Goal: Information Seeking & Learning: Compare options

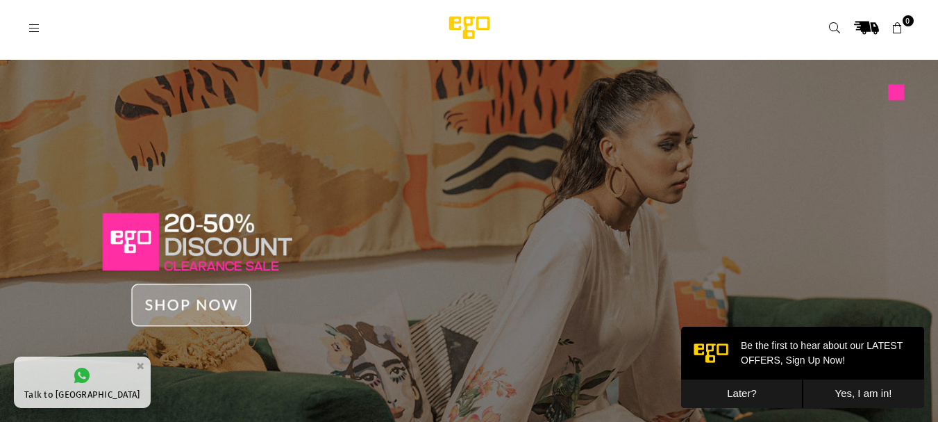
click at [33, 31] on icon at bounding box center [34, 28] width 13 height 13
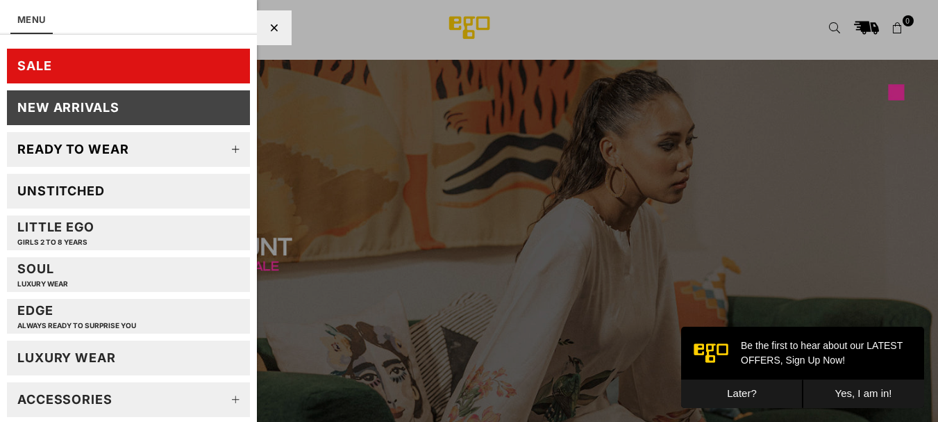
click at [54, 109] on div "New Arrivals" at bounding box center [68, 107] width 102 height 16
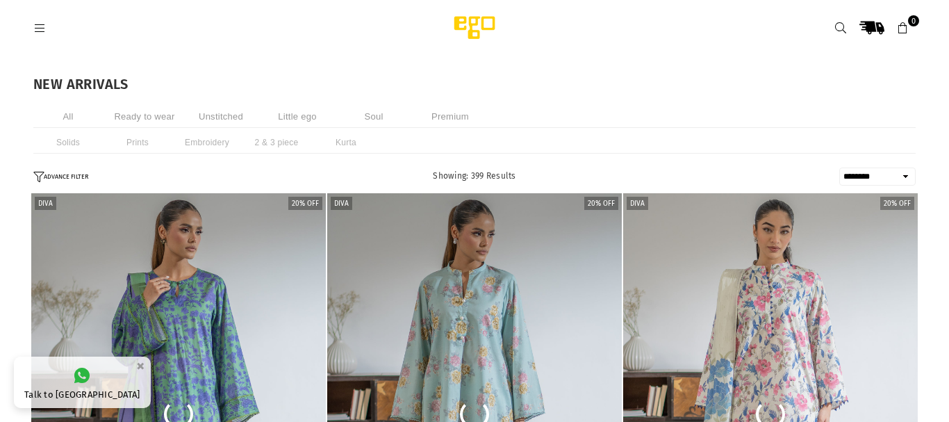
select select "******"
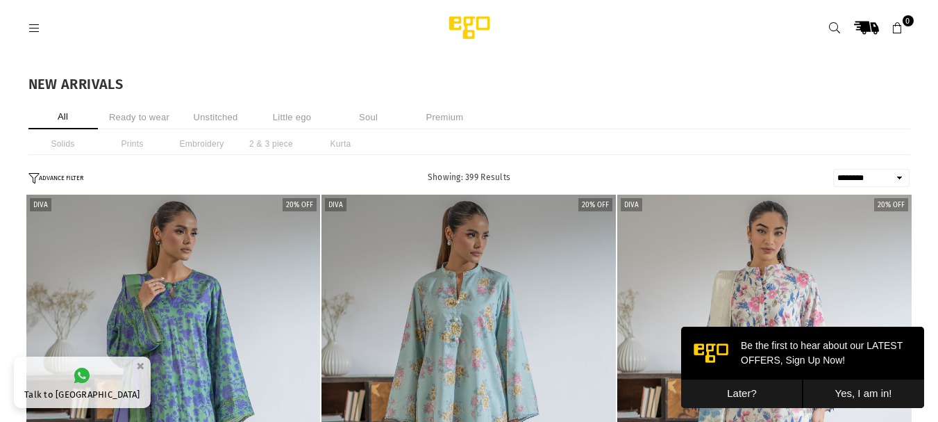
click at [131, 113] on li "Ready to wear" at bounding box center [139, 117] width 69 height 24
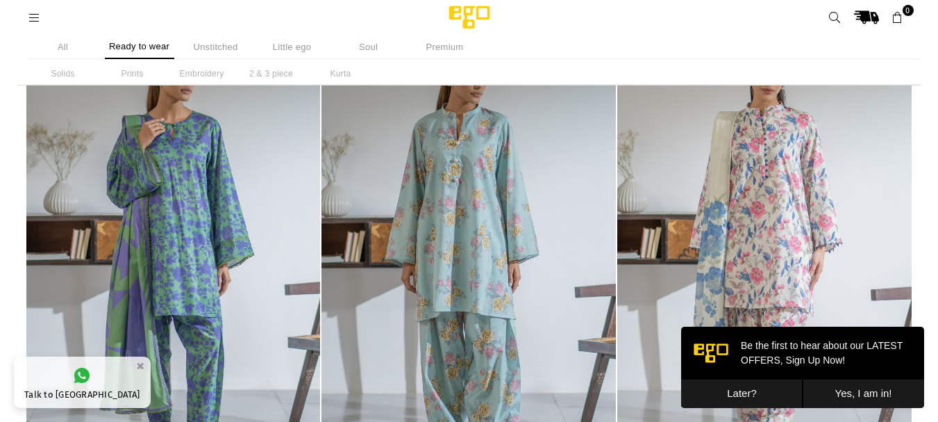
scroll to position [342, 0]
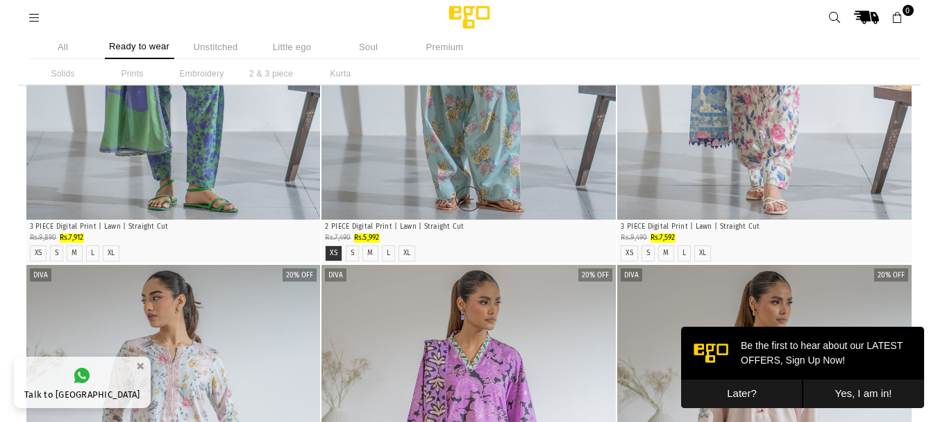
click at [331, 253] on label "XS" at bounding box center [334, 253] width 8 height 9
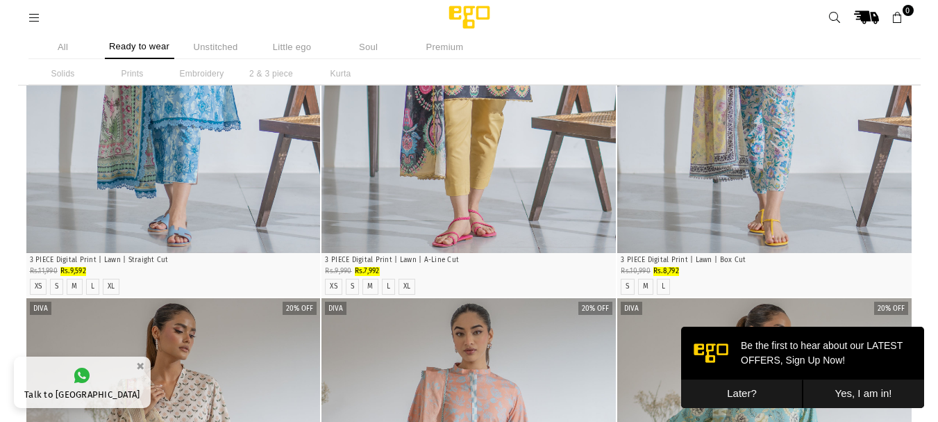
scroll to position [1782, 0]
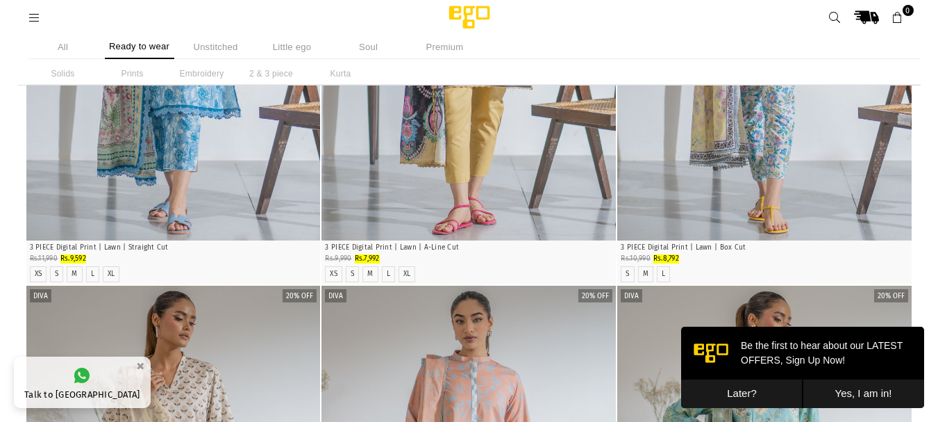
click at [743, 396] on button "Later?" at bounding box center [742, 393] width 122 height 28
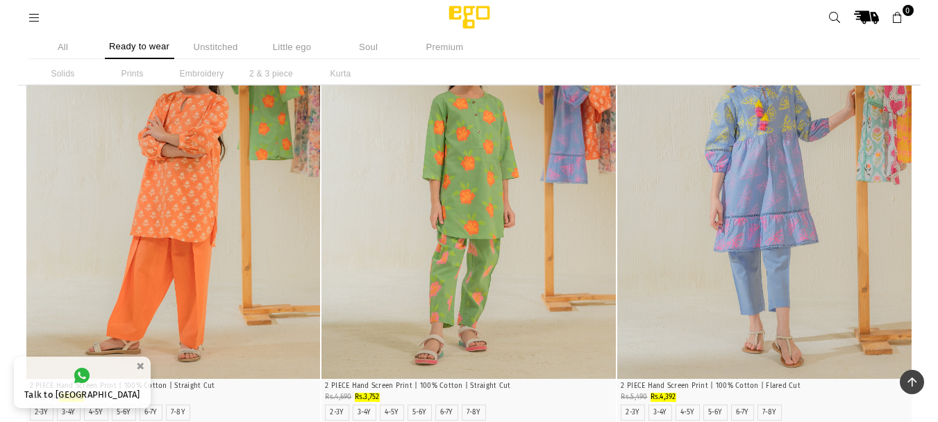
scroll to position [3175, 0]
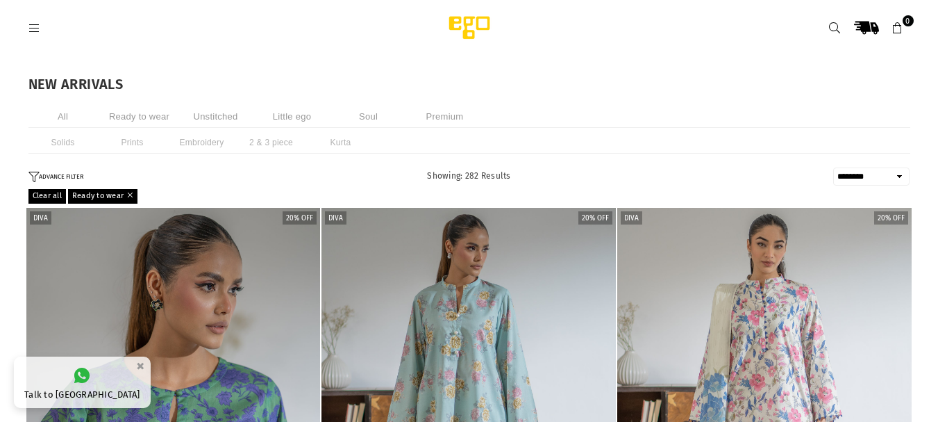
select select "******"
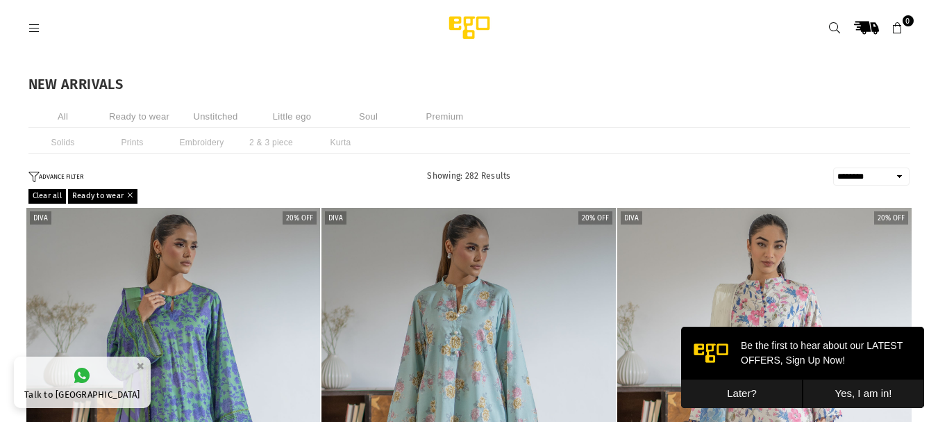
click at [765, 393] on button "Later?" at bounding box center [742, 393] width 122 height 28
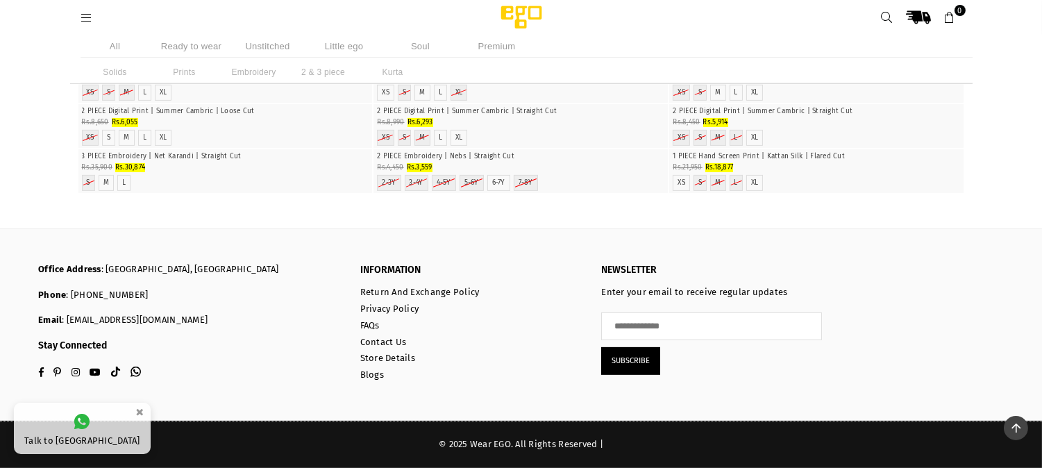
scroll to position [43681, 0]
click at [181, 74] on li "Prints" at bounding box center [184, 72] width 69 height 22
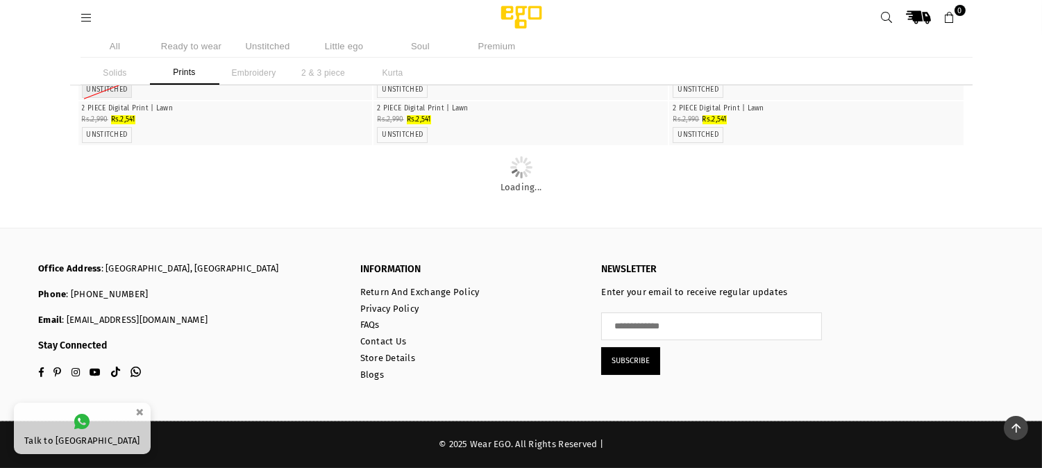
scroll to position [23353, 0]
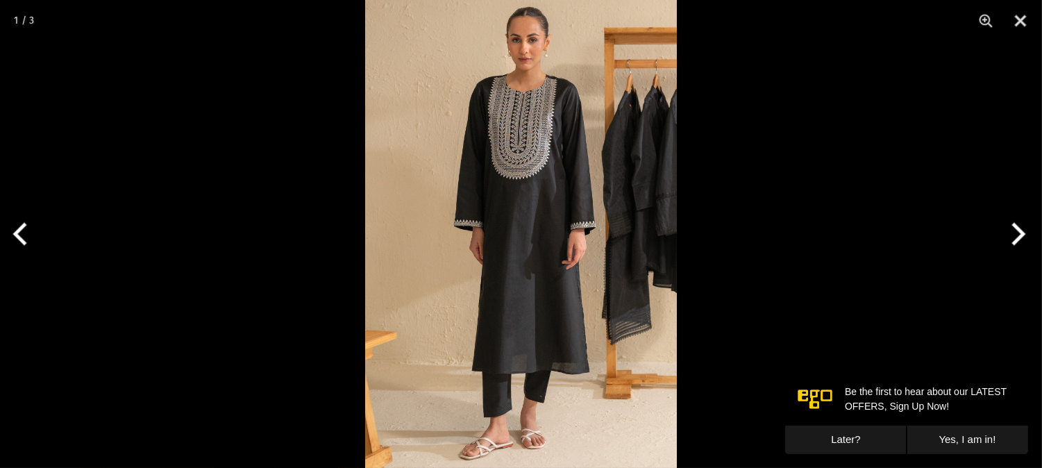
click at [563, 184] on img at bounding box center [521, 234] width 312 height 468
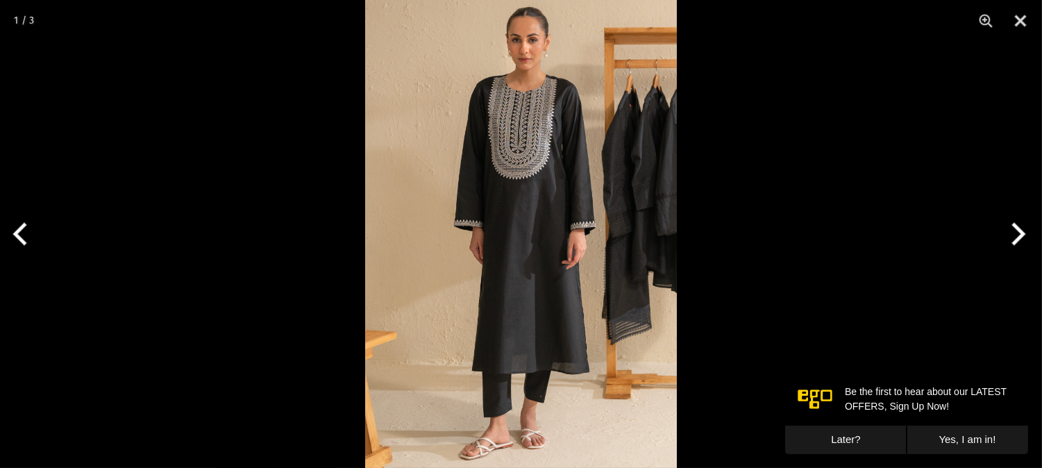
click at [1020, 238] on button "Next" at bounding box center [1016, 233] width 52 height 69
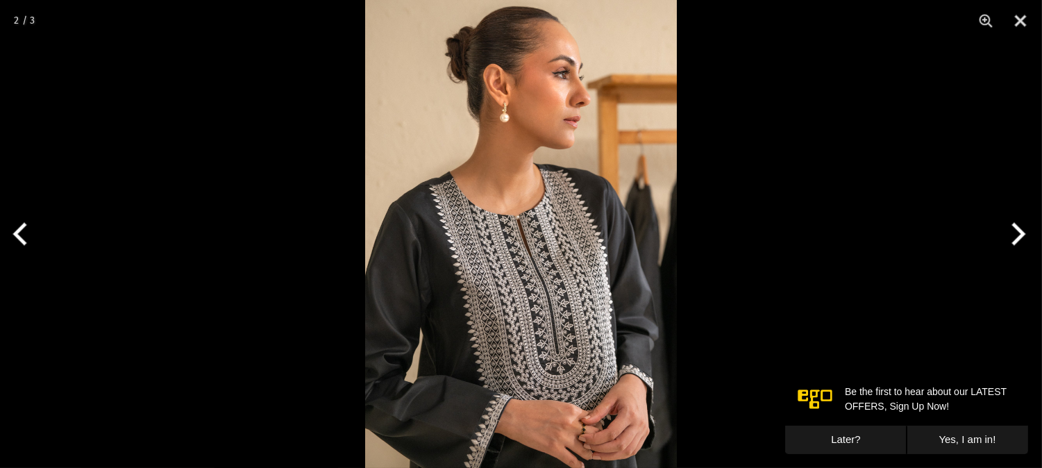
click at [1020, 238] on button "Next" at bounding box center [1016, 233] width 52 height 69
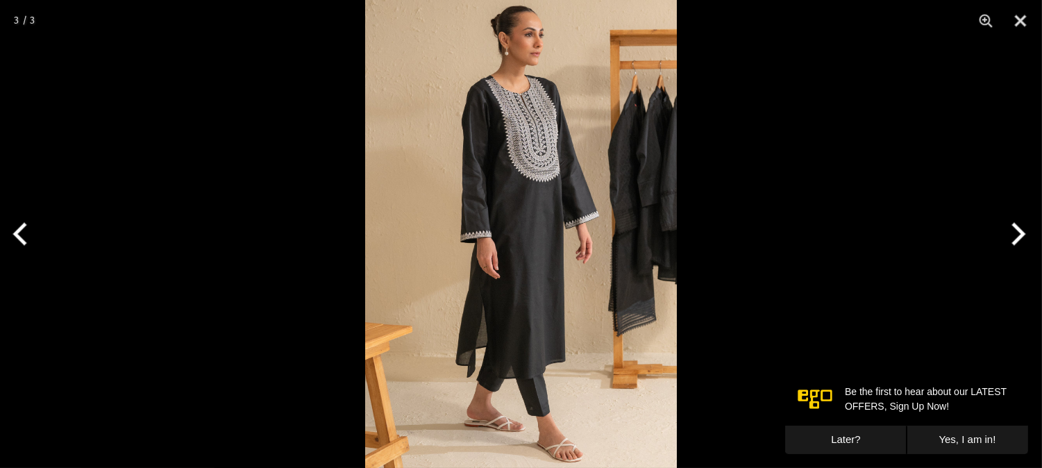
click at [1020, 238] on button "Next" at bounding box center [1016, 233] width 52 height 69
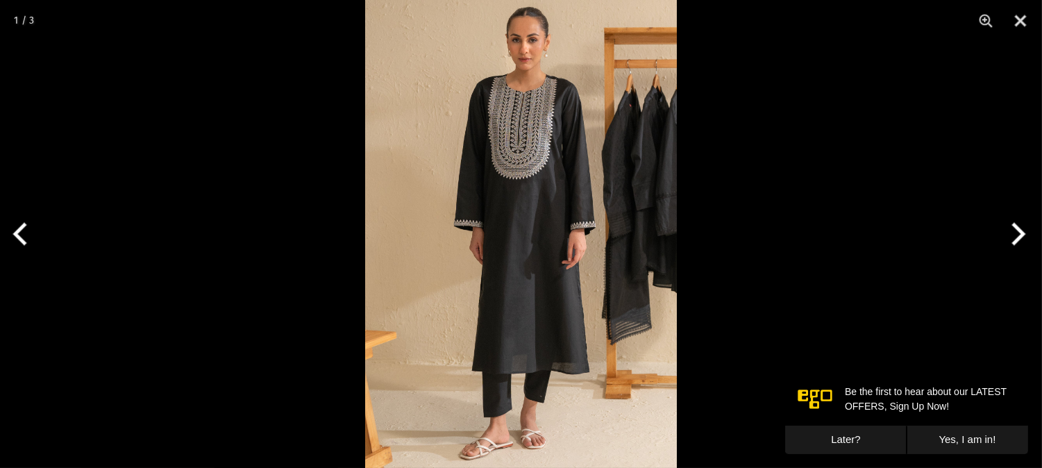
click at [1020, 238] on button "Next" at bounding box center [1016, 233] width 52 height 69
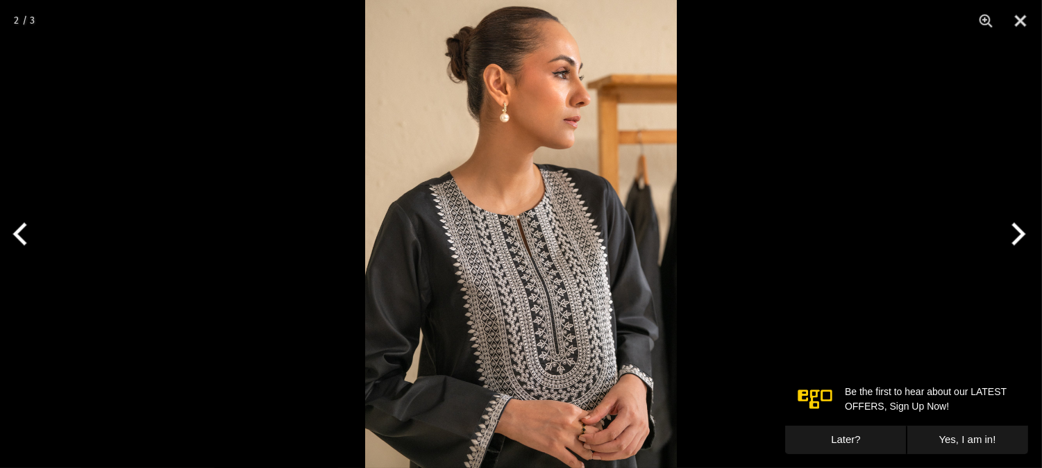
click at [1019, 238] on button "Next" at bounding box center [1016, 233] width 52 height 69
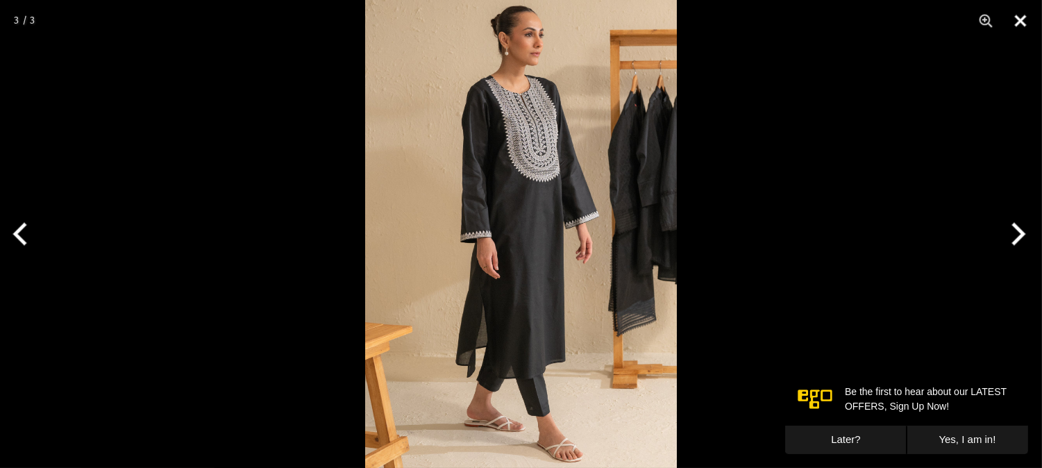
click at [1017, 26] on button "Close" at bounding box center [1021, 21] width 35 height 42
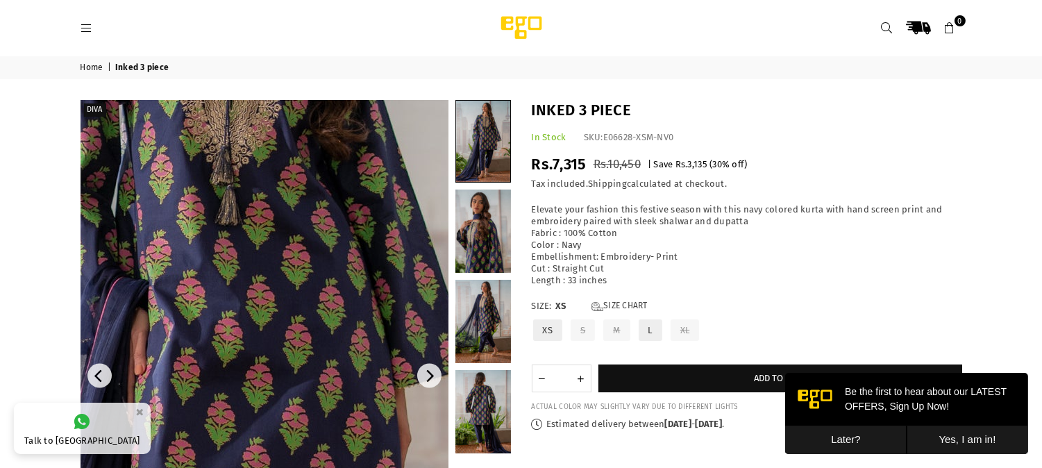
click at [322, 374] on img at bounding box center [190, 379] width 833 height 1250
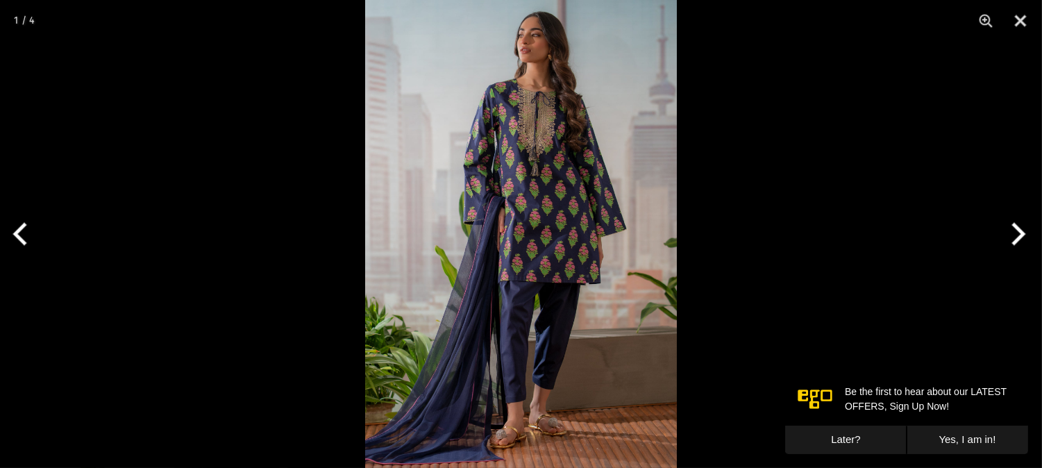
click at [1019, 237] on button "Next" at bounding box center [1016, 233] width 52 height 69
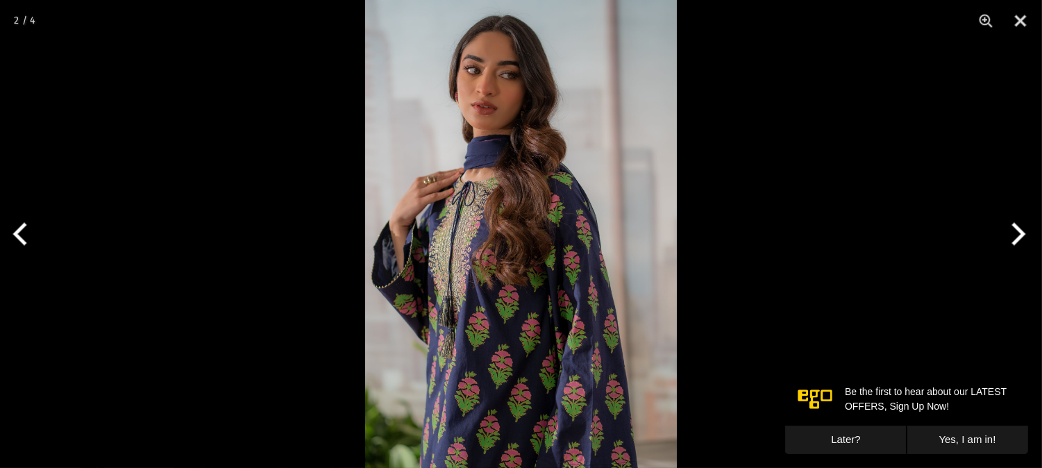
click at [1019, 237] on button "Next" at bounding box center [1016, 233] width 52 height 69
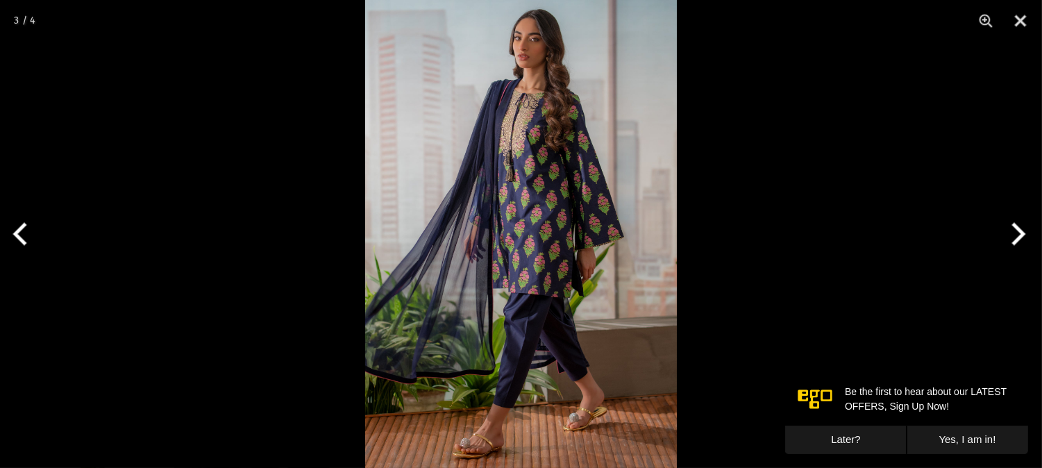
click at [1019, 237] on button "Next" at bounding box center [1016, 233] width 52 height 69
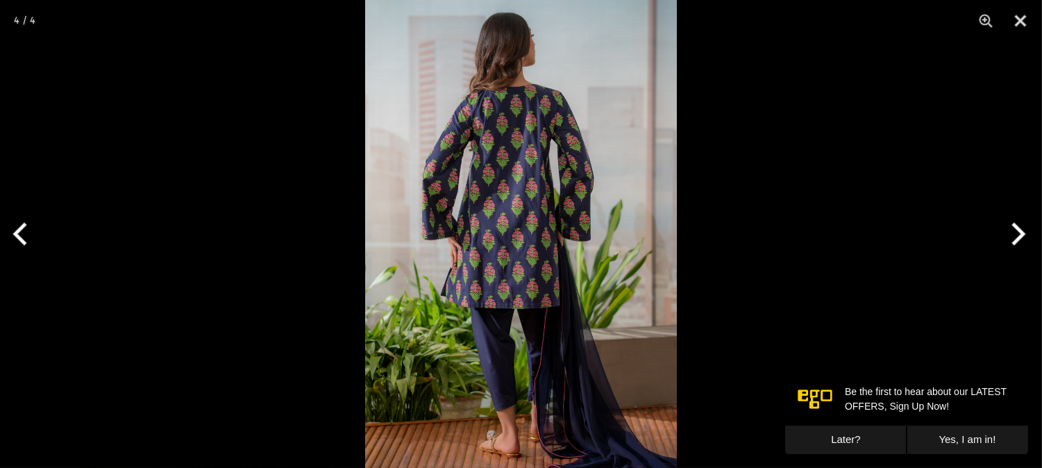
click at [1019, 237] on button "Next" at bounding box center [1016, 233] width 52 height 69
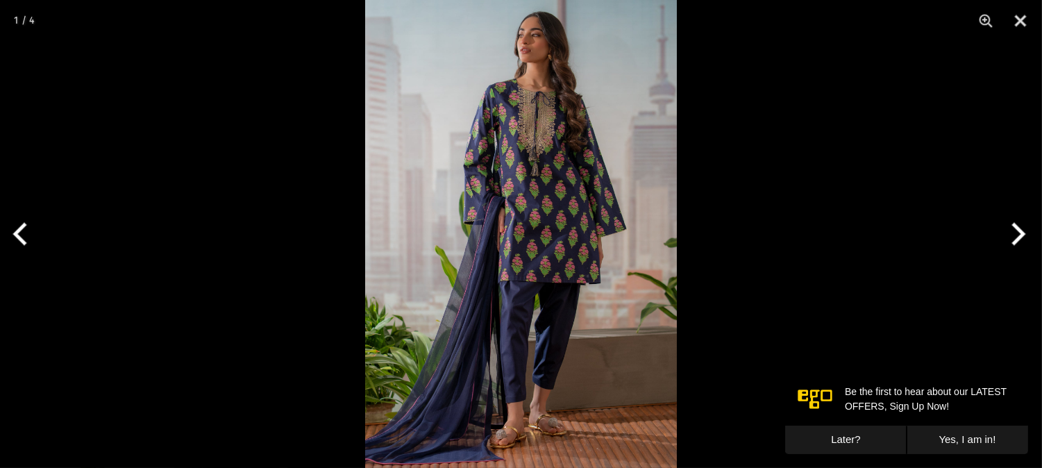
click at [1019, 237] on button "Next" at bounding box center [1016, 233] width 52 height 69
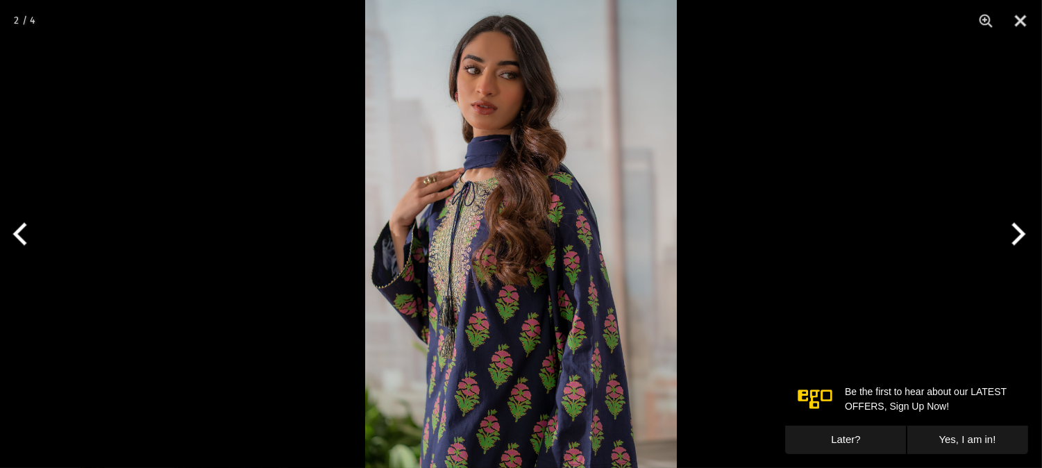
click at [1019, 237] on button "Next" at bounding box center [1016, 233] width 52 height 69
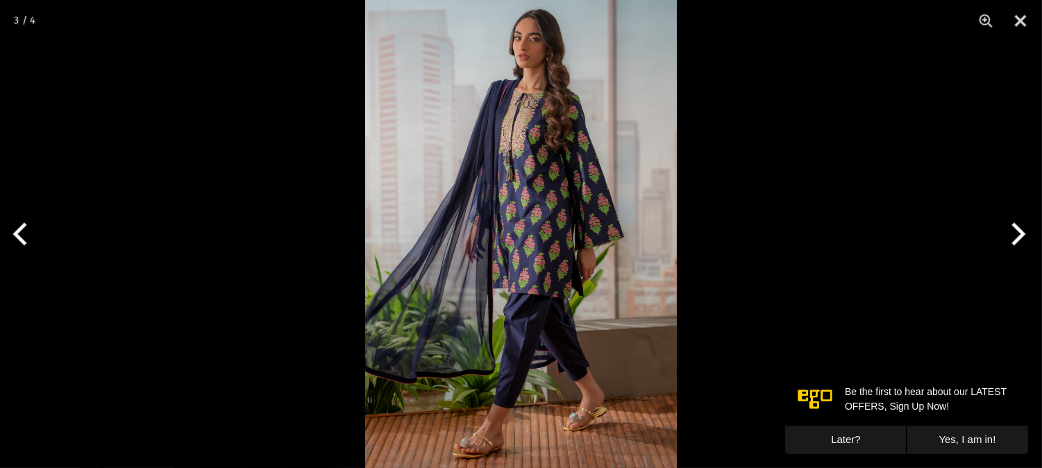
click at [1019, 237] on button "Next" at bounding box center [1016, 233] width 52 height 69
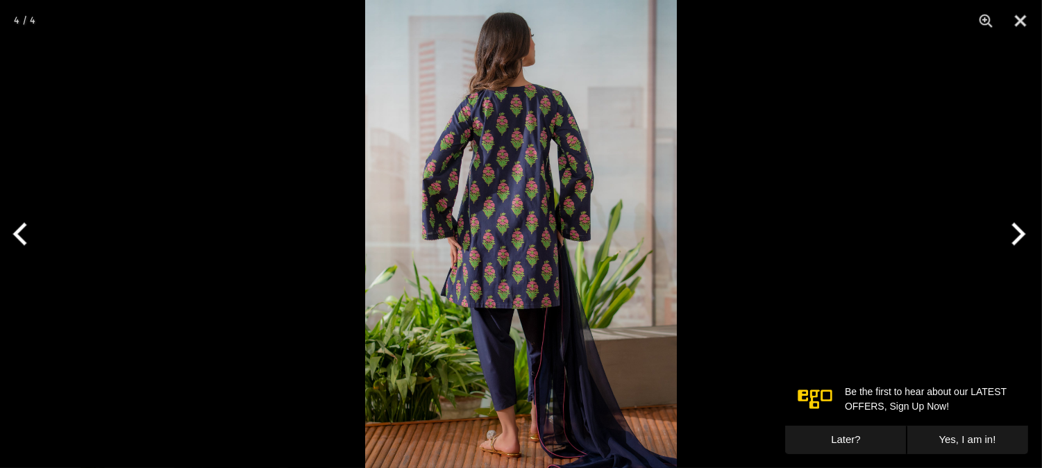
click at [1019, 237] on button "Next" at bounding box center [1016, 233] width 52 height 69
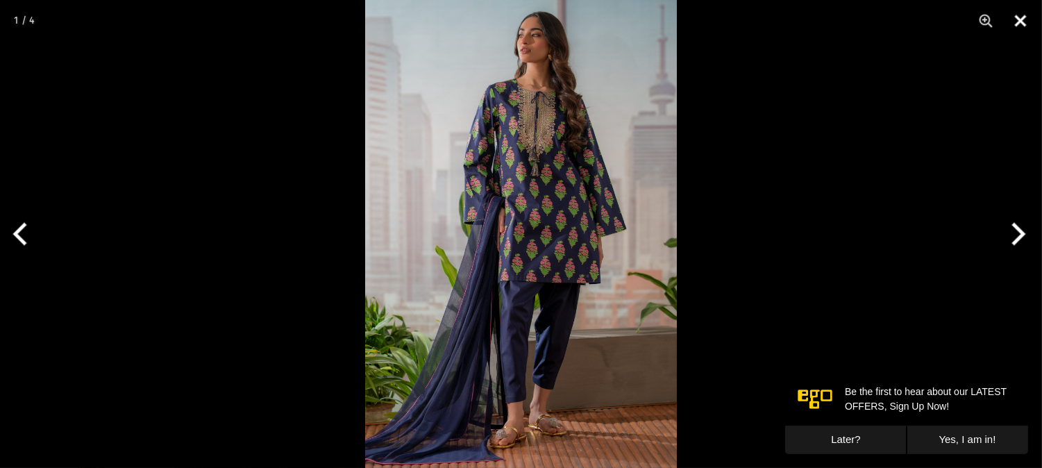
click at [1023, 17] on button "Close" at bounding box center [1021, 21] width 35 height 42
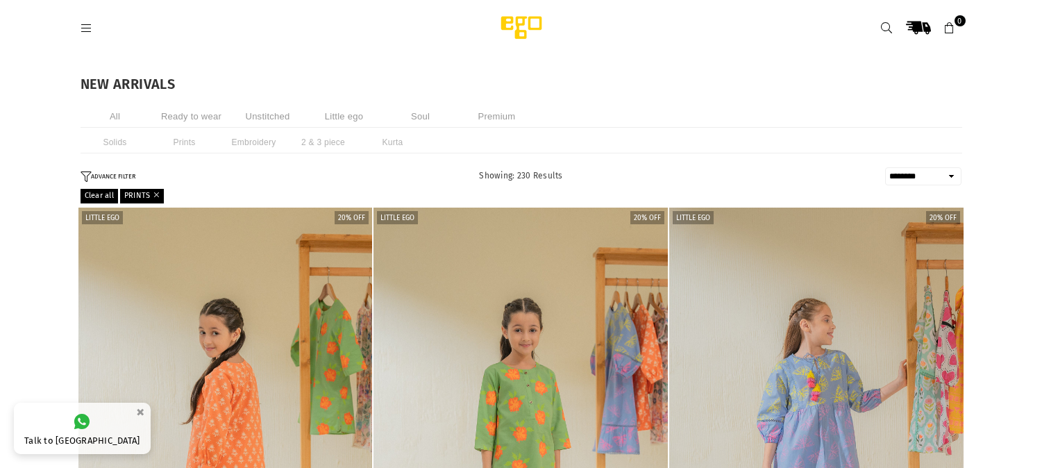
select select "******"
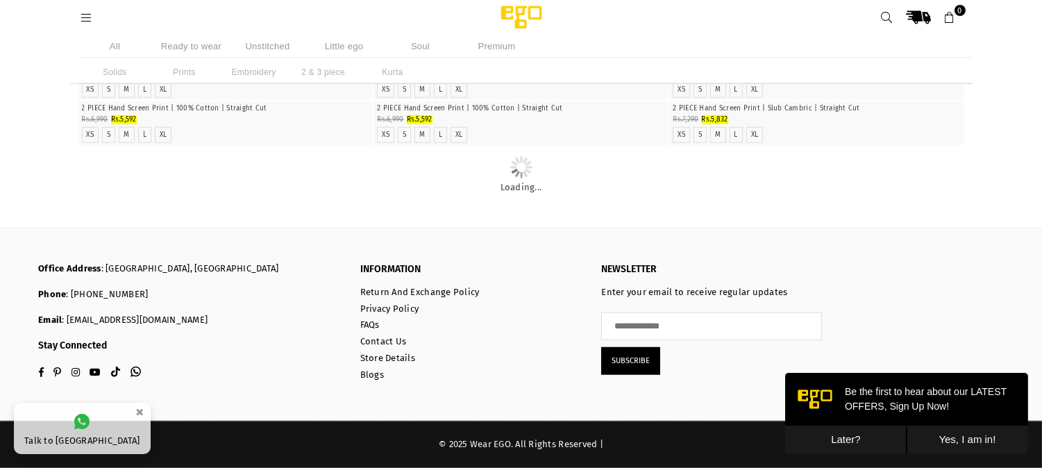
scroll to position [2372, 0]
click at [116, 47] on li "All" at bounding box center [115, 46] width 69 height 23
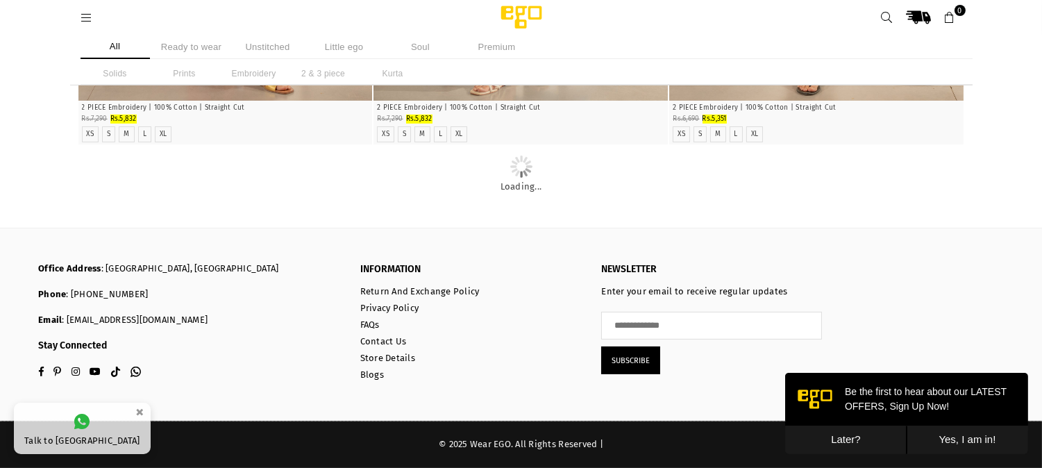
scroll to position [1466, 0]
click at [524, 15] on img at bounding box center [522, 17] width 118 height 28
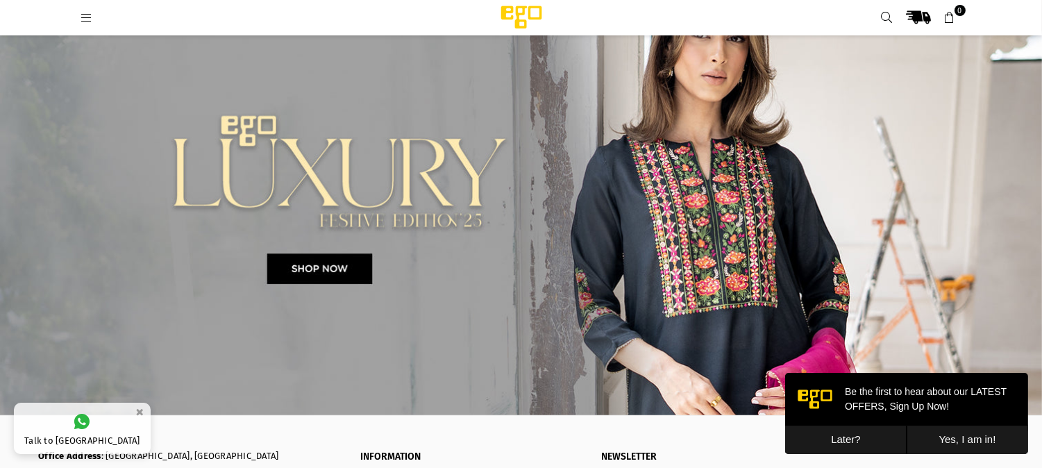
scroll to position [2725, 0]
click at [630, 206] on img at bounding box center [521, 198] width 1042 height 445
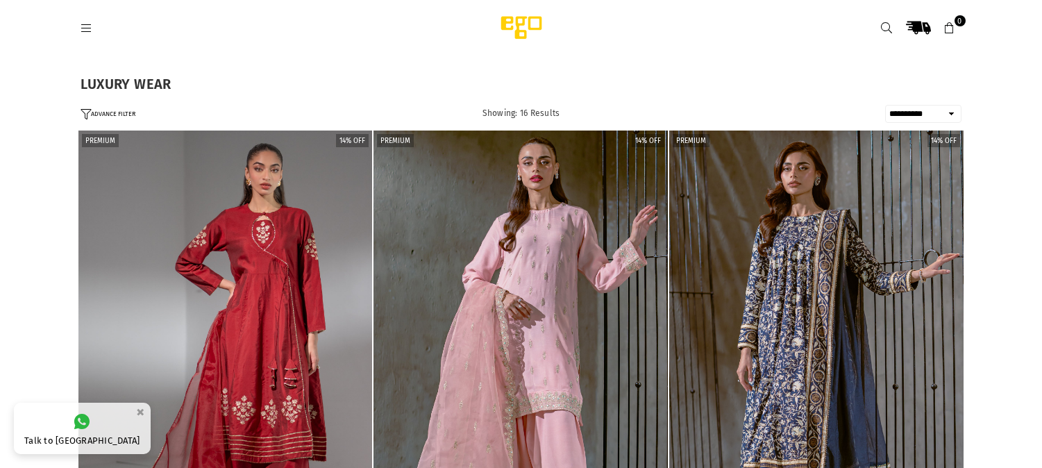
select select "**********"
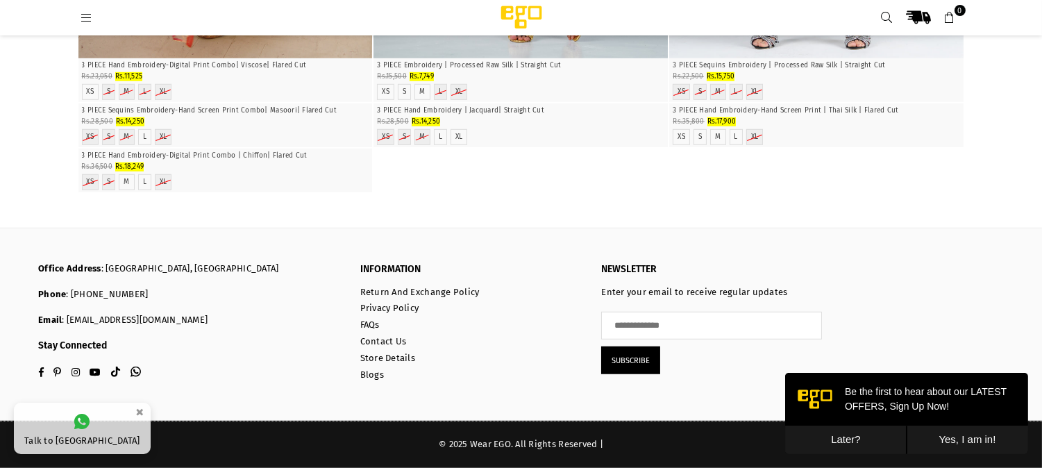
scroll to position [2426, 0]
click at [517, 14] on img at bounding box center [522, 17] width 118 height 28
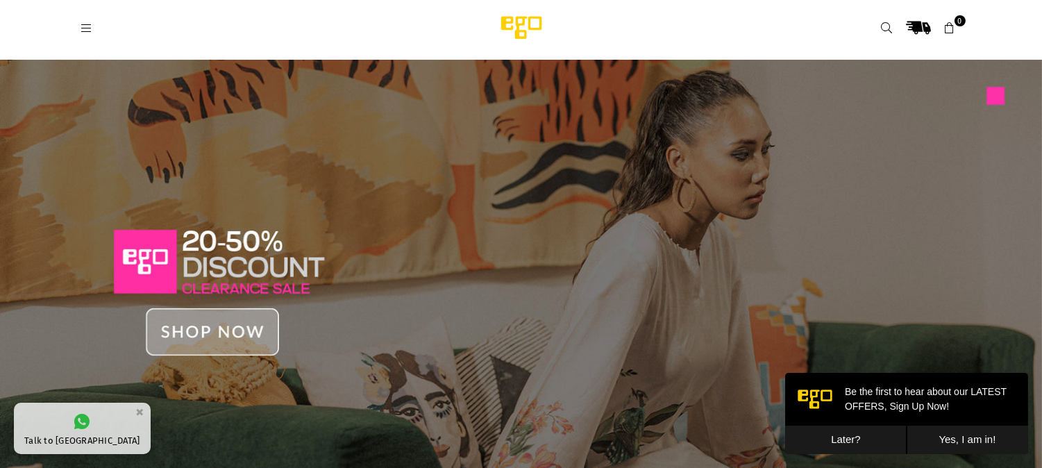
click at [213, 328] on img at bounding box center [521, 282] width 1042 height 445
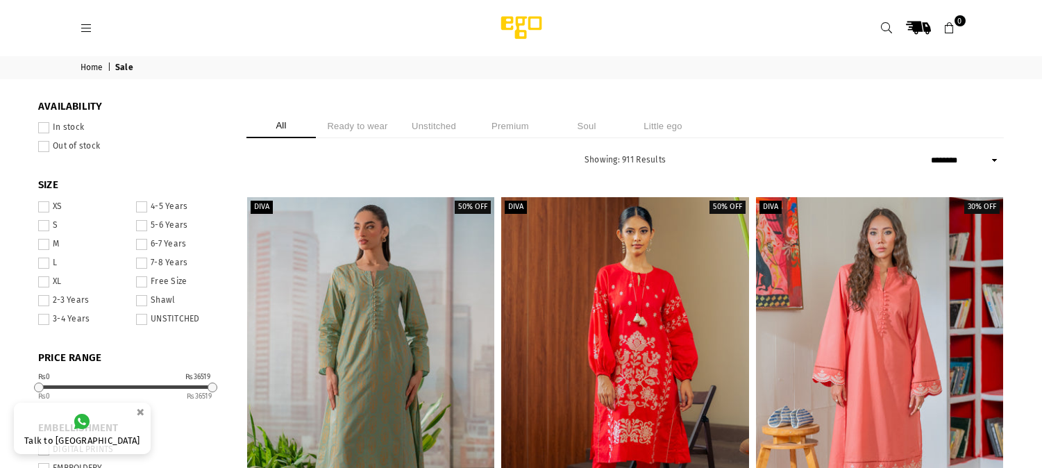
select select "******"
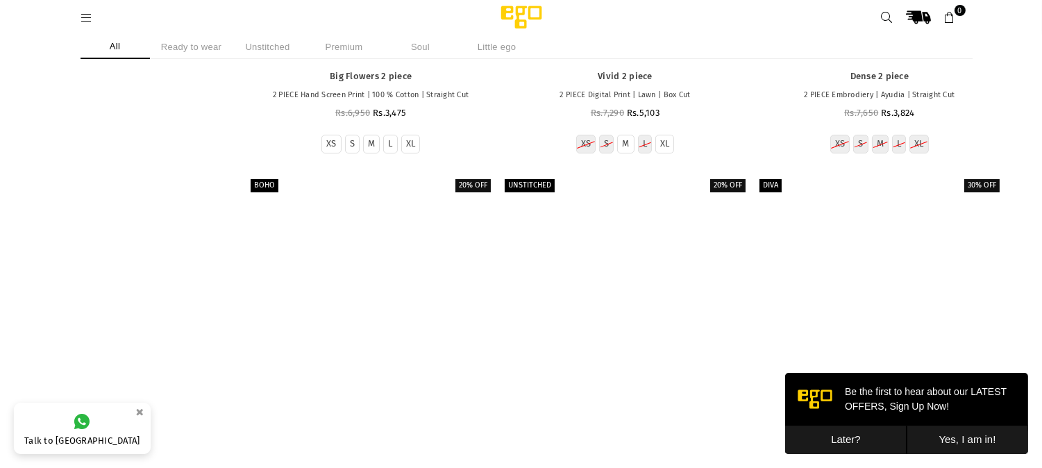
scroll to position [18458, 0]
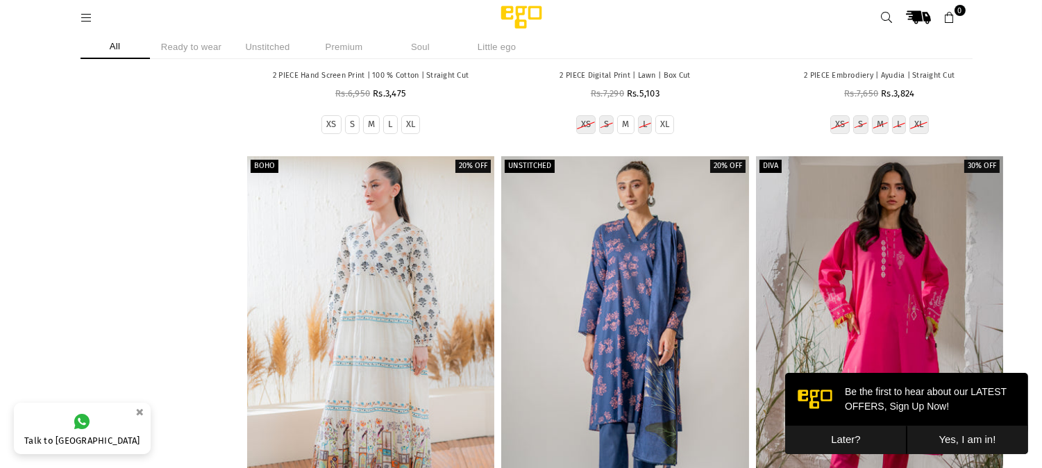
click at [524, 12] on img at bounding box center [522, 17] width 118 height 28
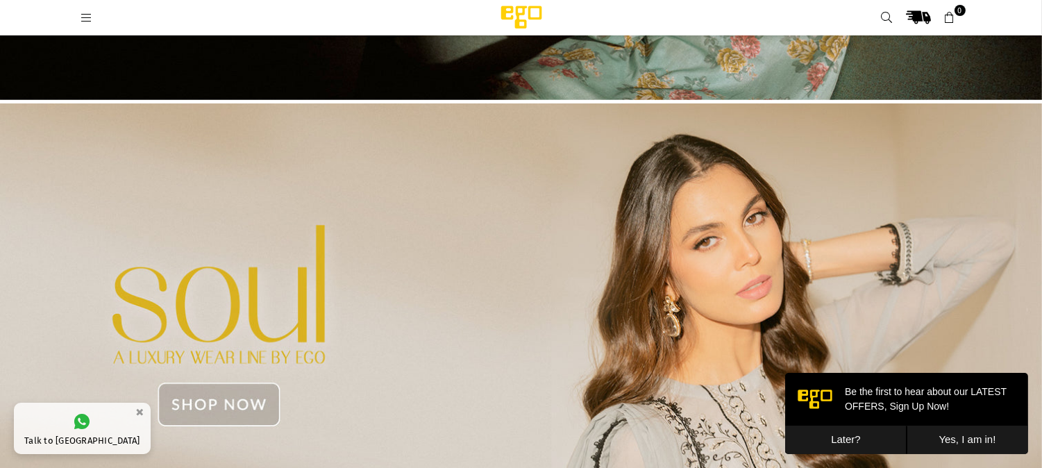
scroll to position [1724, 0]
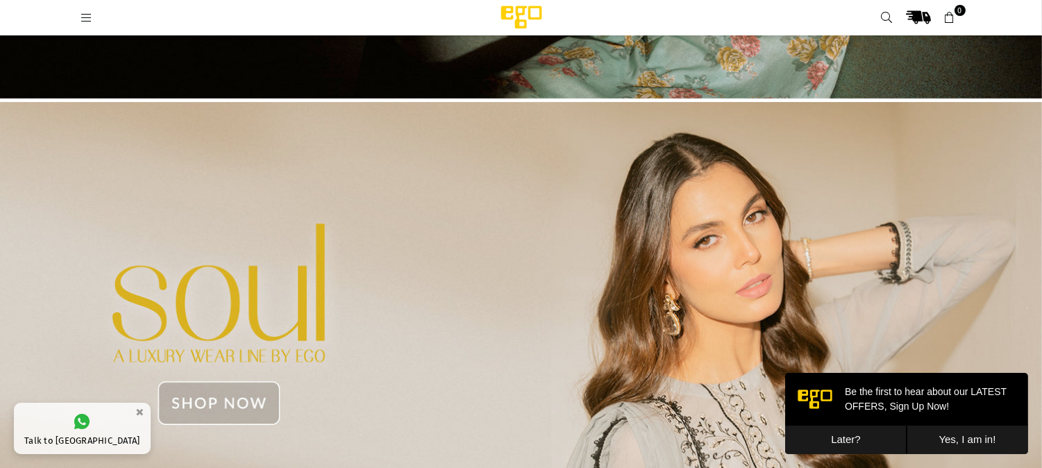
click at [599, 150] on img at bounding box center [521, 324] width 1042 height 445
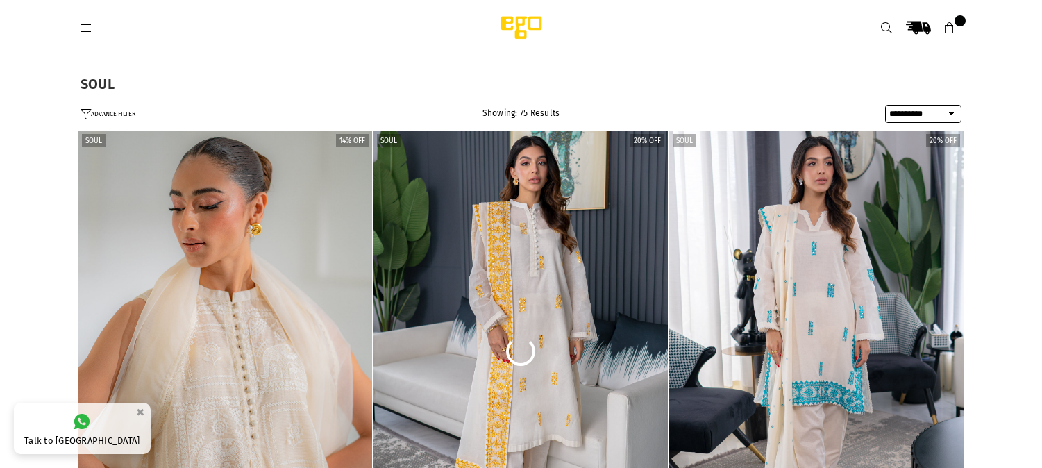
select select "**********"
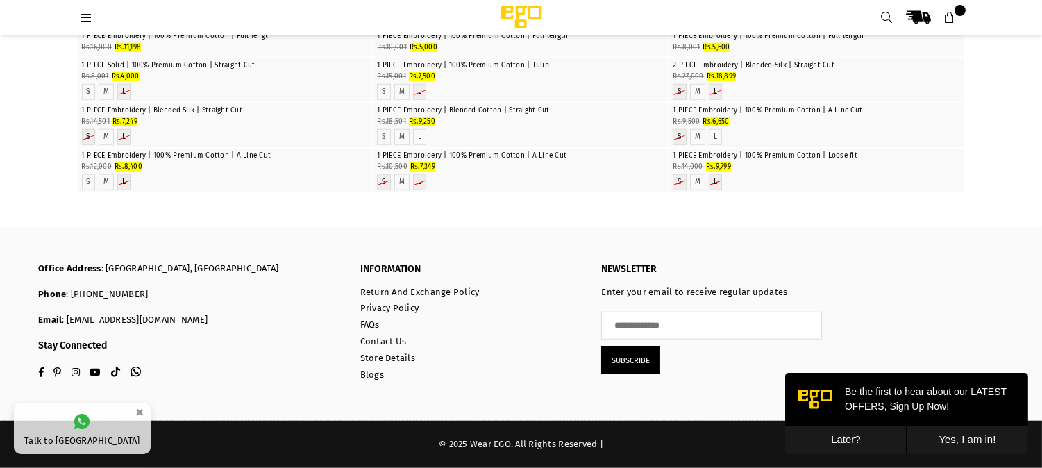
scroll to position [10355, 0]
click at [522, 10] on img at bounding box center [522, 17] width 118 height 28
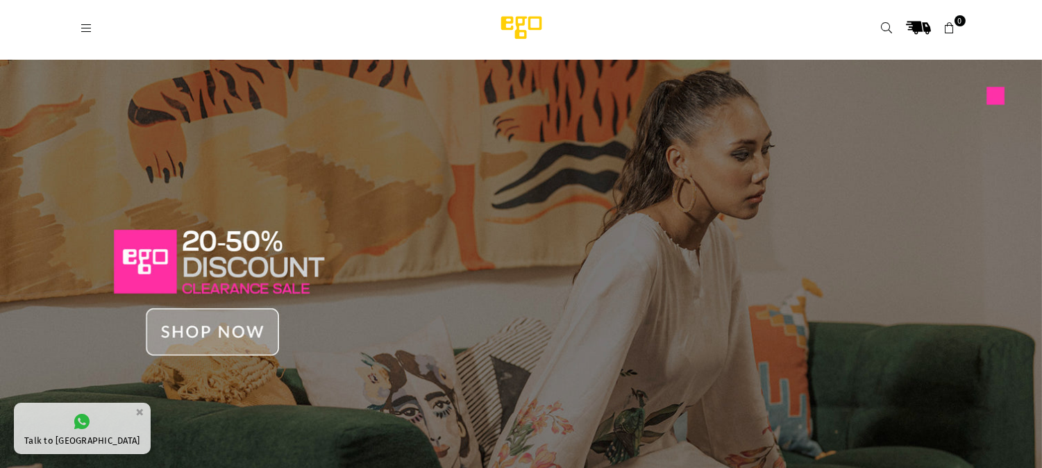
click at [83, 28] on icon at bounding box center [87, 28] width 13 height 13
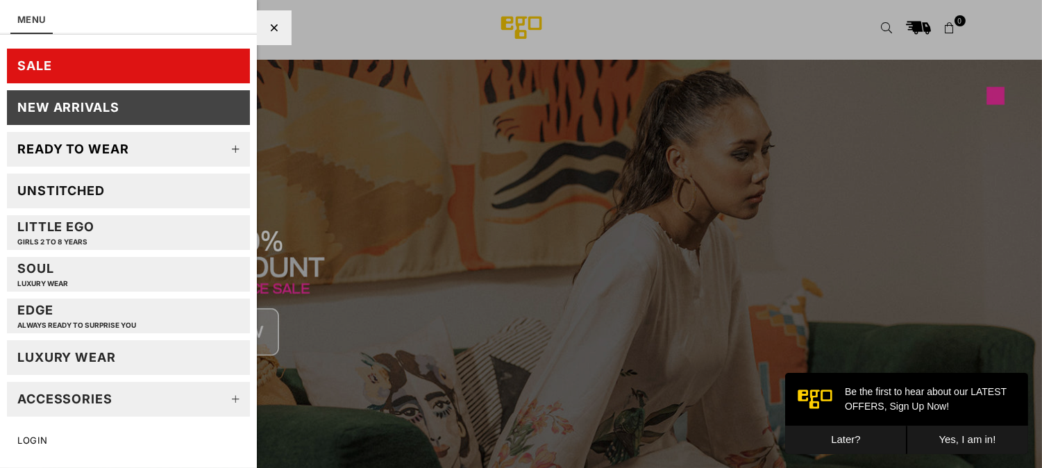
click at [77, 57] on link "SALE" at bounding box center [128, 66] width 243 height 35
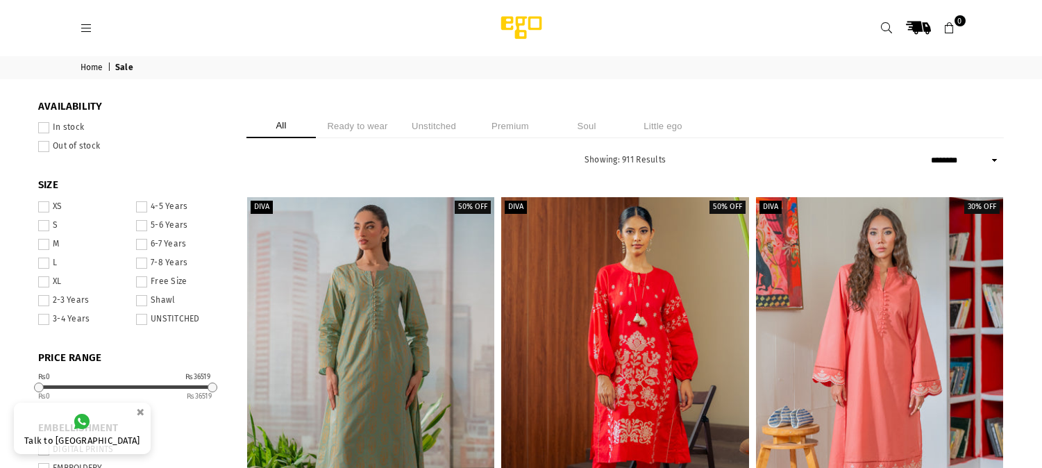
select select "******"
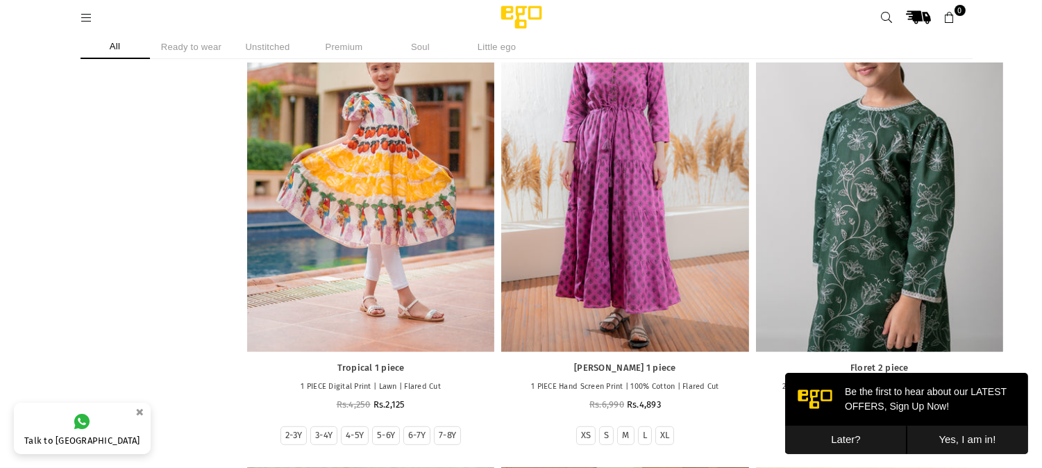
scroll to position [1615, 0]
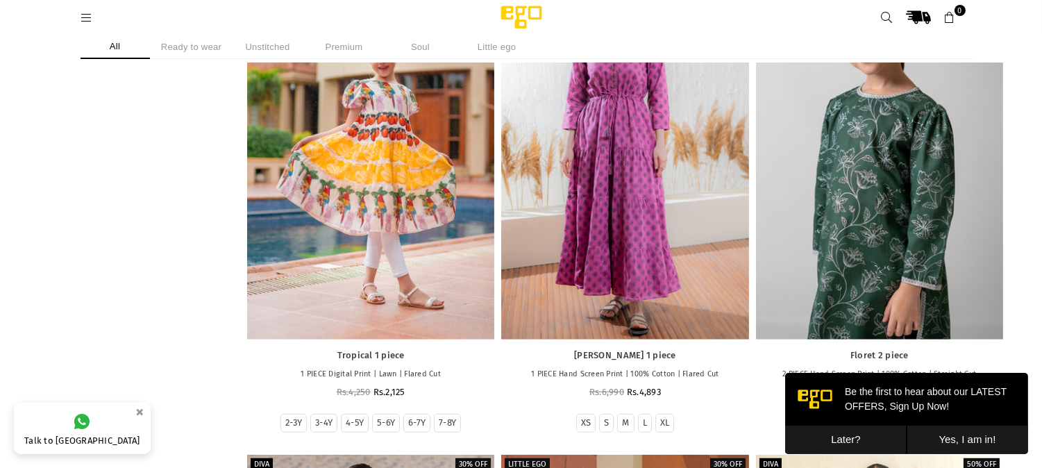
click at [838, 440] on button "Later?" at bounding box center [846, 439] width 122 height 28
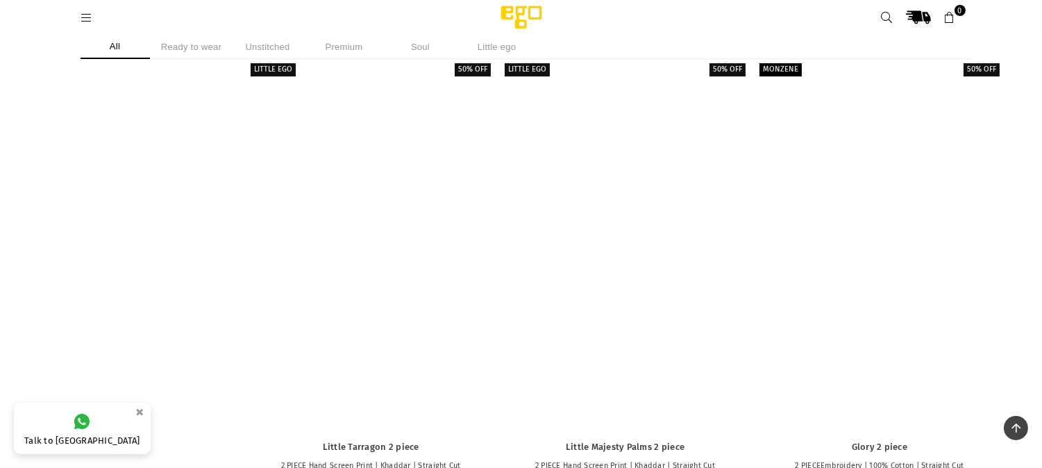
scroll to position [55150, 0]
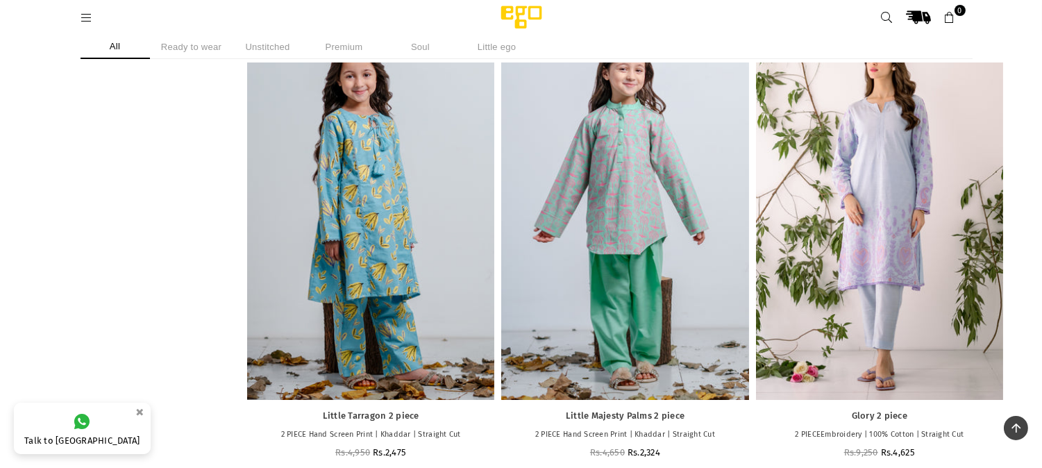
click at [88, 21] on icon at bounding box center [87, 18] width 13 height 13
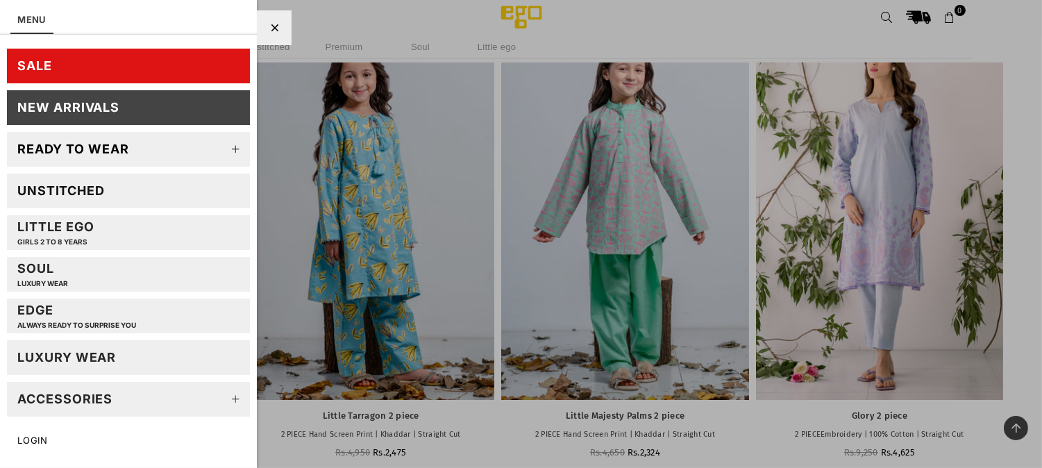
click at [38, 315] on div "EDGE Always ready to surprise you" at bounding box center [76, 315] width 119 height 27
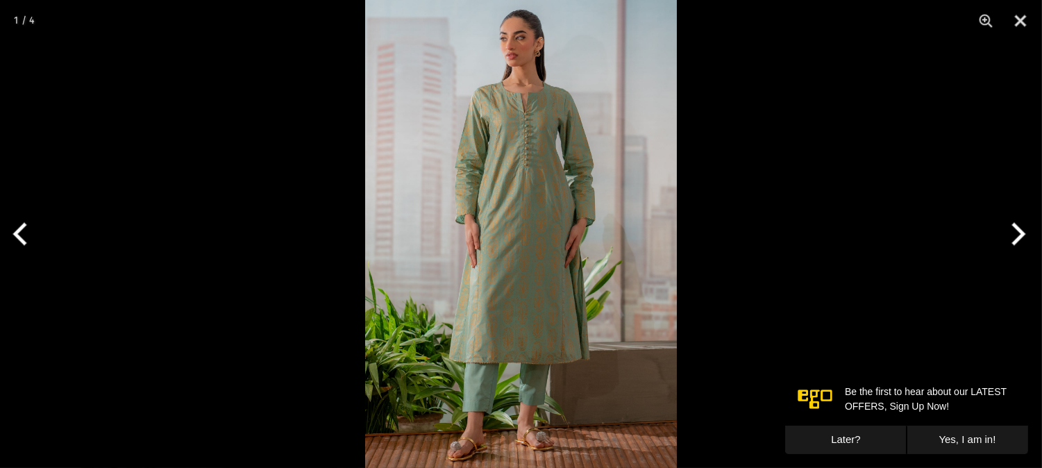
click at [1014, 229] on button "Next" at bounding box center [1016, 233] width 52 height 69
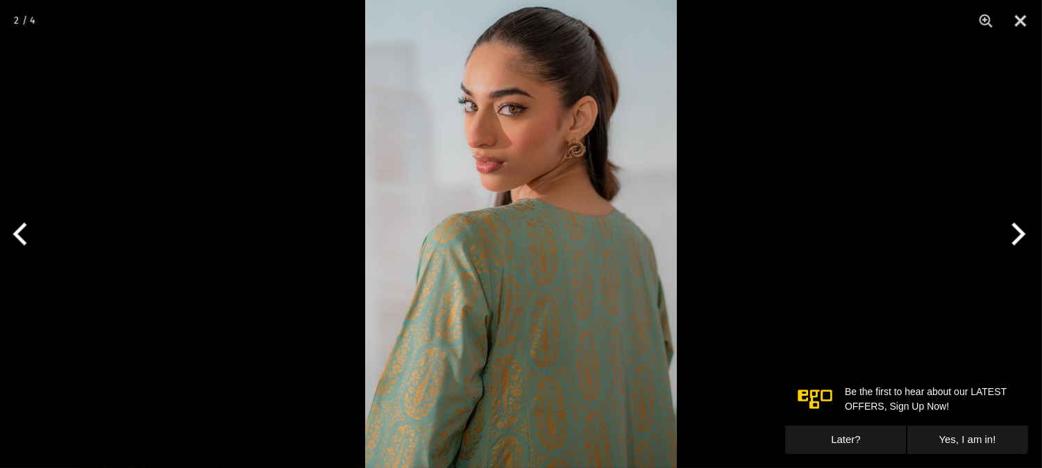
click at [1013, 229] on button "Next" at bounding box center [1016, 233] width 52 height 69
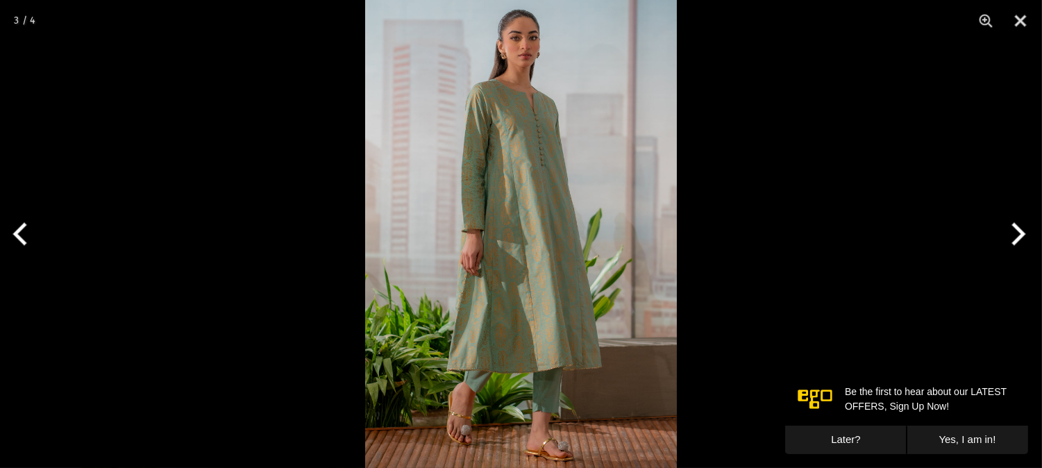
click at [1013, 229] on button "Next" at bounding box center [1016, 233] width 52 height 69
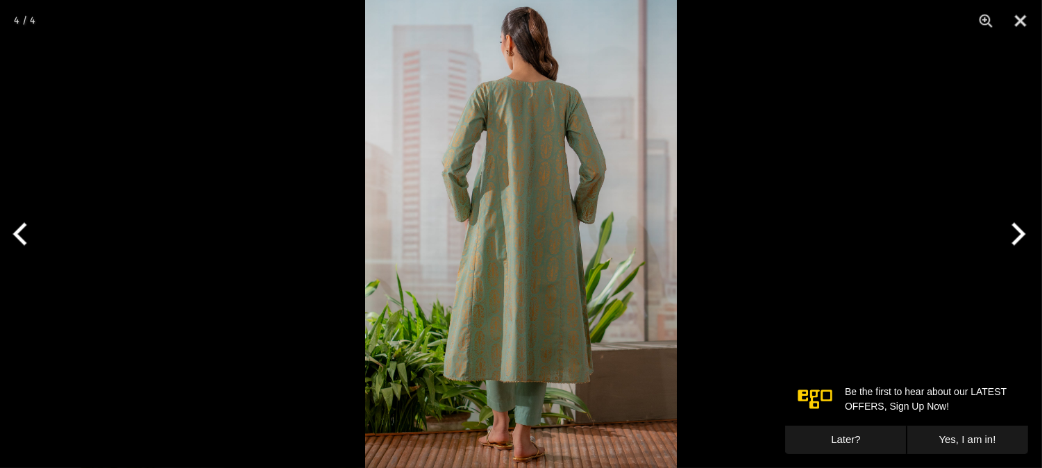
click at [1013, 229] on button "Next" at bounding box center [1016, 233] width 52 height 69
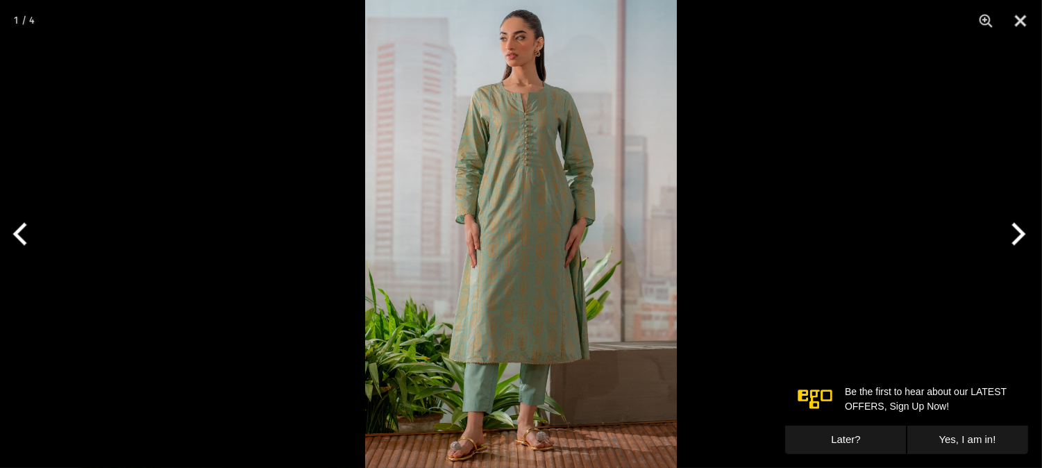
click at [473, 222] on img at bounding box center [521, 234] width 312 height 468
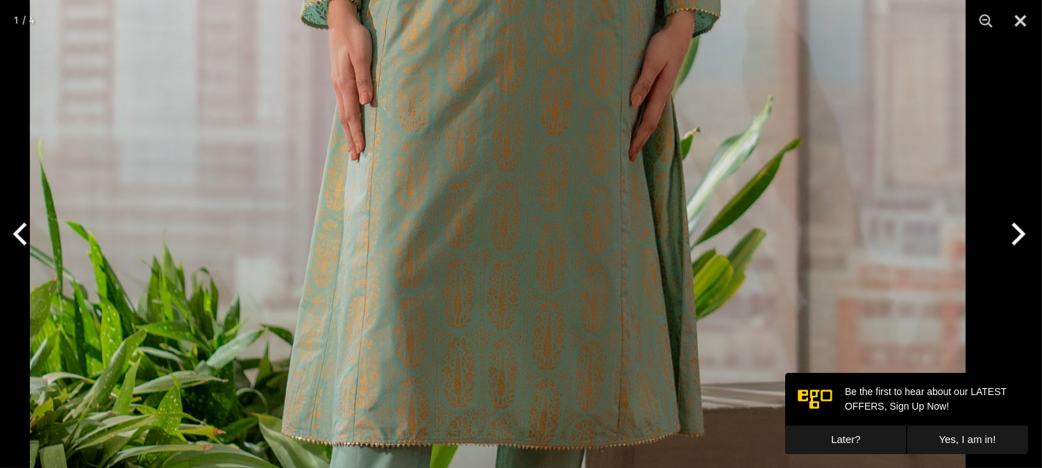
click at [401, 219] on img at bounding box center [498, 58] width 936 height 1404
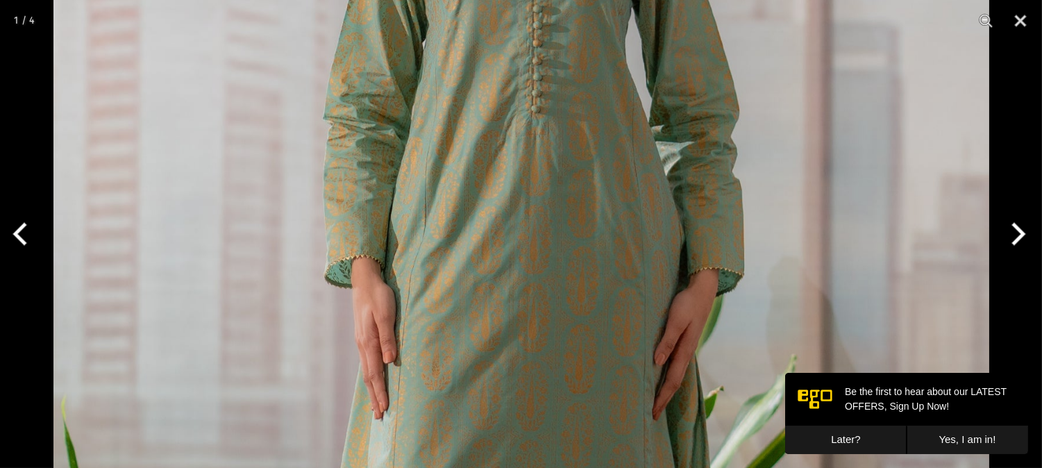
click at [1022, 231] on button "Next" at bounding box center [1016, 233] width 52 height 69
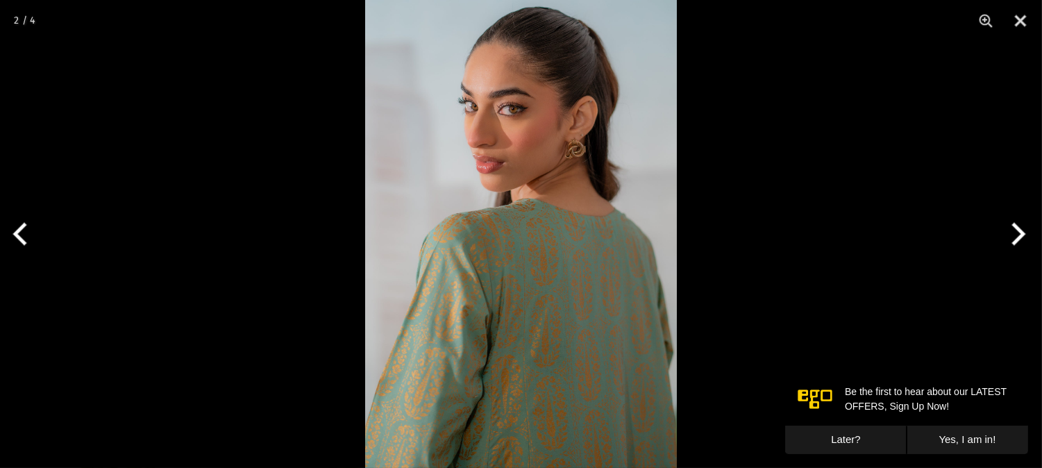
click at [1022, 231] on button "Next" at bounding box center [1016, 233] width 52 height 69
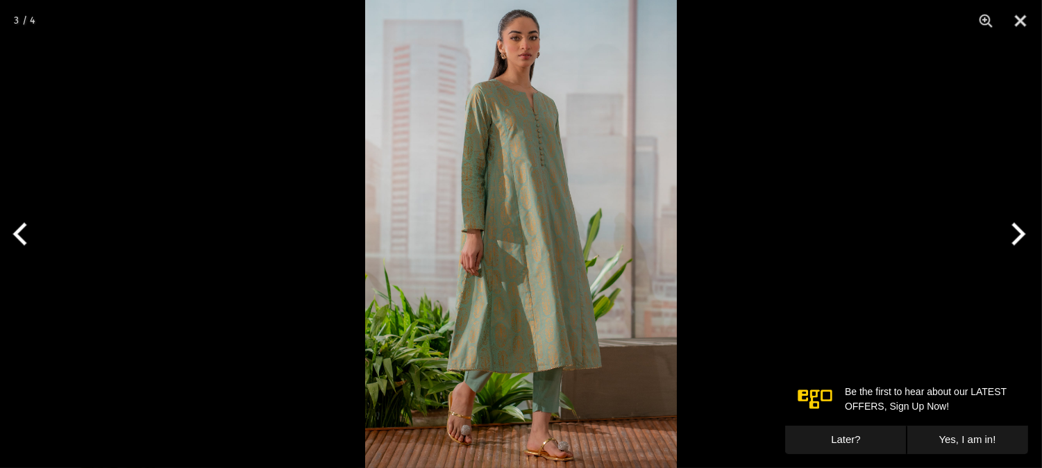
click at [1022, 231] on button "Next" at bounding box center [1016, 233] width 52 height 69
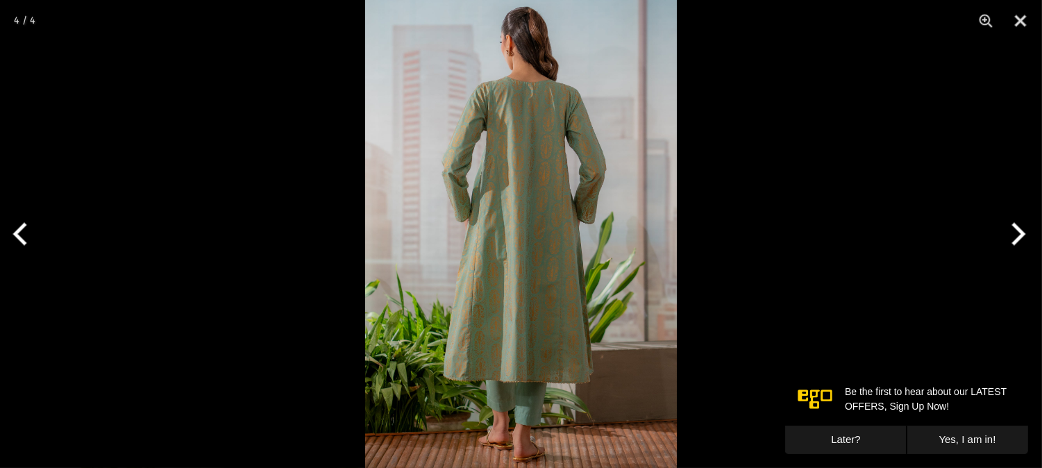
click at [1022, 231] on button "Next" at bounding box center [1016, 233] width 52 height 69
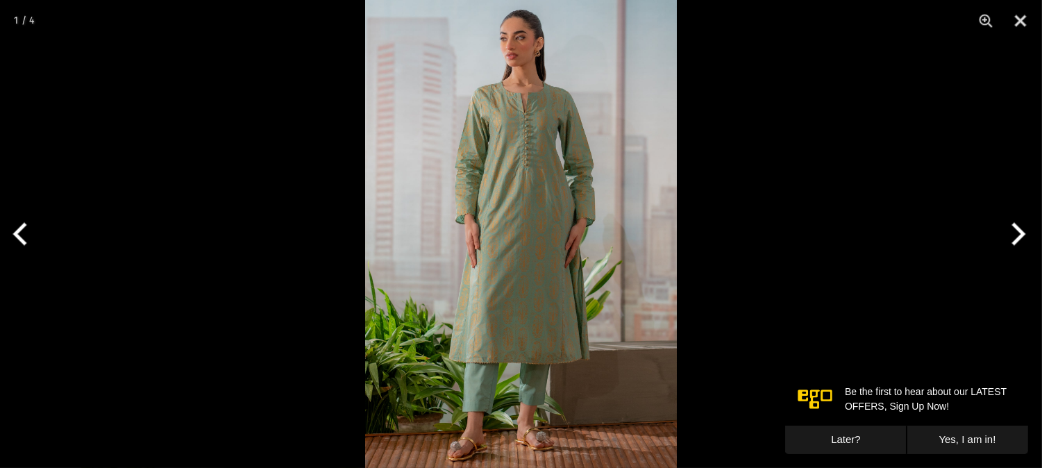
click at [1022, 231] on button "Next" at bounding box center [1016, 233] width 52 height 69
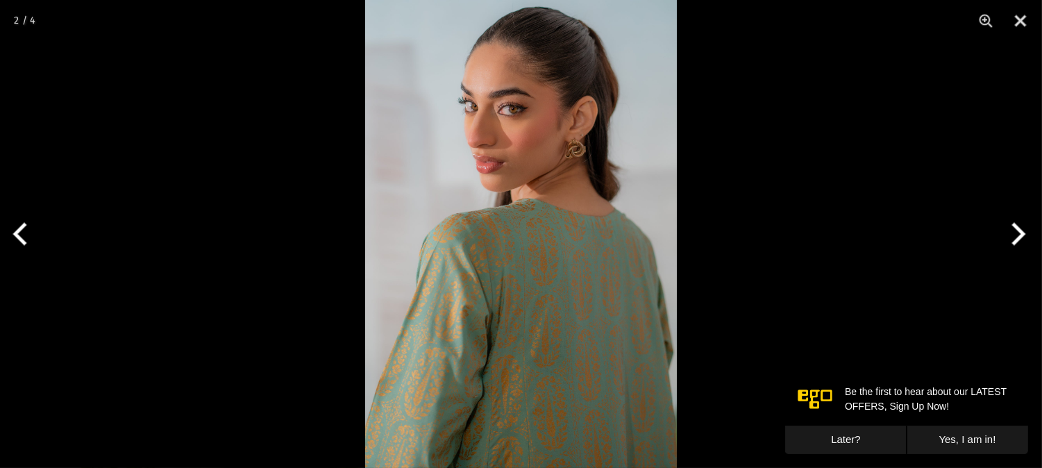
click at [1022, 231] on button "Next" at bounding box center [1016, 233] width 52 height 69
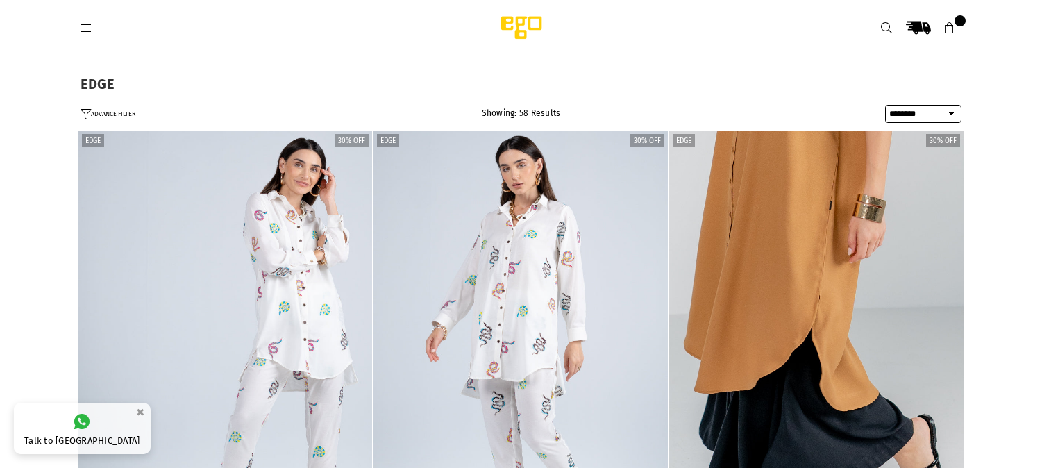
select select "******"
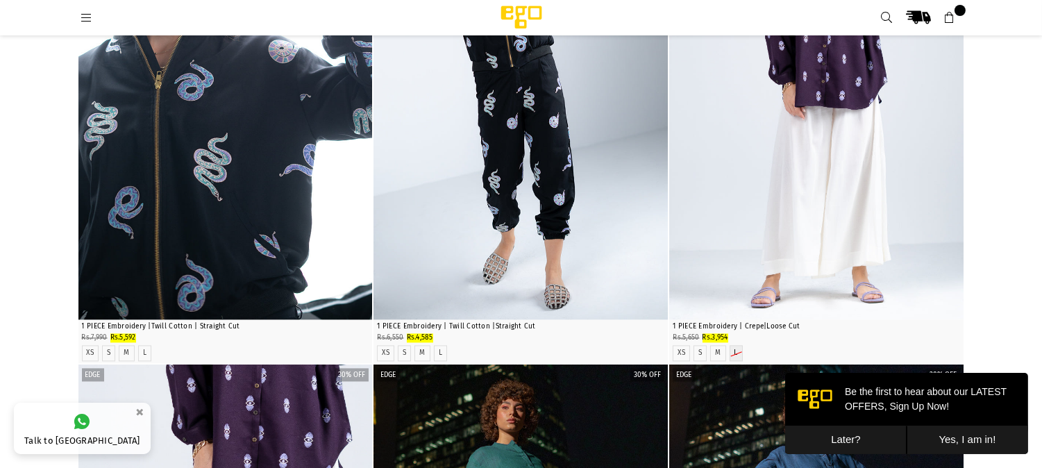
scroll to position [5313, 0]
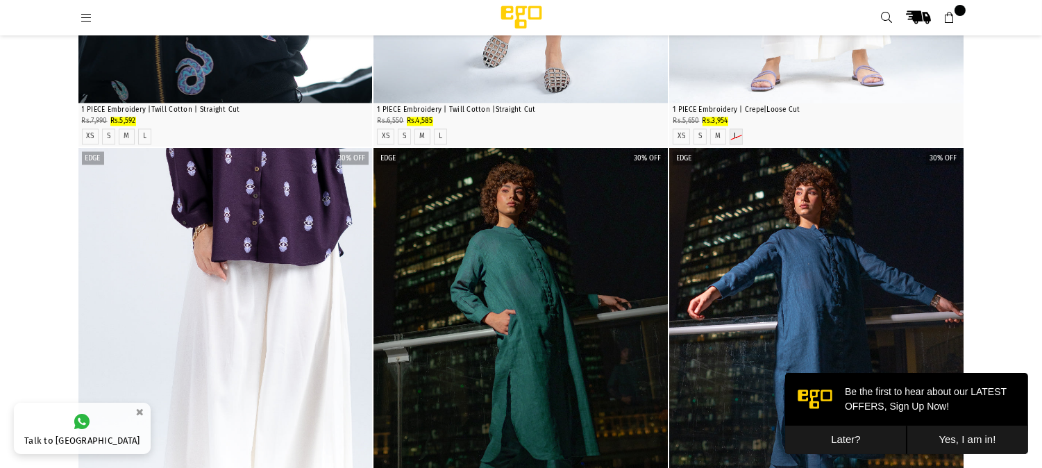
click at [824, 445] on button "Later?" at bounding box center [846, 439] width 122 height 28
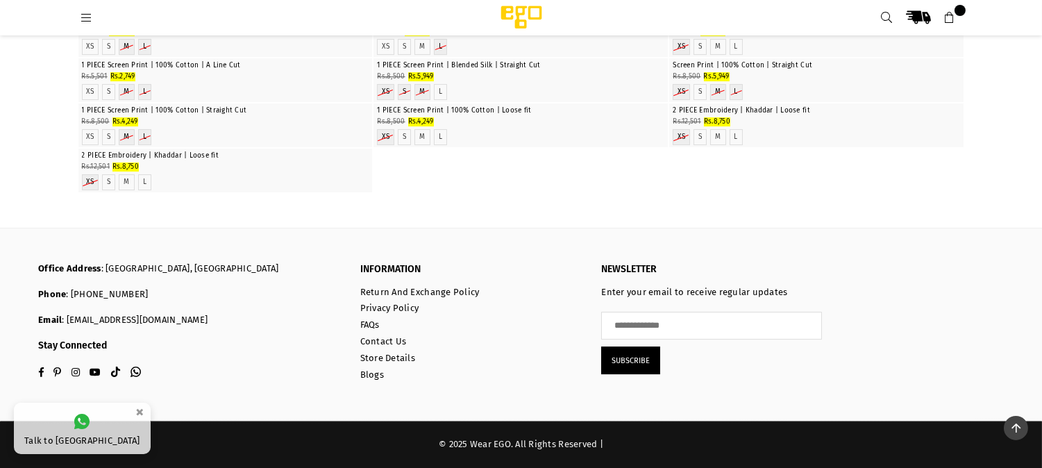
scroll to position [13356, 0]
click at [522, 10] on img at bounding box center [522, 17] width 118 height 28
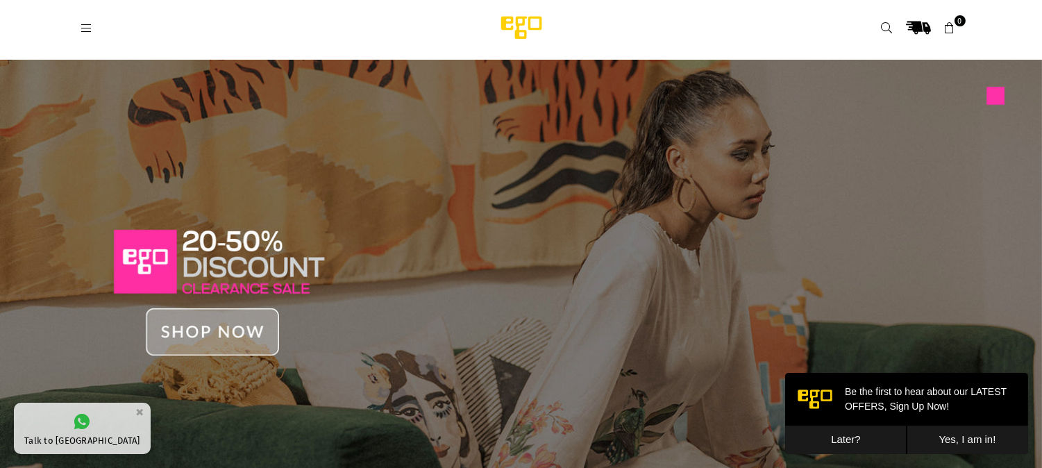
click at [941, 358] on img at bounding box center [521, 282] width 1042 height 445
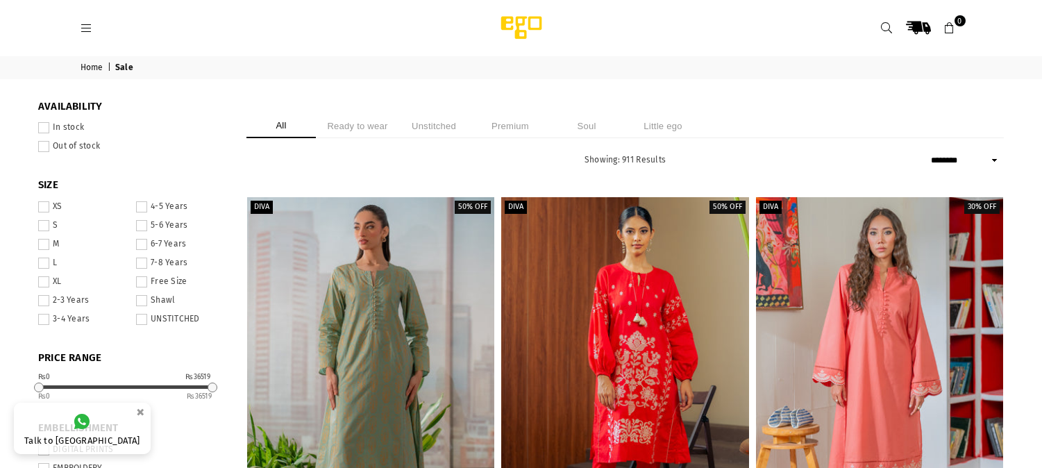
select select "******"
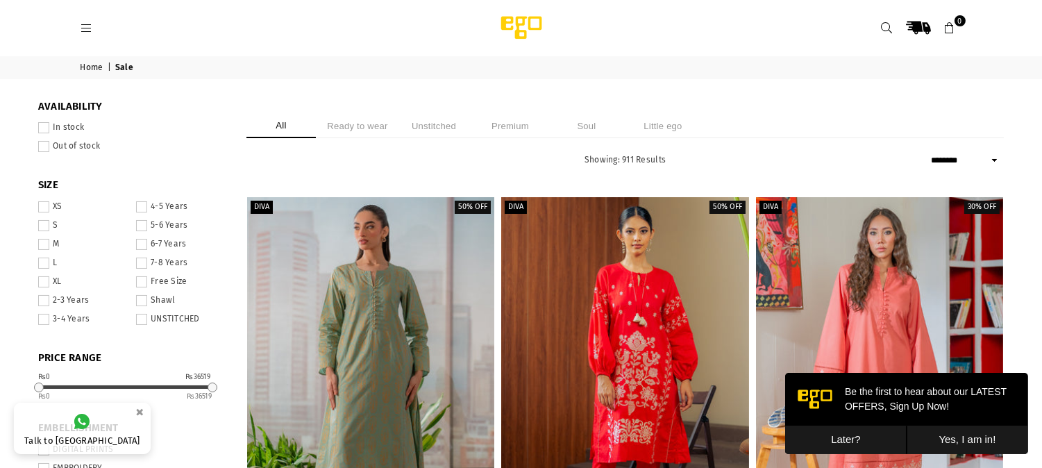
click at [853, 438] on button "Later?" at bounding box center [846, 439] width 122 height 28
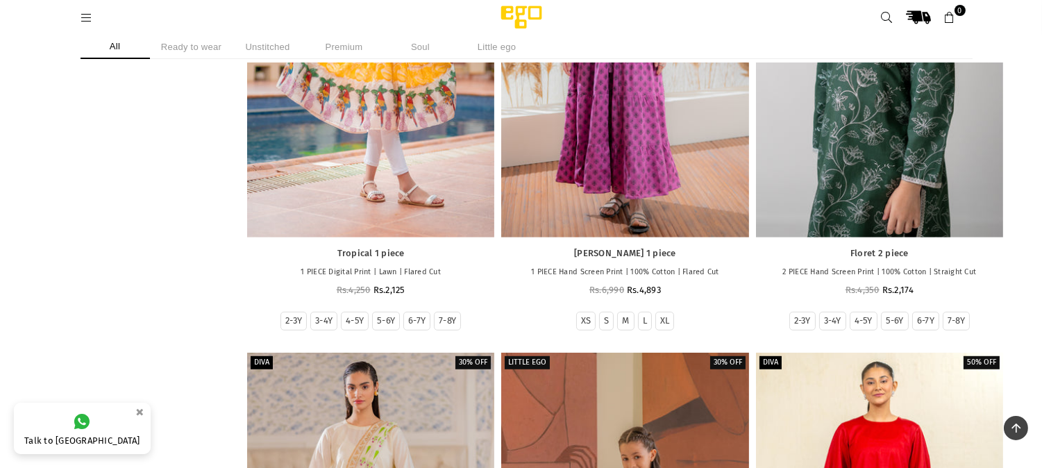
scroll to position [1752, 0]
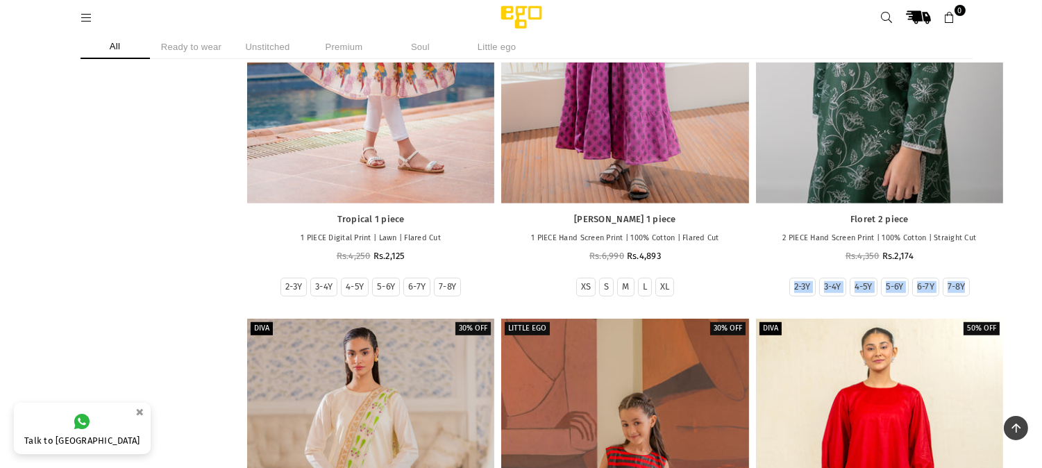
drag, startPoint x: 1035, startPoint y: 271, endPoint x: 1030, endPoint y: 299, distance: 28.2
click at [1030, 299] on div "**********" at bounding box center [521, 76] width 1042 height 3499
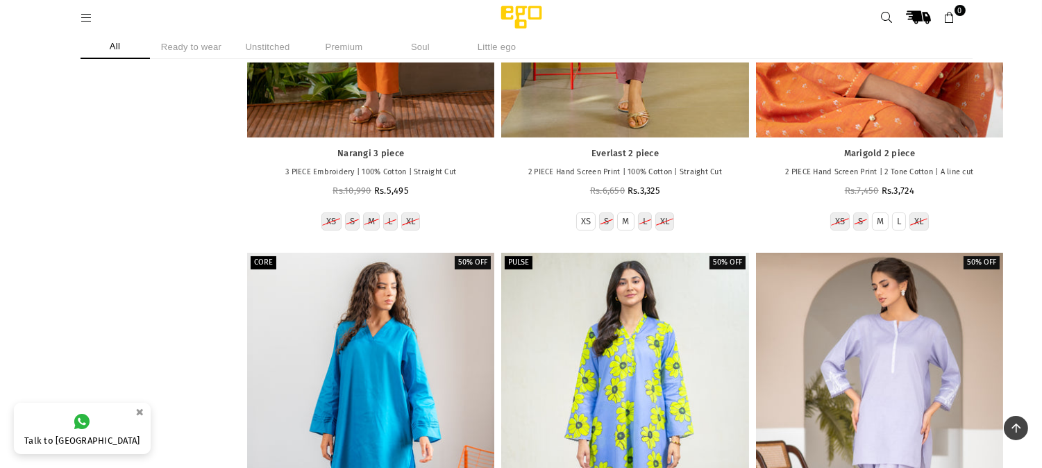
scroll to position [9607, 0]
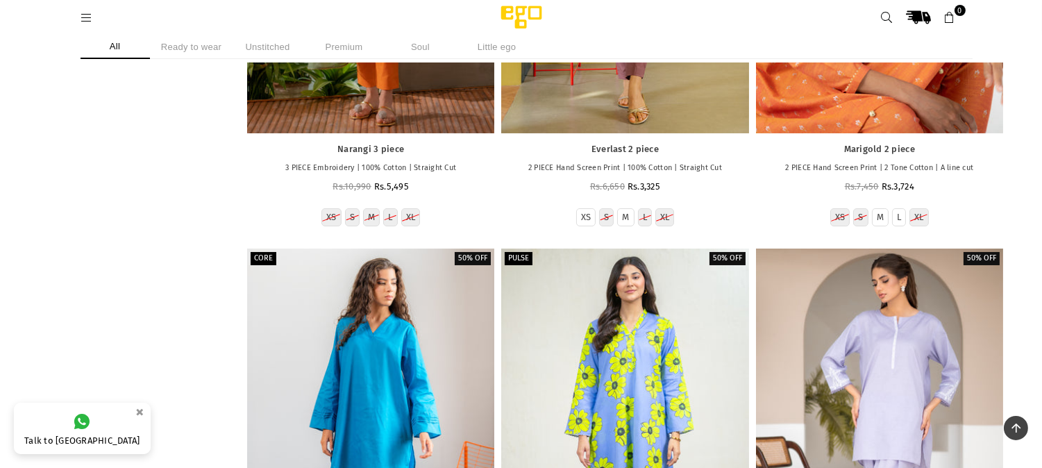
click at [533, 8] on img at bounding box center [522, 17] width 118 height 28
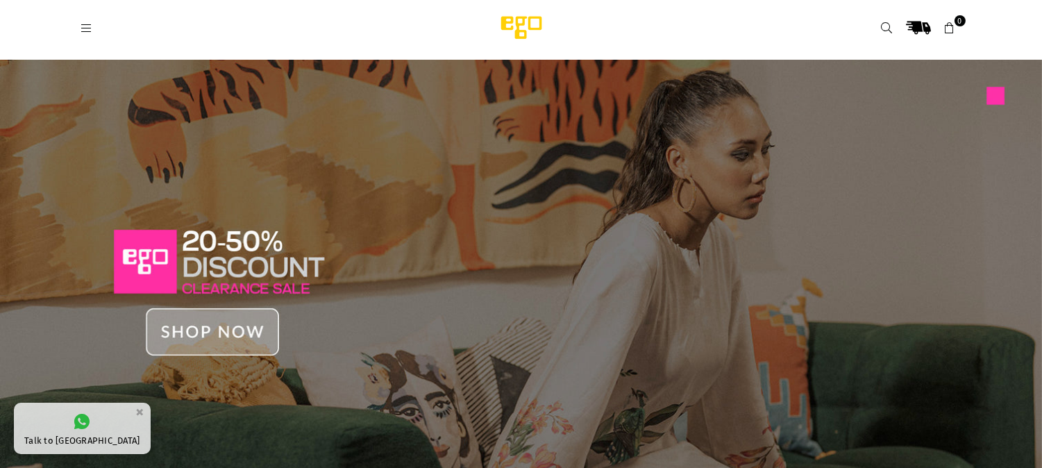
click at [85, 33] on icon at bounding box center [87, 28] width 13 height 13
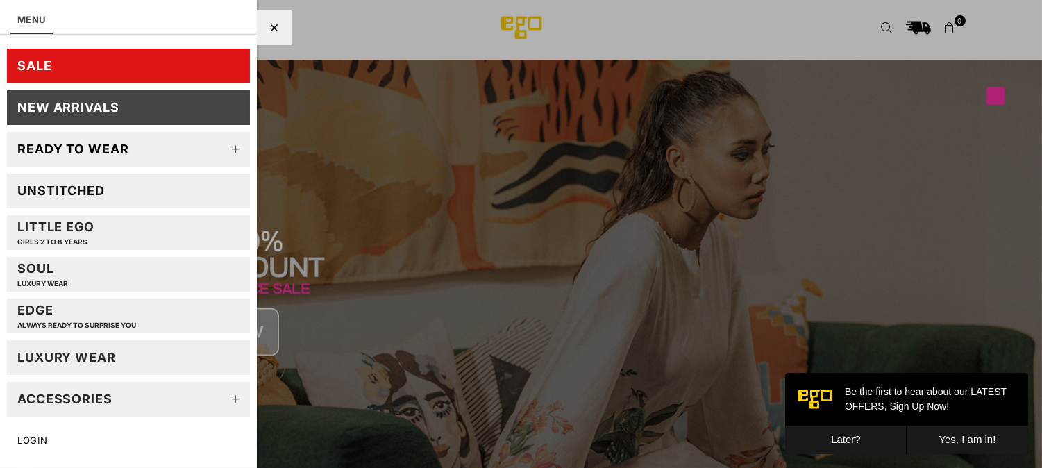
click at [224, 148] on icon at bounding box center [236, 149] width 28 height 28
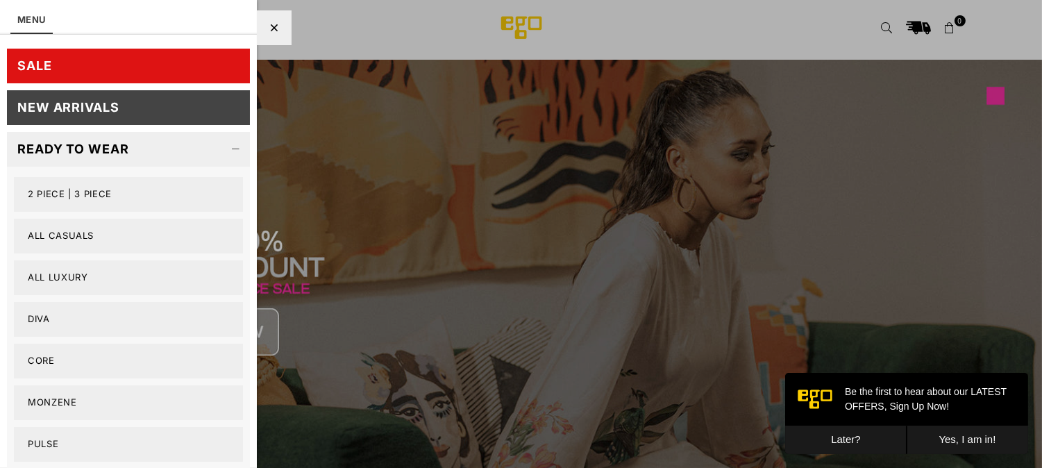
click at [466, 242] on div at bounding box center [521, 234] width 1042 height 468
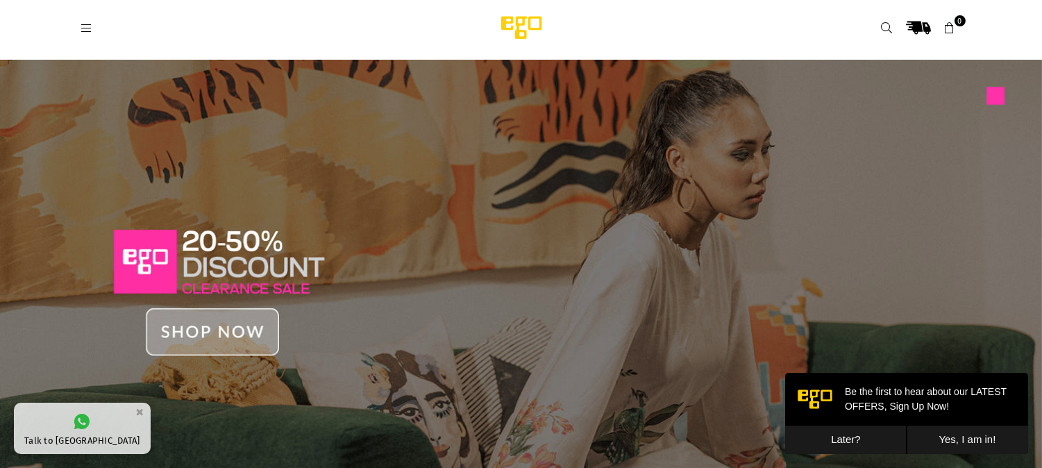
click at [89, 25] on icon at bounding box center [87, 28] width 13 height 13
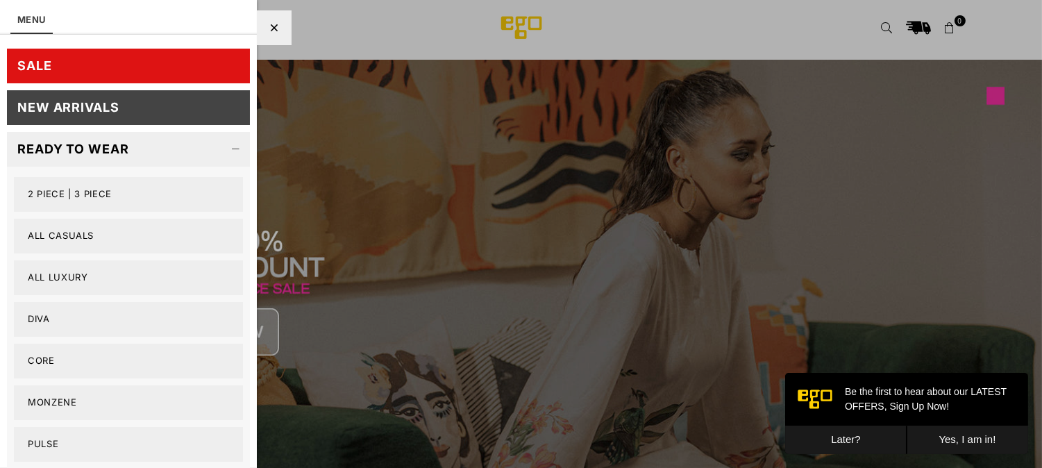
click at [225, 142] on icon at bounding box center [236, 149] width 28 height 28
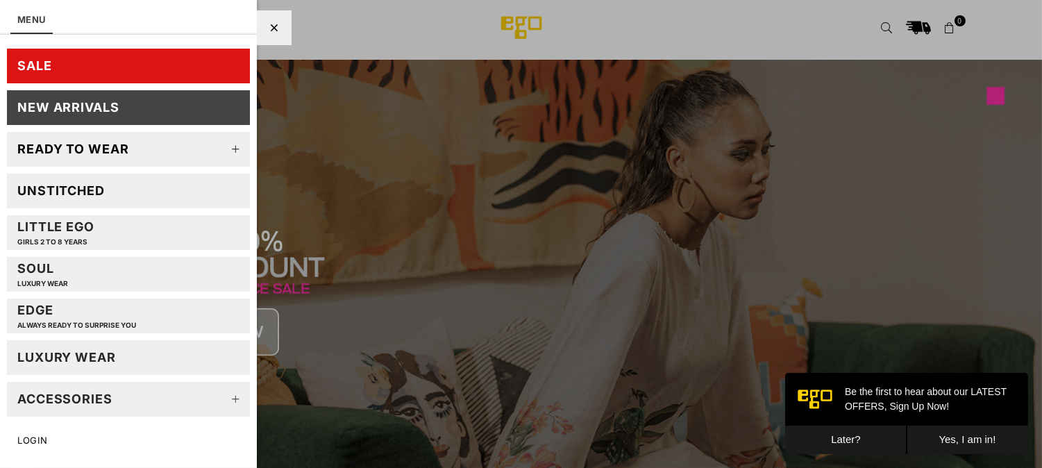
drag, startPoint x: 258, startPoint y: 70, endPoint x: 320, endPoint y: 91, distance: 65.2
click at [320, 91] on div at bounding box center [521, 234] width 1042 height 468
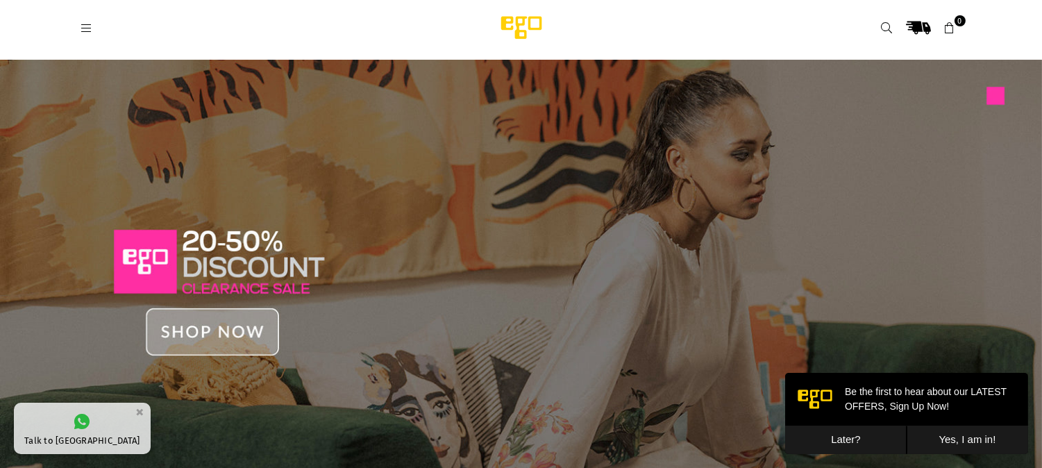
click at [132, 410] on button "×" at bounding box center [140, 412] width 17 height 23
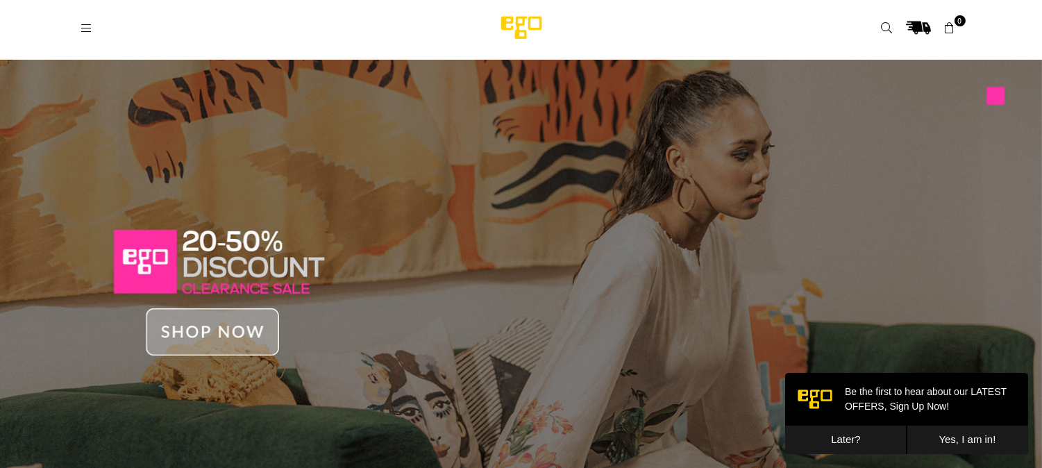
click at [706, 32] on link "Ego" at bounding box center [654, 28] width 382 height 28
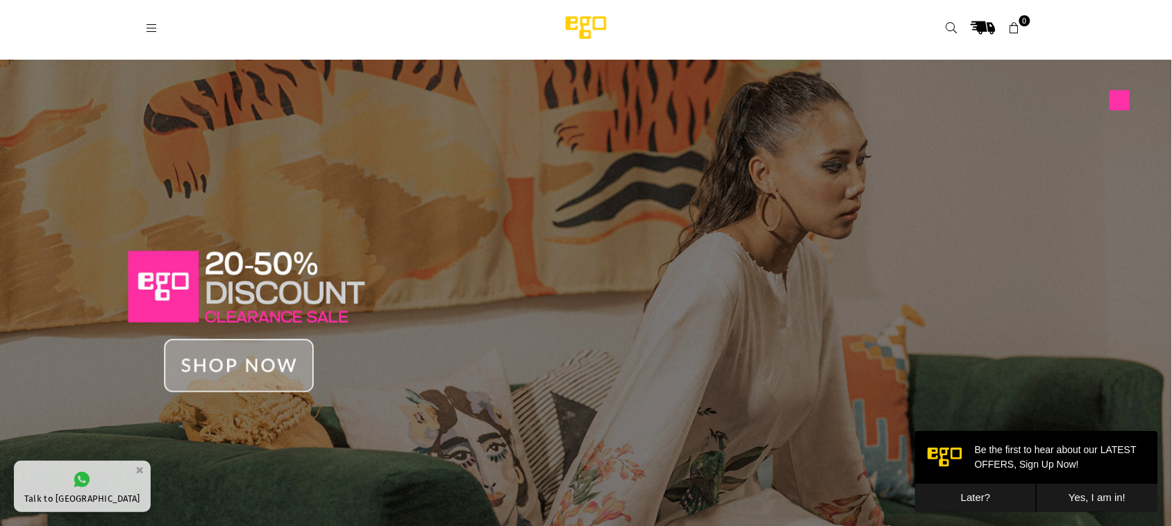
click at [585, 26] on img at bounding box center [586, 28] width 118 height 28
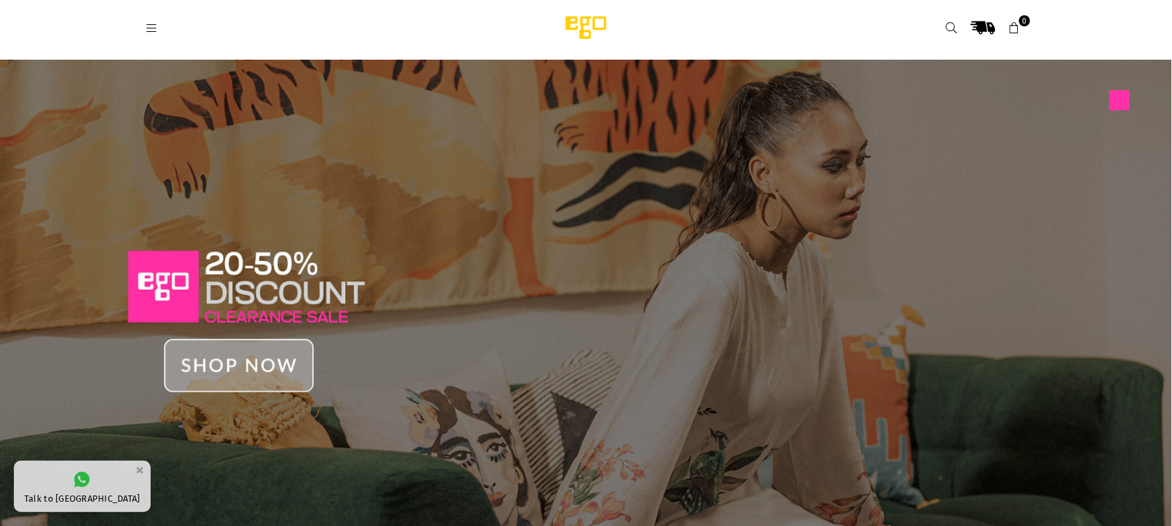
click at [151, 28] on icon at bounding box center [151, 28] width 13 height 13
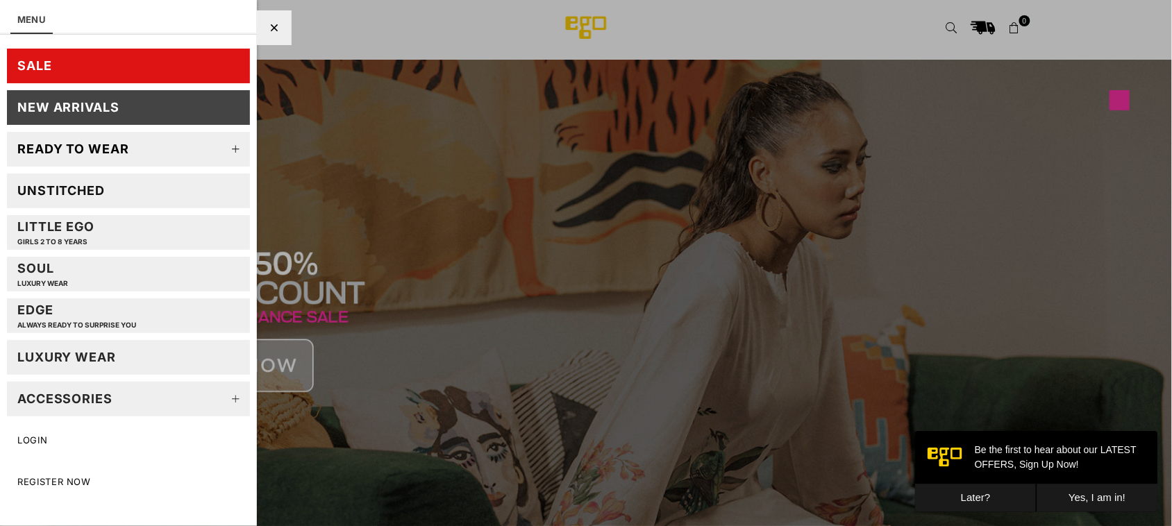
click at [126, 113] on link "New Arrivals" at bounding box center [128, 107] width 243 height 35
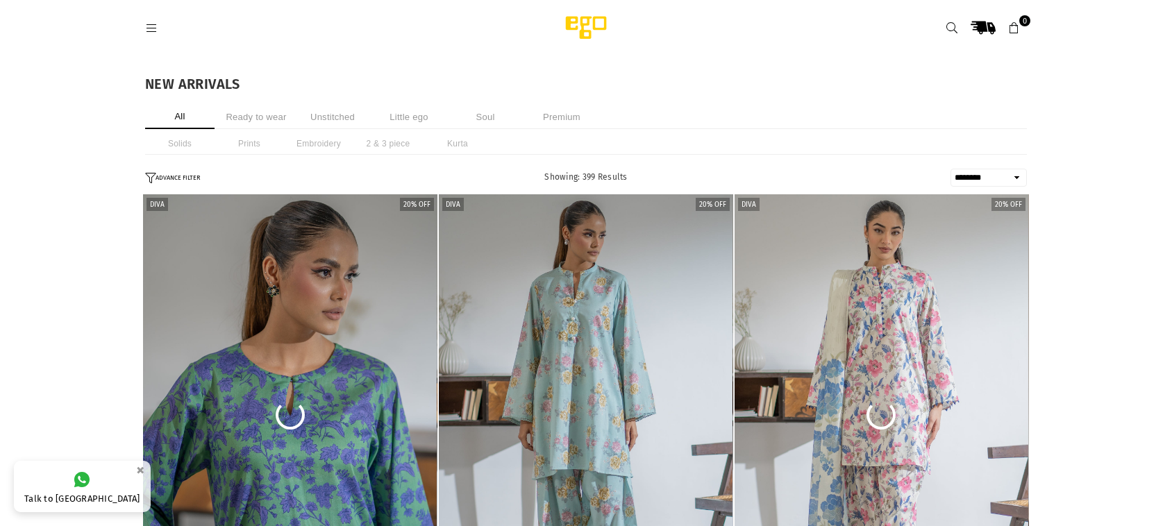
select select "******"
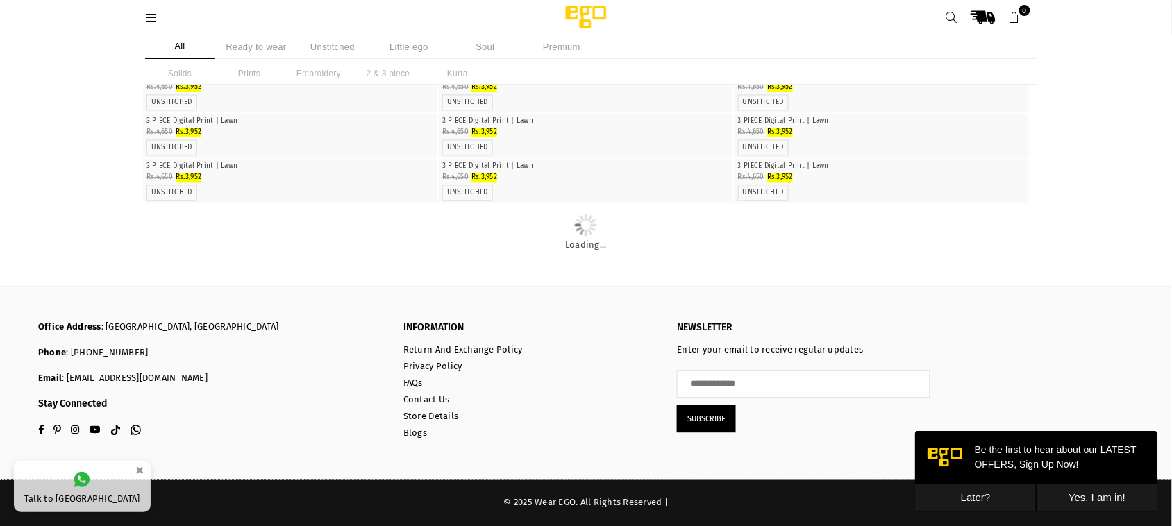
scroll to position [6258, 0]
click at [147, 17] on icon at bounding box center [151, 18] width 13 height 13
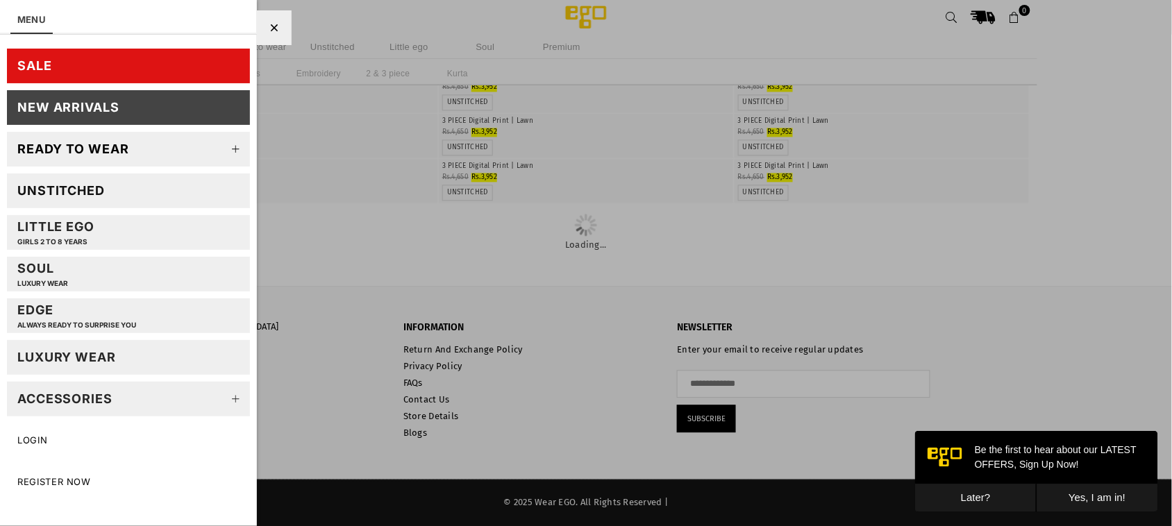
click at [95, 392] on div "Accessories" at bounding box center [64, 399] width 95 height 16
click at [92, 397] on div "Accessories" at bounding box center [64, 399] width 95 height 16
click at [92, 392] on div "Accessories" at bounding box center [64, 399] width 95 height 16
click at [238, 399] on icon at bounding box center [236, 399] width 28 height 28
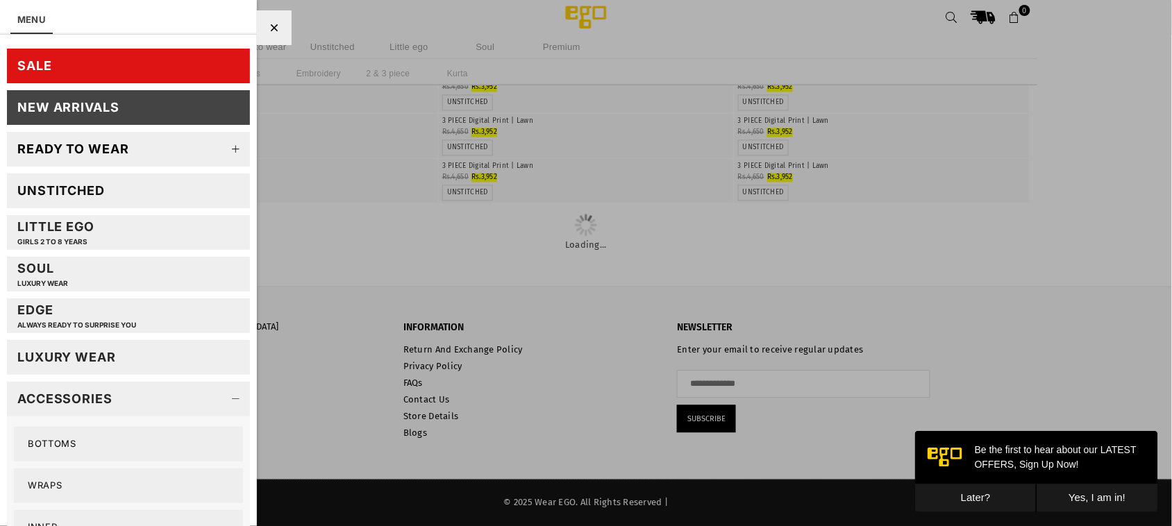
click at [172, 392] on link "Accessories" at bounding box center [128, 399] width 243 height 35
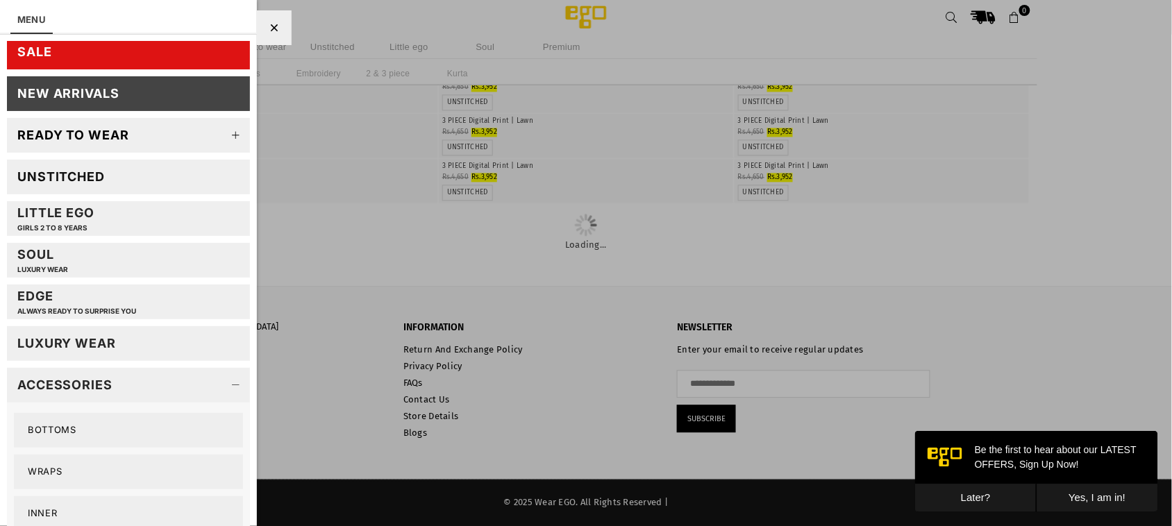
scroll to position [0, 0]
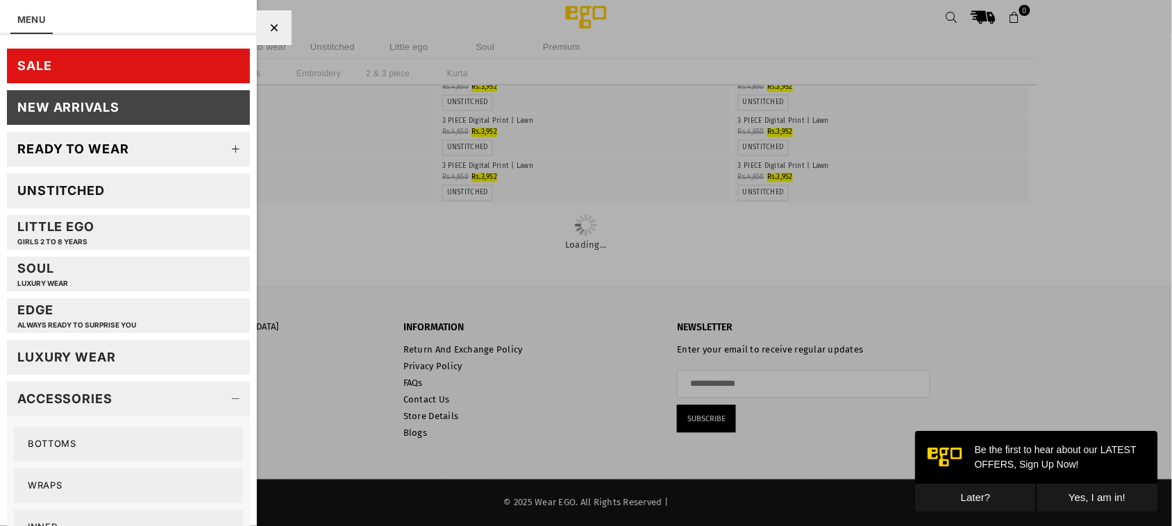
click at [105, 144] on div "Ready to wear" at bounding box center [73, 149] width 112 height 16
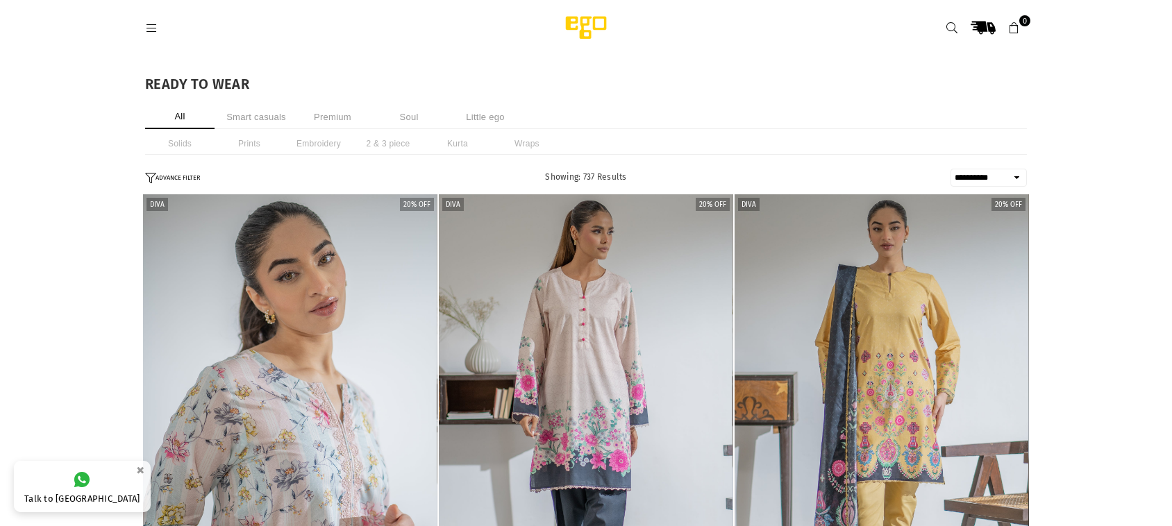
select select "**********"
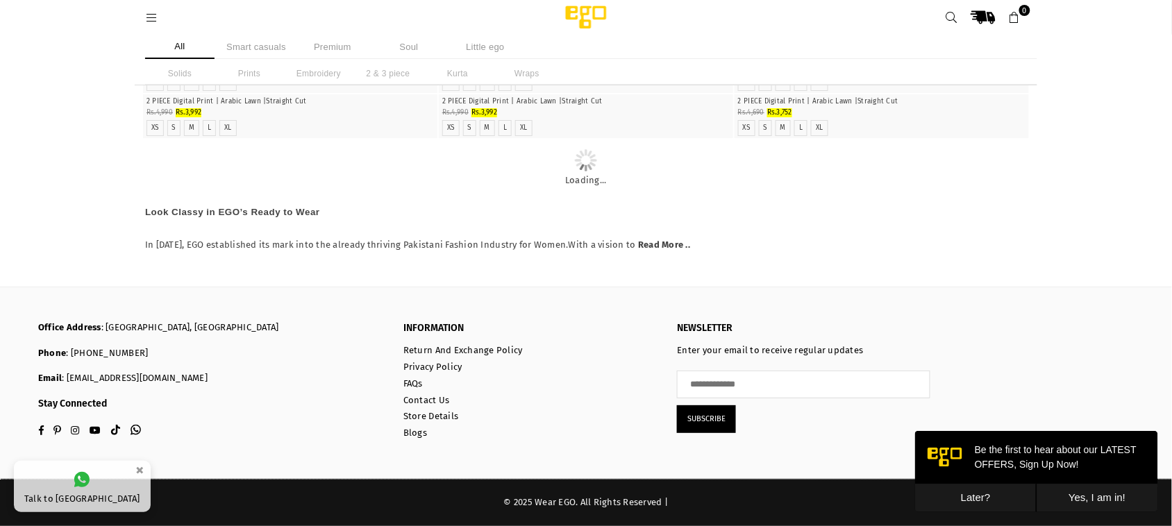
scroll to position [11041, 0]
click at [585, 1] on header "Ego .st0 { fill: #000000; } 0" at bounding box center [586, 17] width 903 height 35
click at [585, 8] on img at bounding box center [586, 17] width 118 height 28
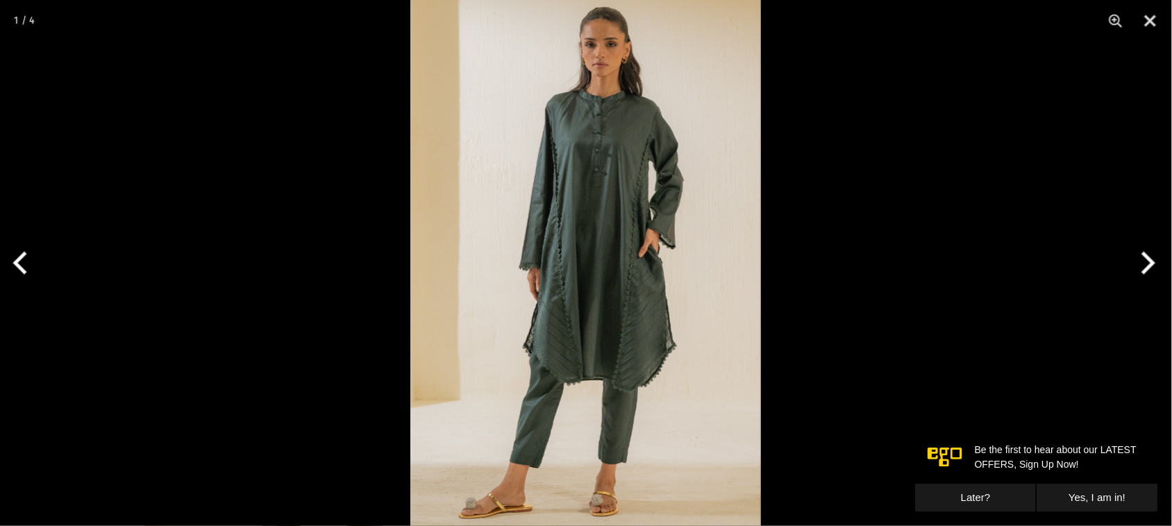
click at [1149, 266] on button "Next" at bounding box center [1146, 262] width 52 height 69
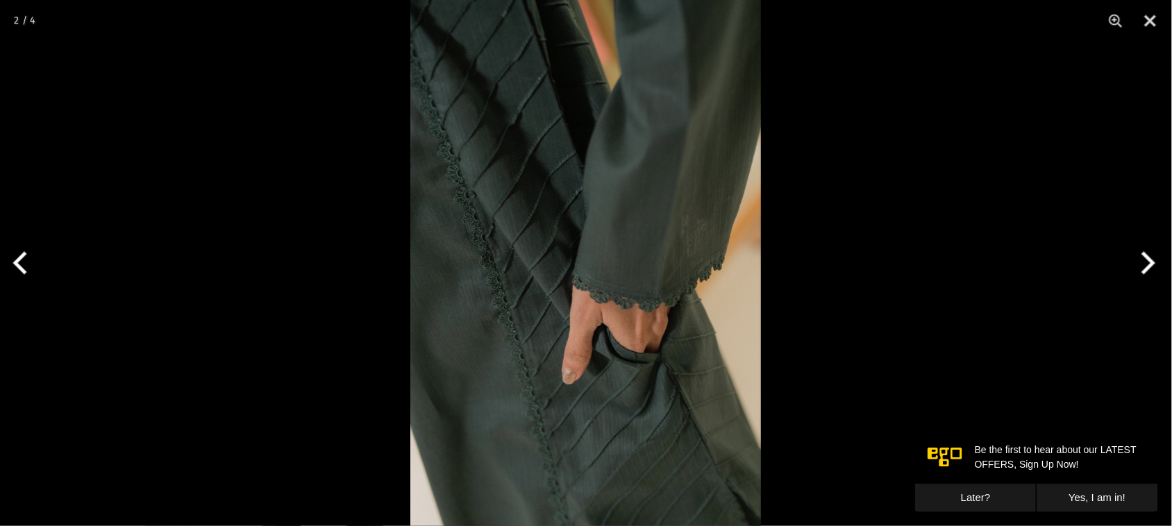
click at [1149, 266] on button "Next" at bounding box center [1146, 262] width 52 height 69
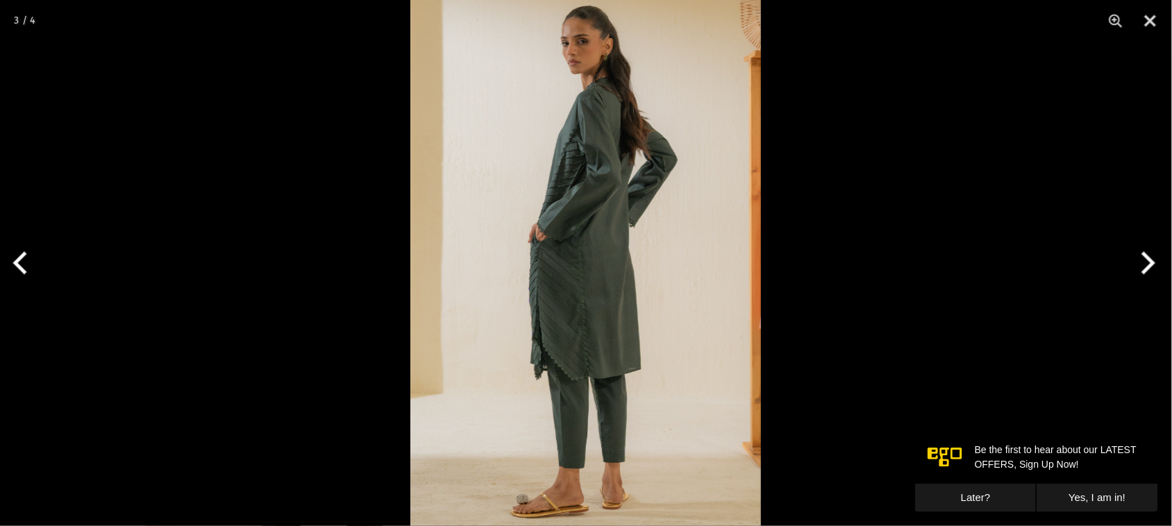
click at [1149, 267] on button "Next" at bounding box center [1146, 262] width 52 height 69
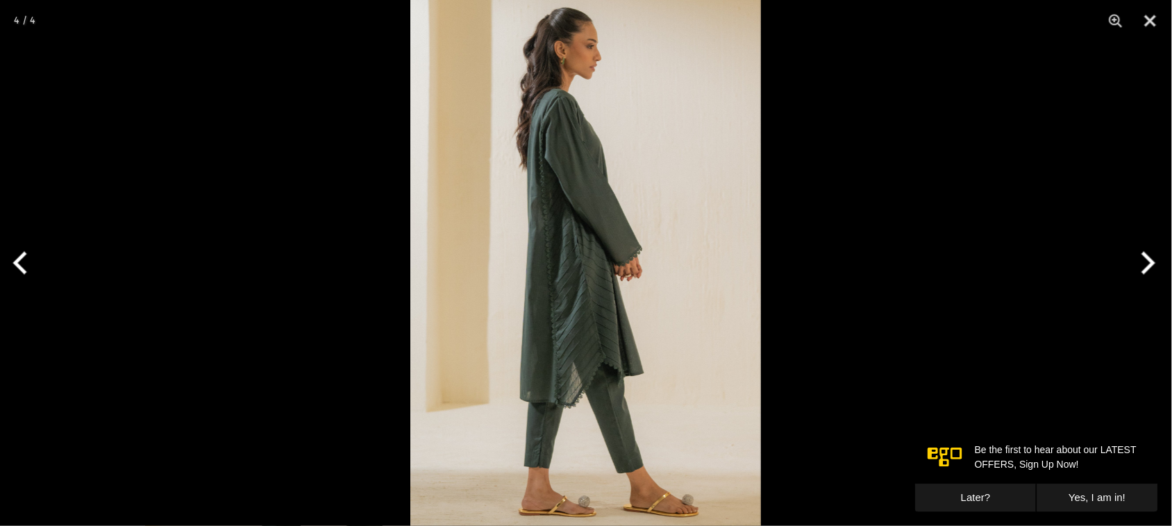
click at [1149, 267] on button "Next" at bounding box center [1146, 262] width 52 height 69
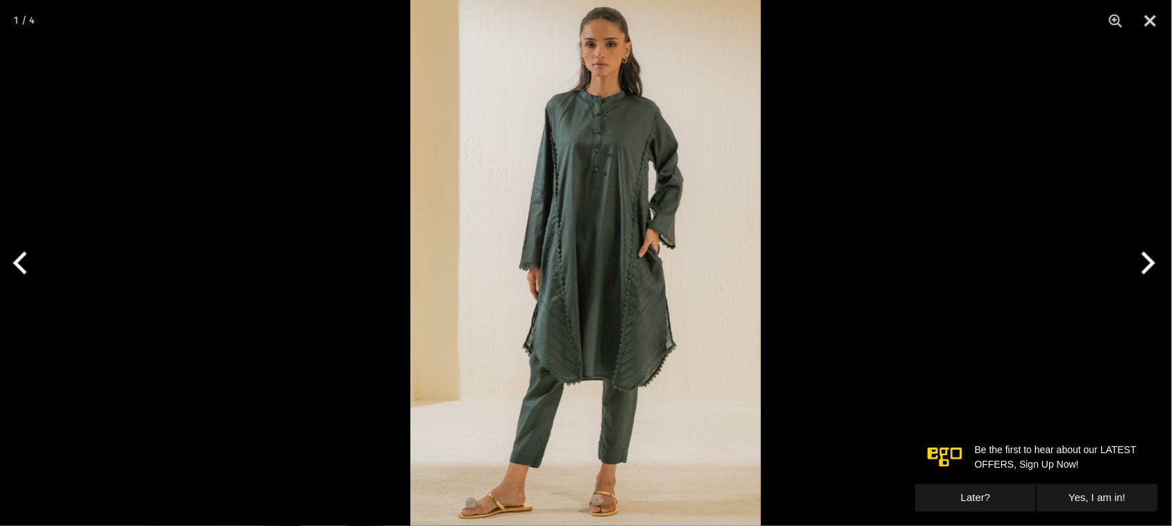
click at [1149, 267] on button "Next" at bounding box center [1146, 262] width 52 height 69
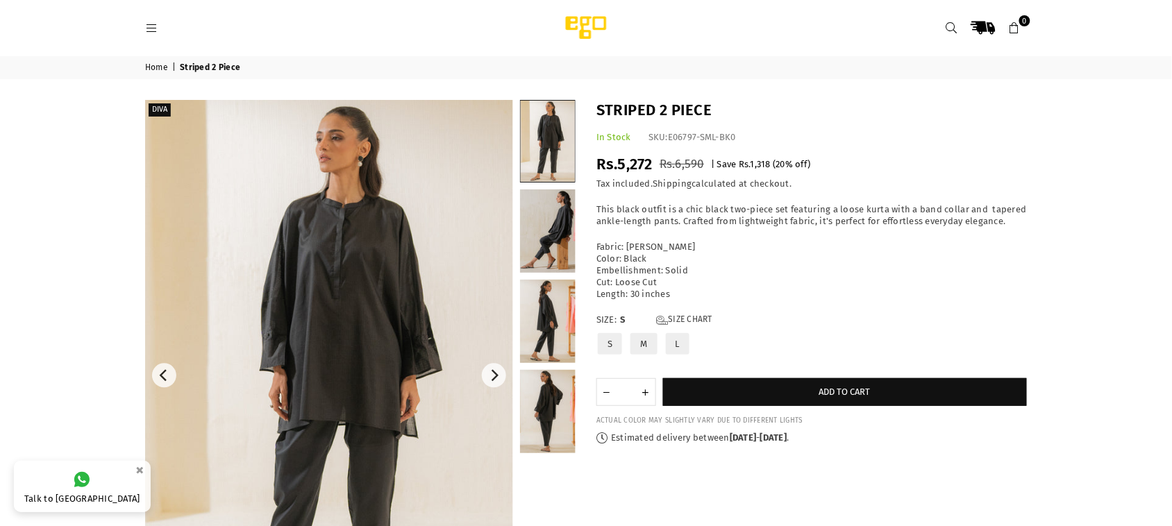
click at [410, 286] on img at bounding box center [329, 376] width 368 height 552
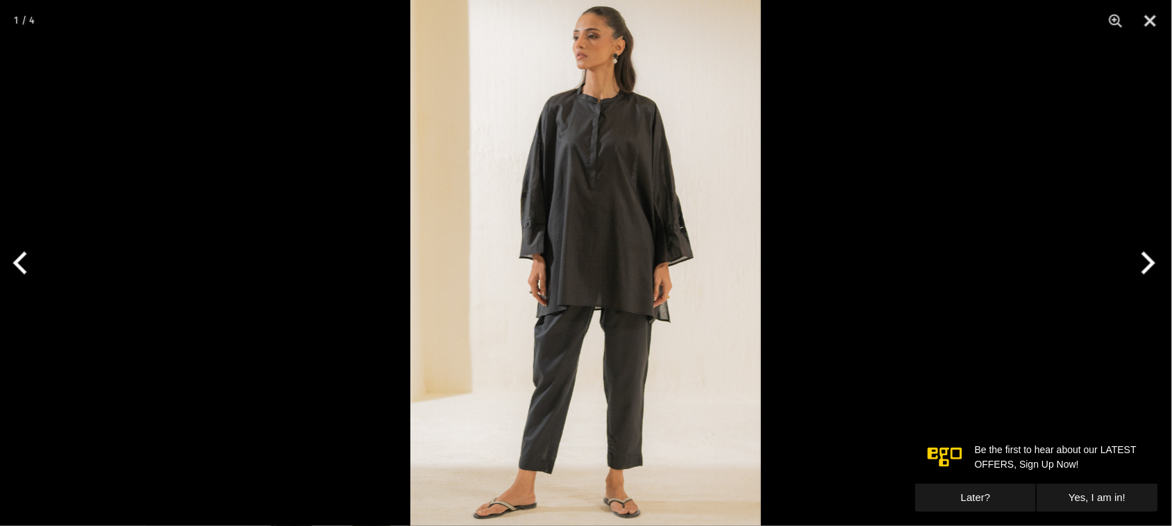
click at [1148, 261] on button "Next" at bounding box center [1146, 262] width 52 height 69
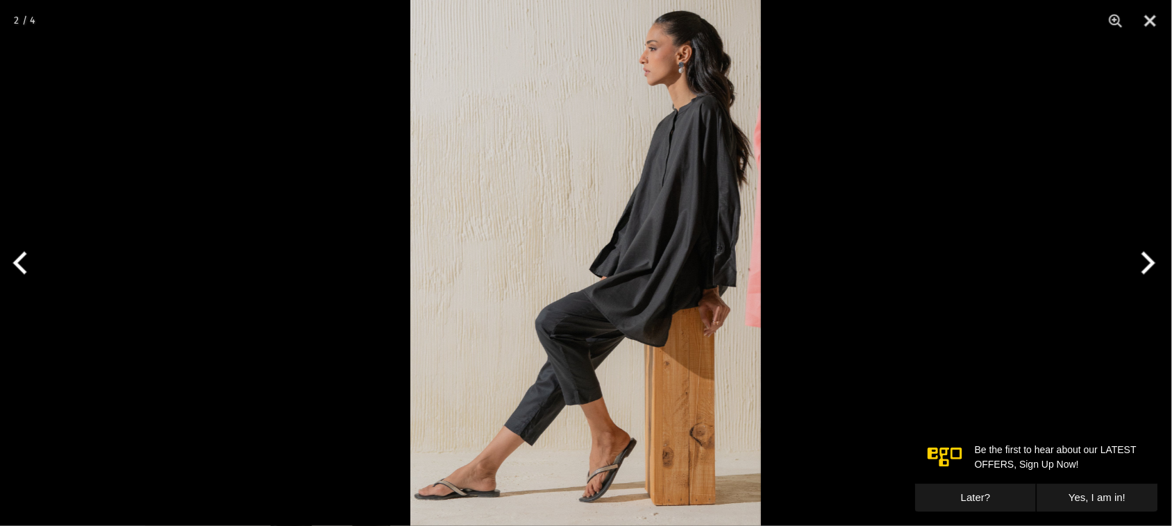
click at [1148, 261] on button "Next" at bounding box center [1146, 262] width 52 height 69
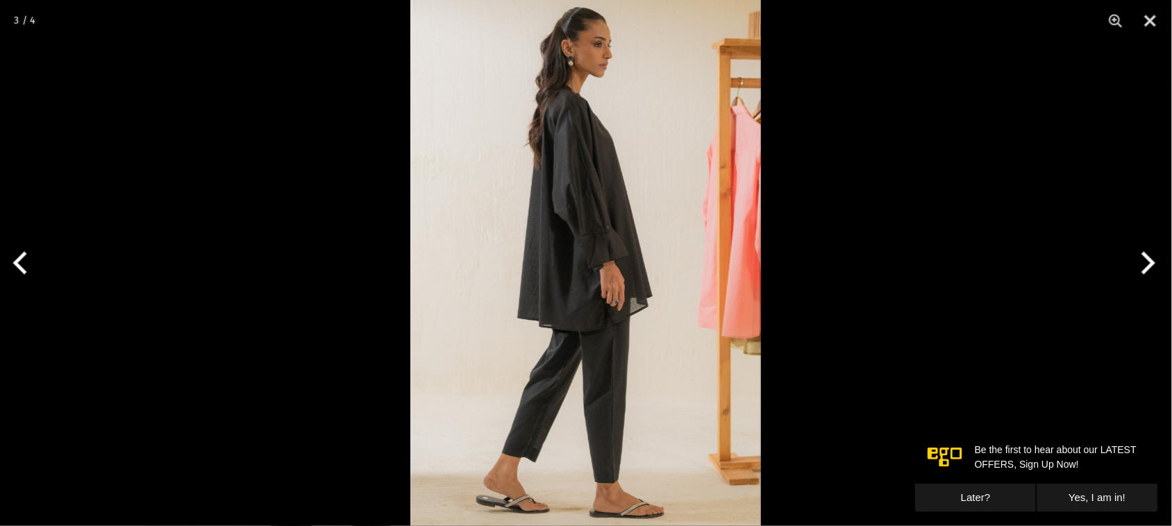
click at [1148, 261] on button "Next" at bounding box center [1146, 262] width 52 height 69
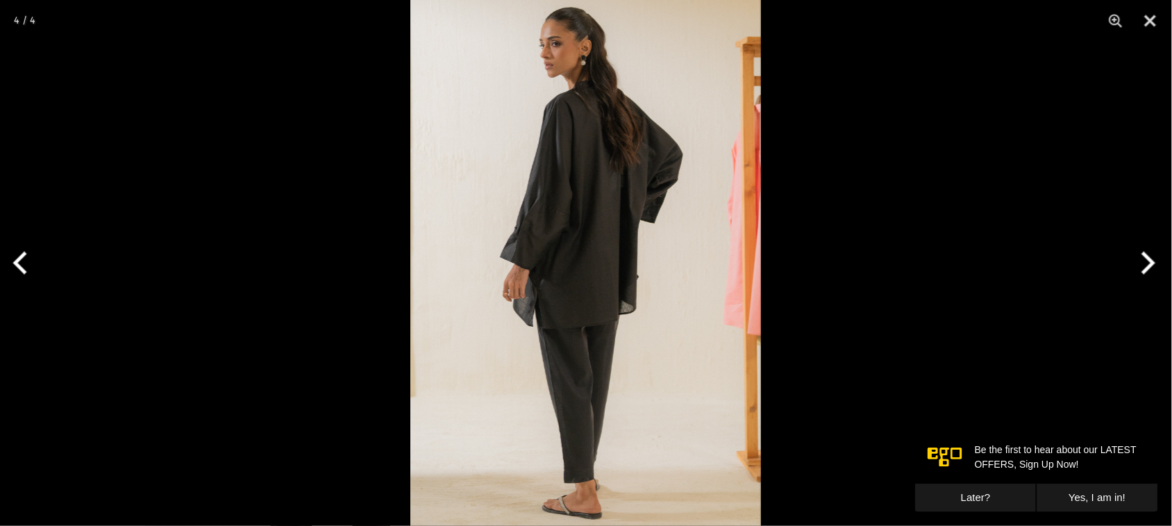
click at [1147, 261] on button "Next" at bounding box center [1146, 262] width 52 height 69
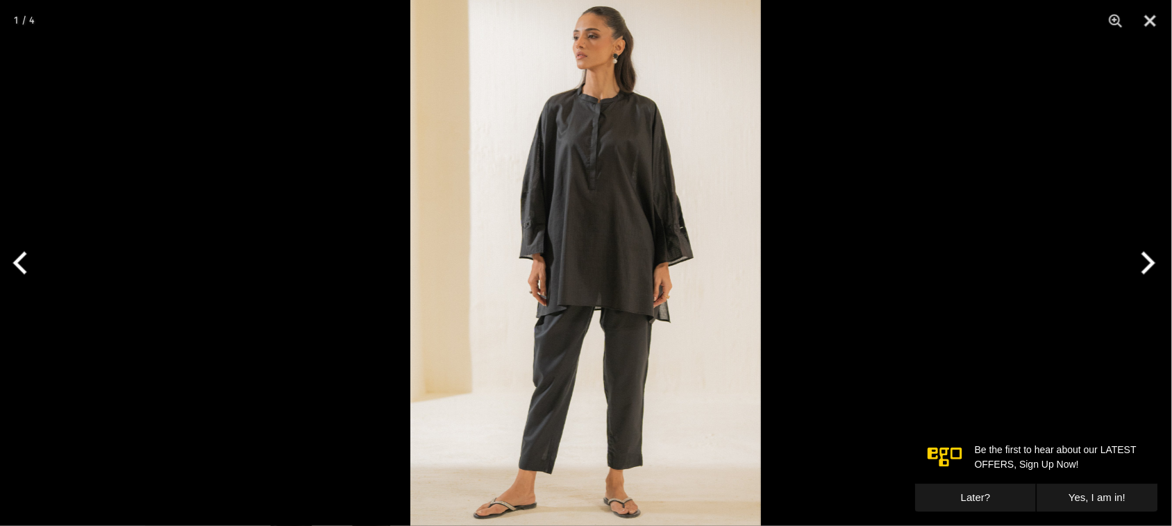
click at [1147, 261] on button "Next" at bounding box center [1146, 262] width 52 height 69
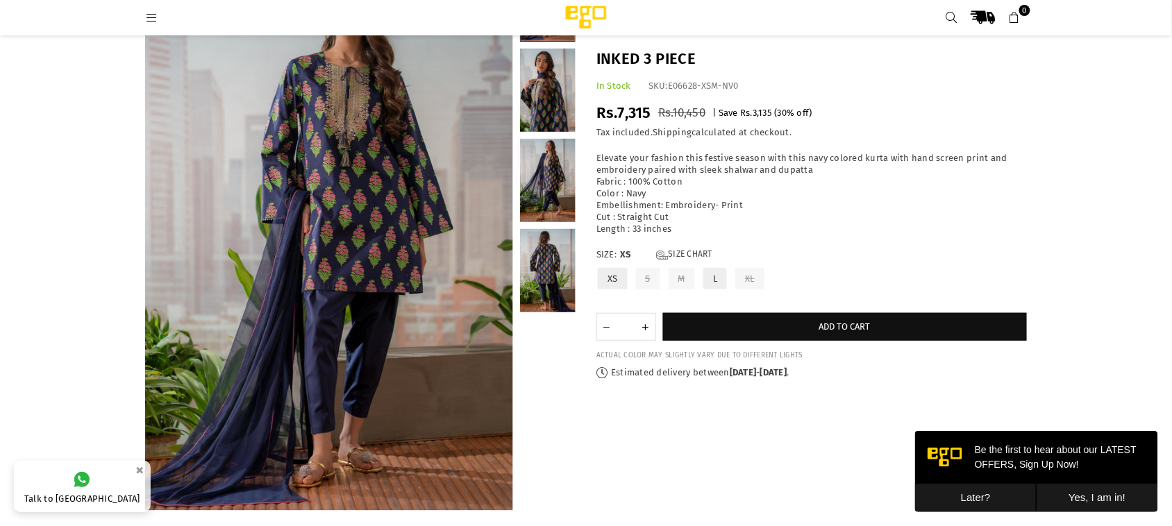
scroll to position [112, 0]
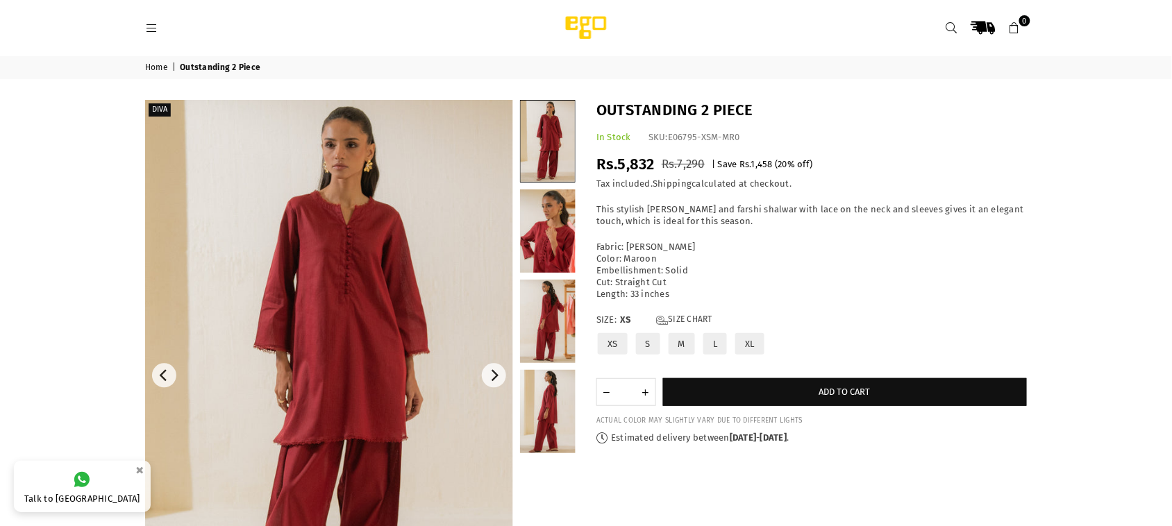
click at [420, 251] on link at bounding box center [329, 376] width 368 height 552
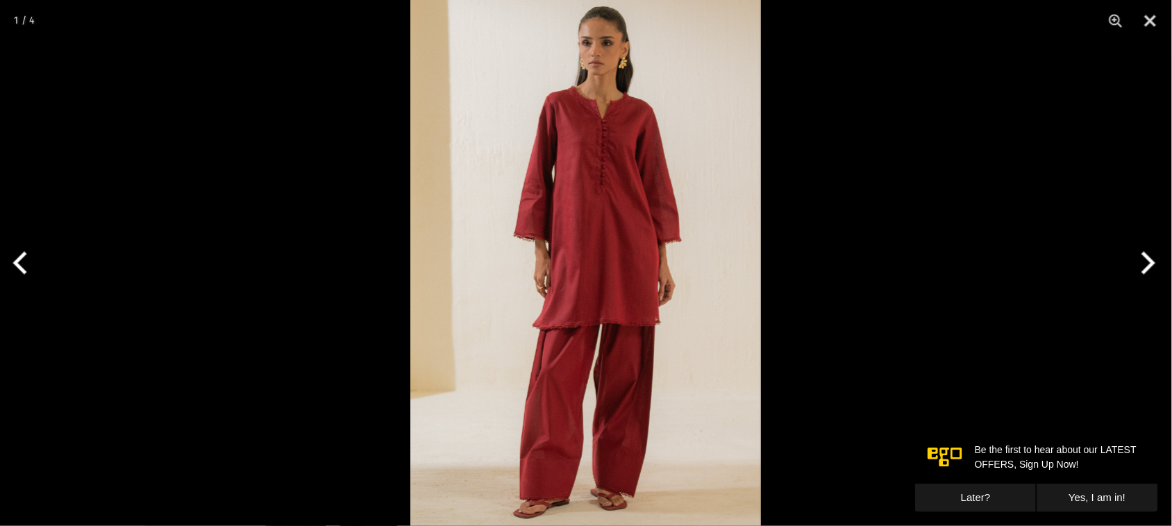
click at [706, 280] on img at bounding box center [585, 263] width 351 height 526
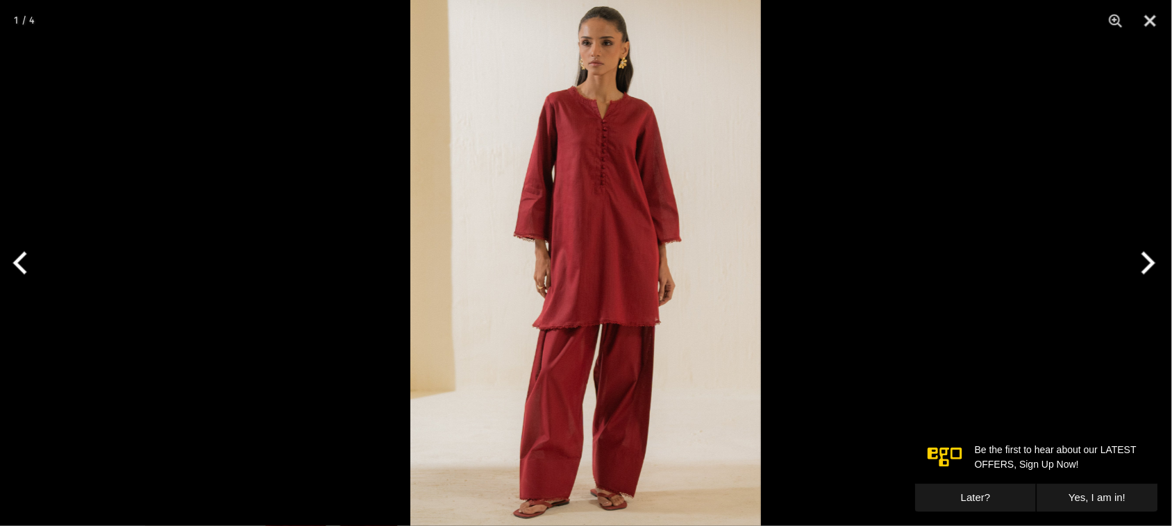
click at [1154, 271] on button "Next" at bounding box center [1146, 262] width 52 height 69
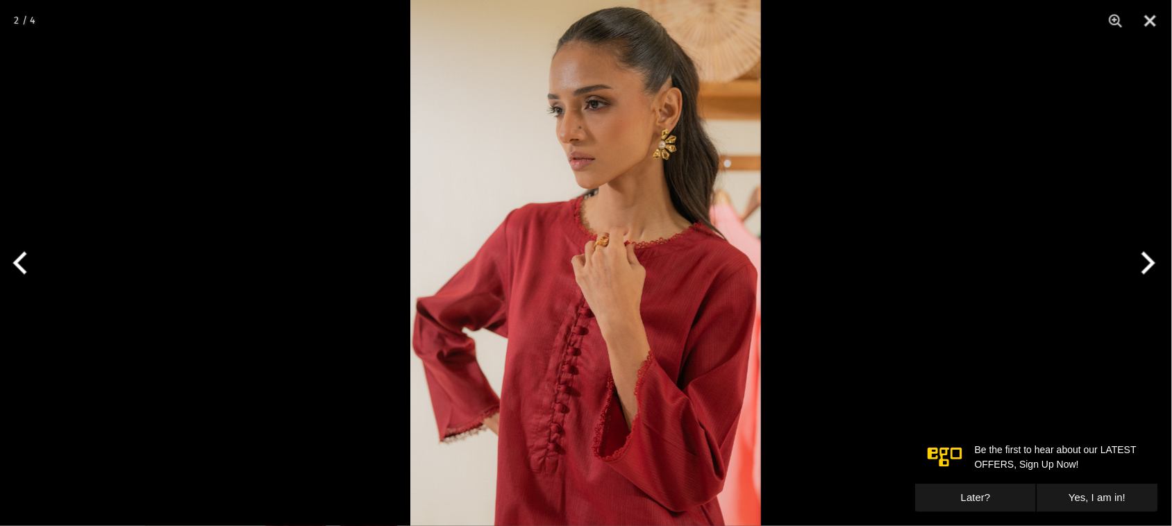
click at [1149, 269] on button "Next" at bounding box center [1146, 262] width 52 height 69
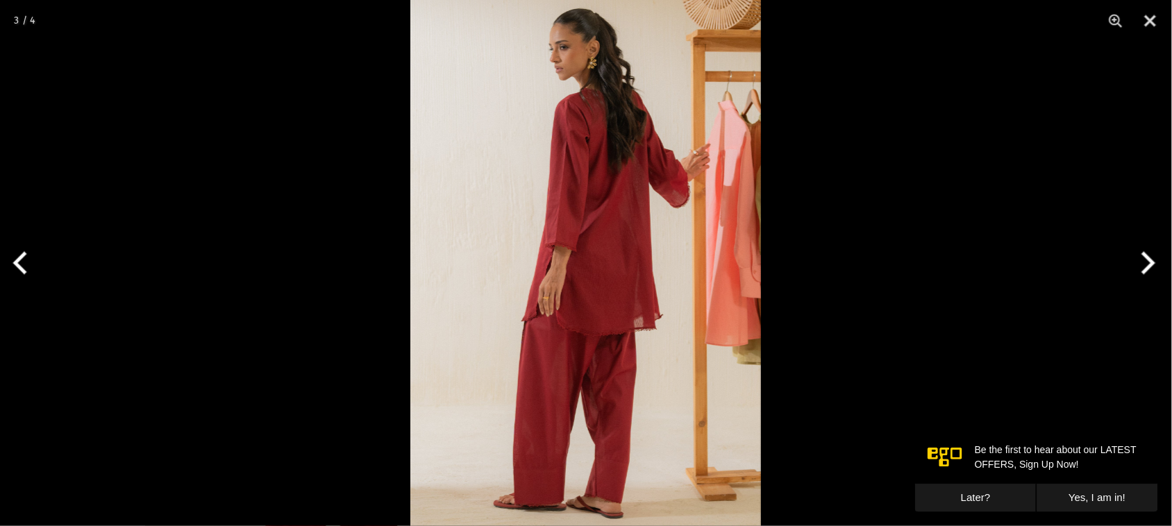
click at [1147, 266] on button "Next" at bounding box center [1146, 262] width 52 height 69
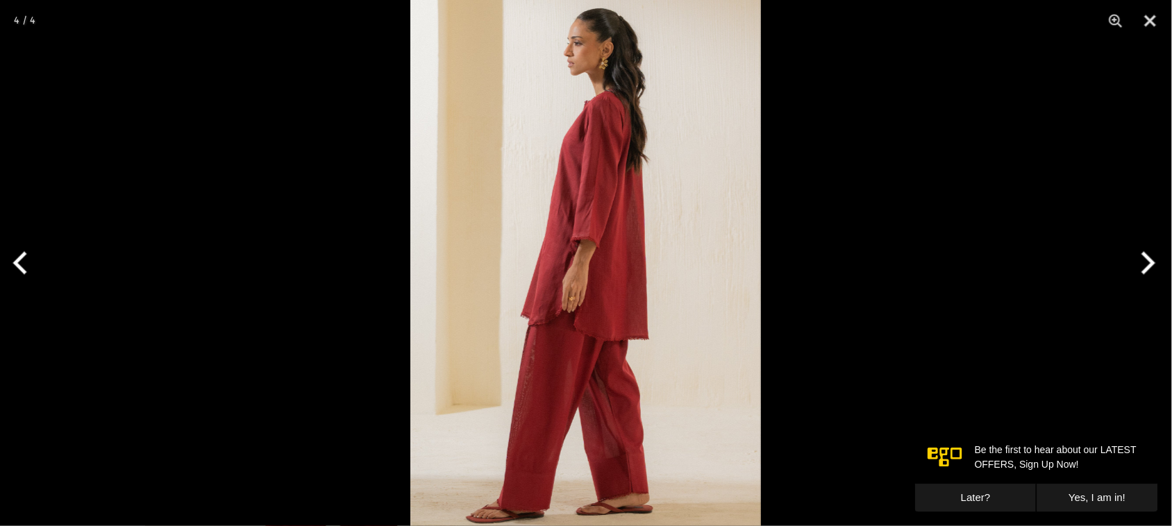
click at [1147, 266] on button "Next" at bounding box center [1146, 262] width 52 height 69
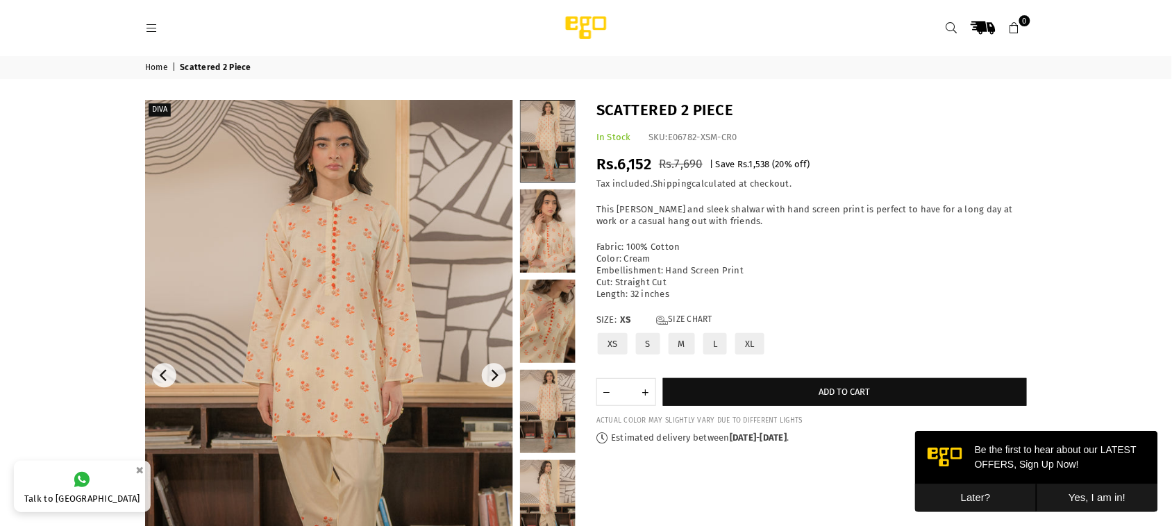
click at [331, 256] on img at bounding box center [329, 376] width 368 height 552
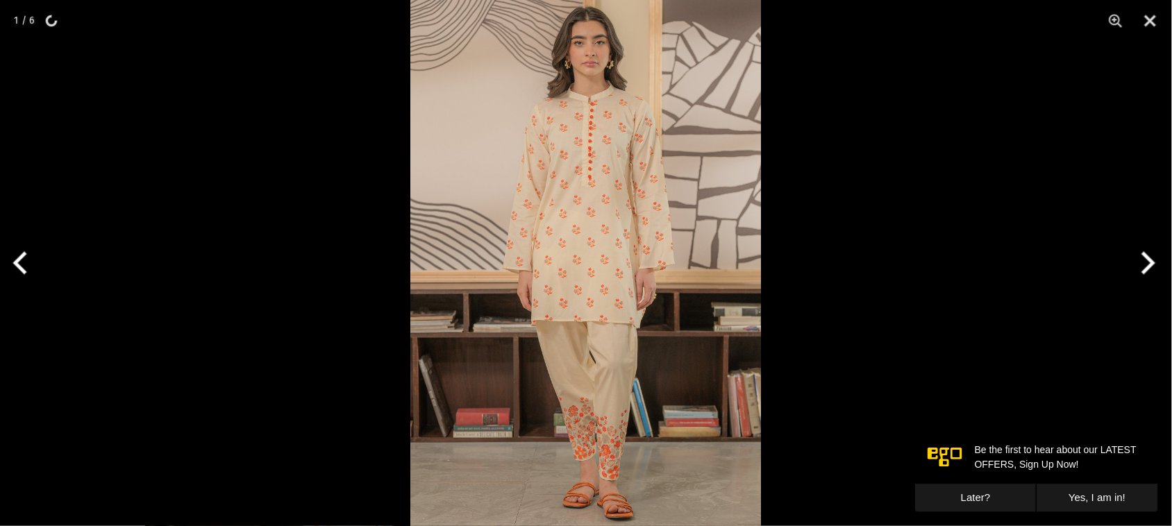
click at [1148, 261] on button "Next" at bounding box center [1146, 262] width 52 height 69
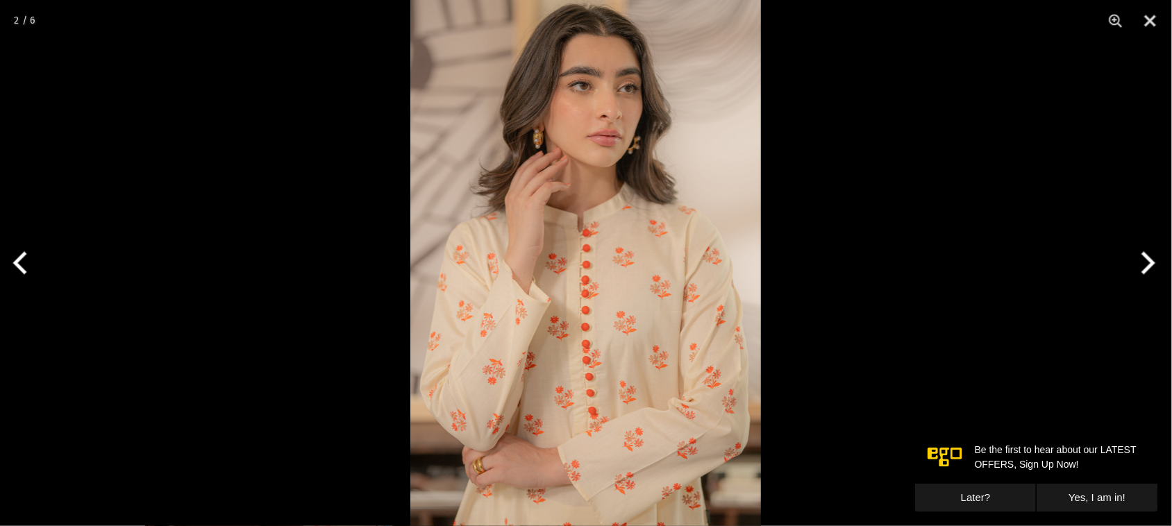
click at [1148, 261] on button "Next" at bounding box center [1146, 262] width 52 height 69
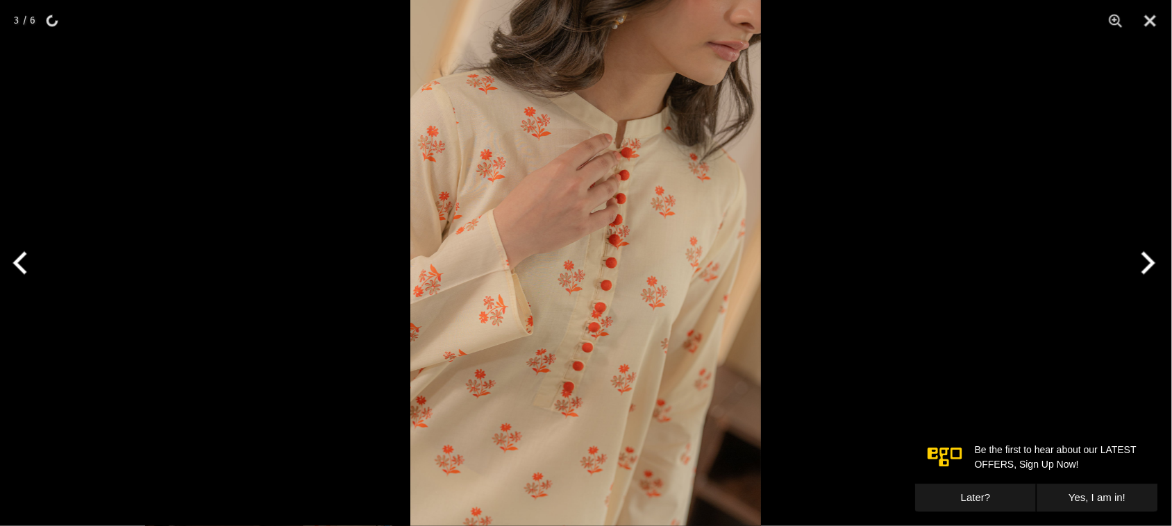
click at [1149, 258] on button "Next" at bounding box center [1146, 262] width 52 height 69
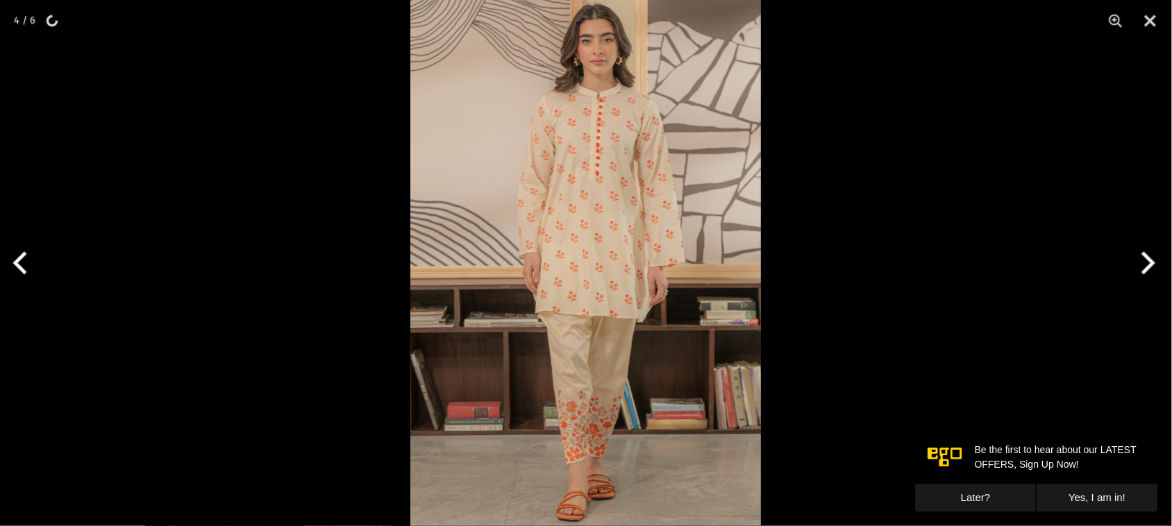
click at [1149, 258] on button "Next" at bounding box center [1146, 262] width 52 height 69
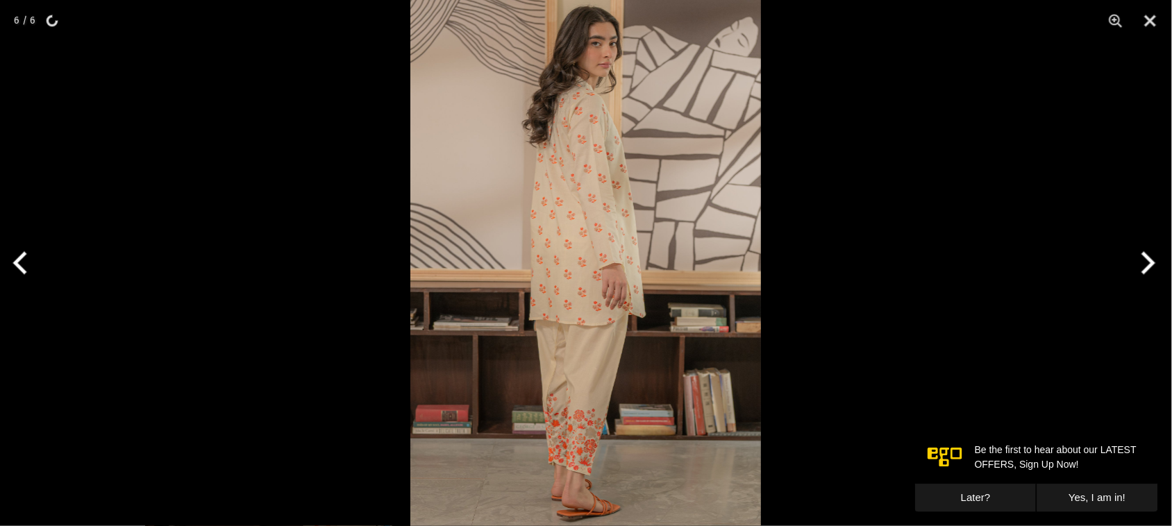
click at [1149, 258] on button "Next" at bounding box center [1146, 262] width 52 height 69
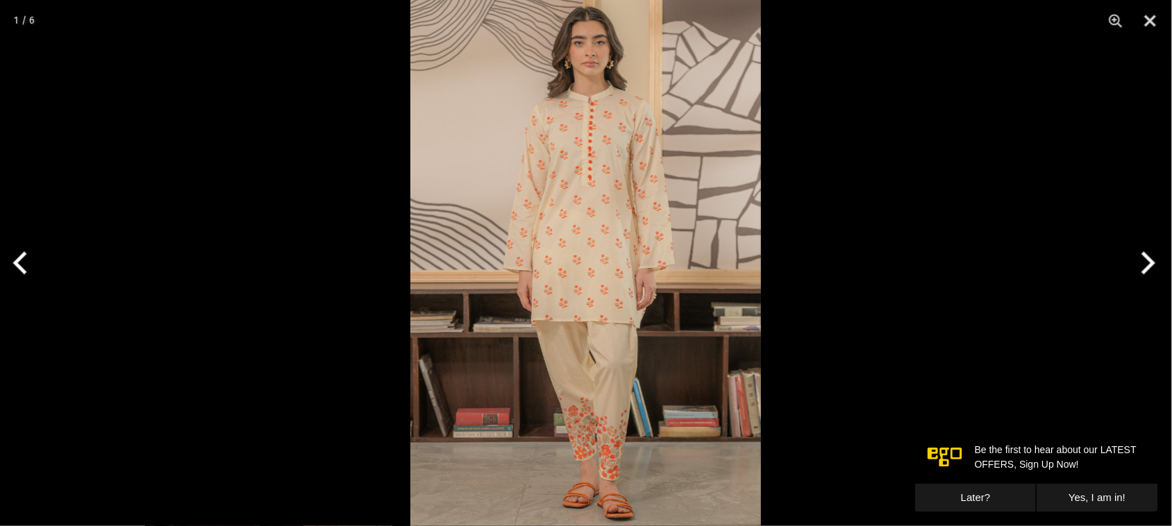
click at [1149, 258] on button "Next" at bounding box center [1146, 262] width 52 height 69
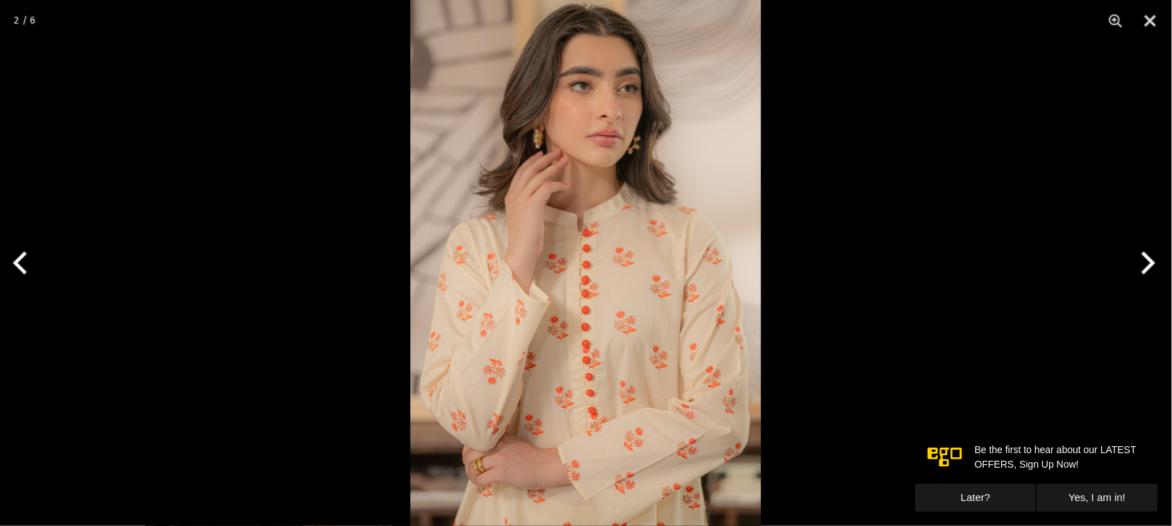
click at [1149, 258] on button "Next" at bounding box center [1146, 262] width 52 height 69
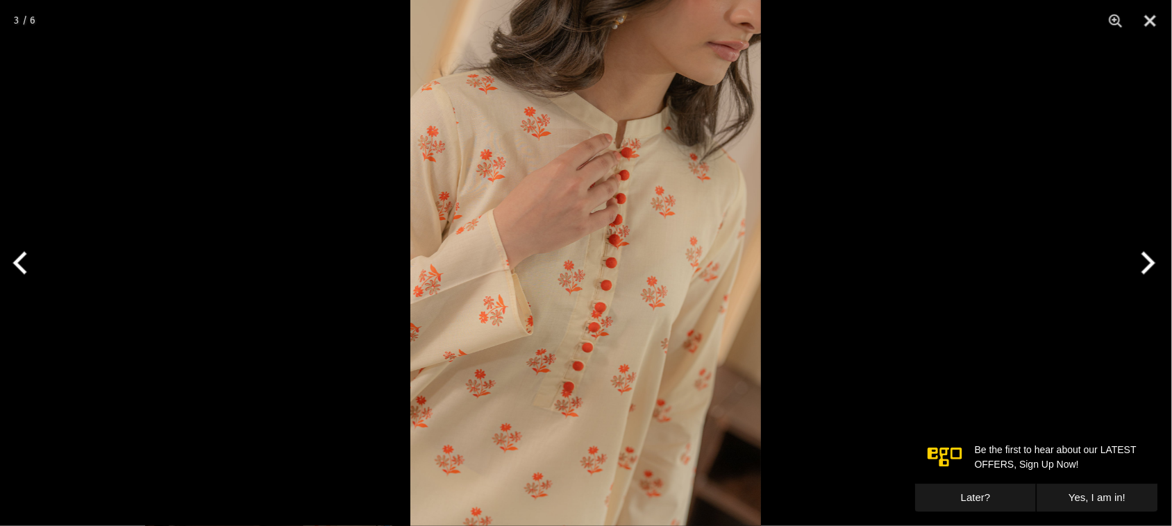
click at [1149, 258] on button "Next" at bounding box center [1146, 262] width 52 height 69
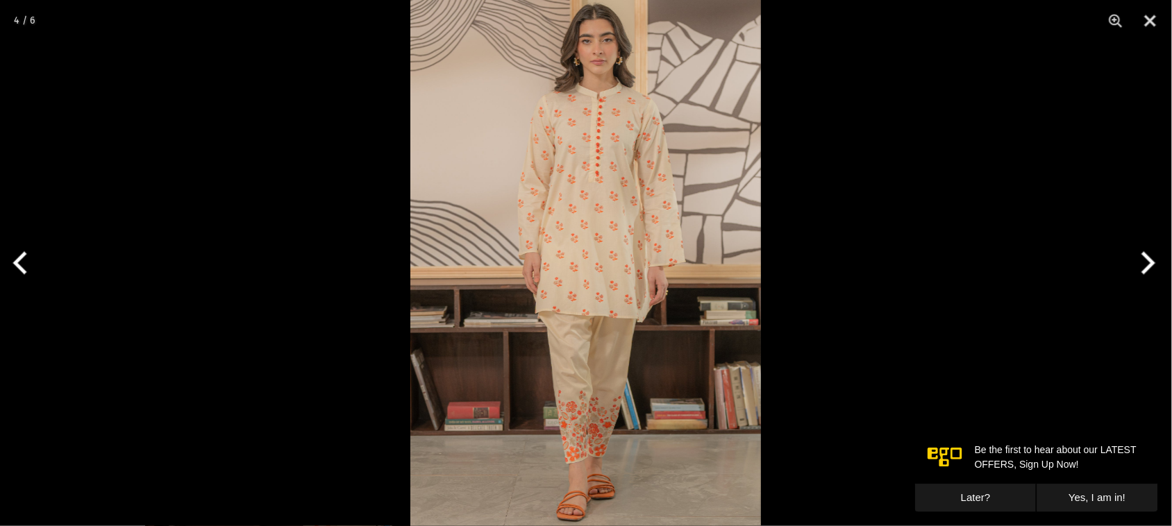
click at [1149, 258] on button "Next" at bounding box center [1146, 262] width 52 height 69
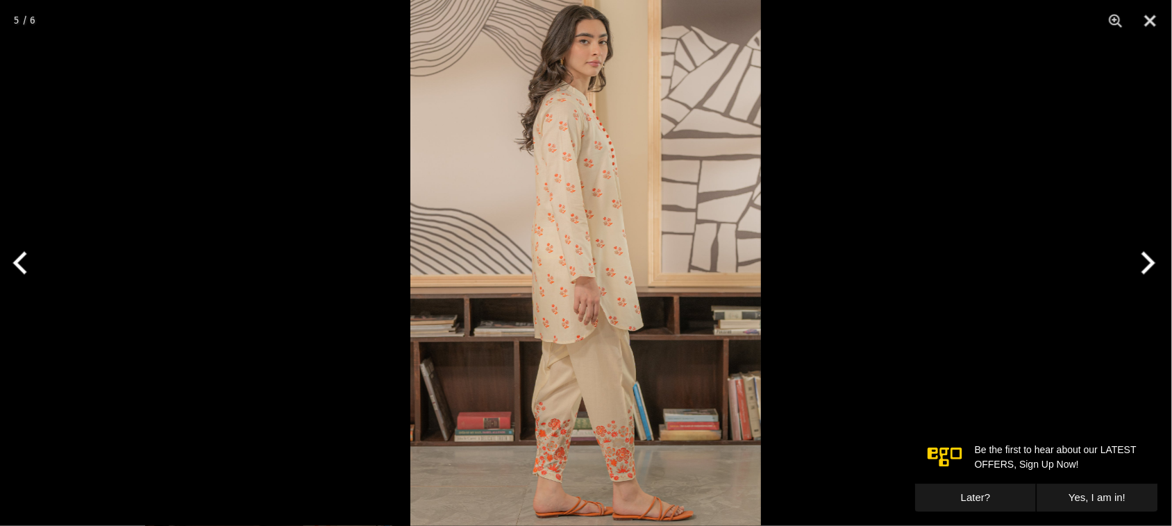
click at [1149, 258] on button "Next" at bounding box center [1146, 262] width 52 height 69
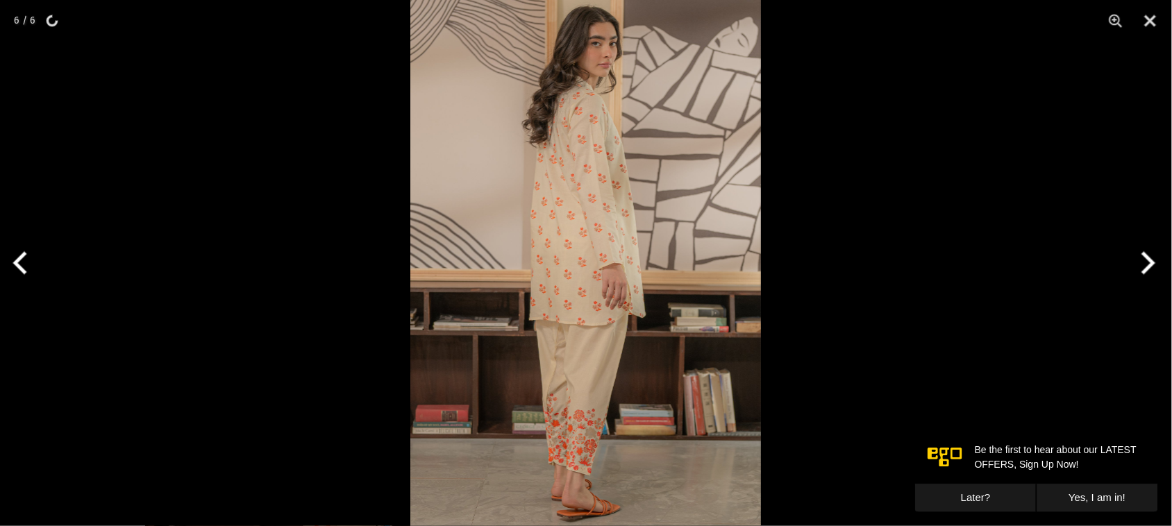
click at [1149, 258] on button "Next" at bounding box center [1146, 262] width 52 height 69
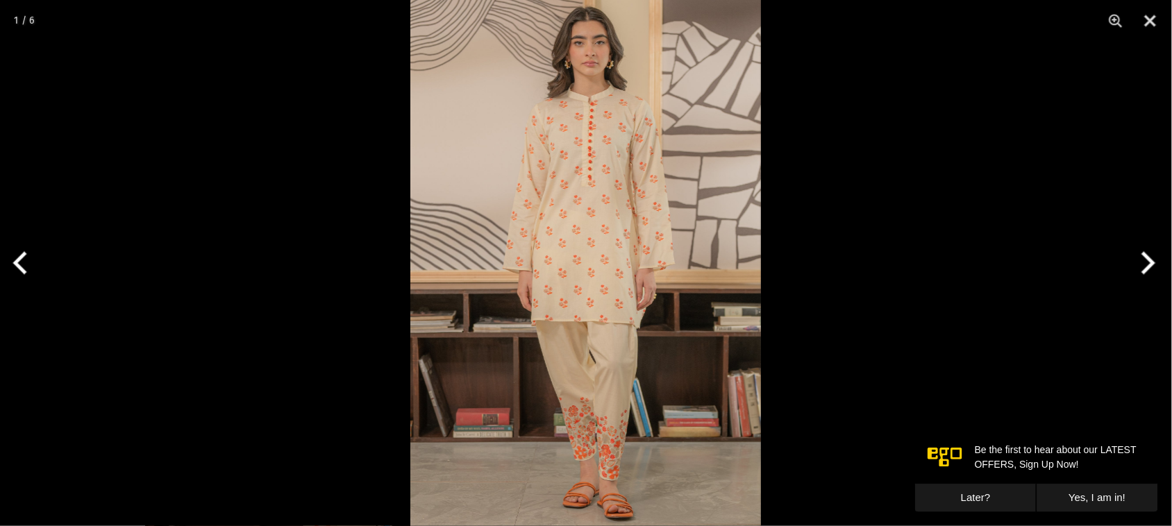
click at [1149, 258] on button "Next" at bounding box center [1146, 262] width 52 height 69
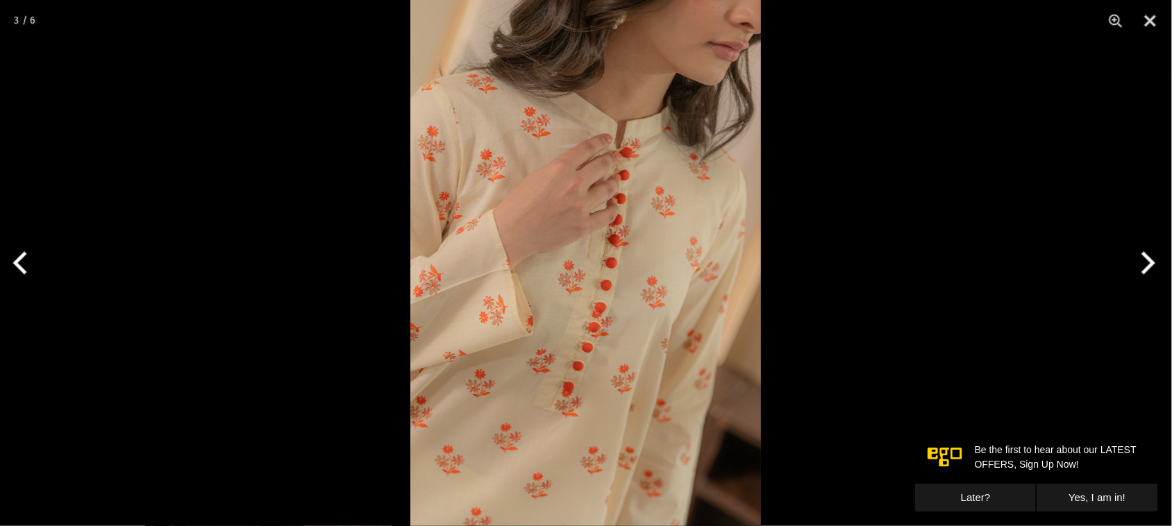
click at [1149, 258] on button "Next" at bounding box center [1146, 262] width 52 height 69
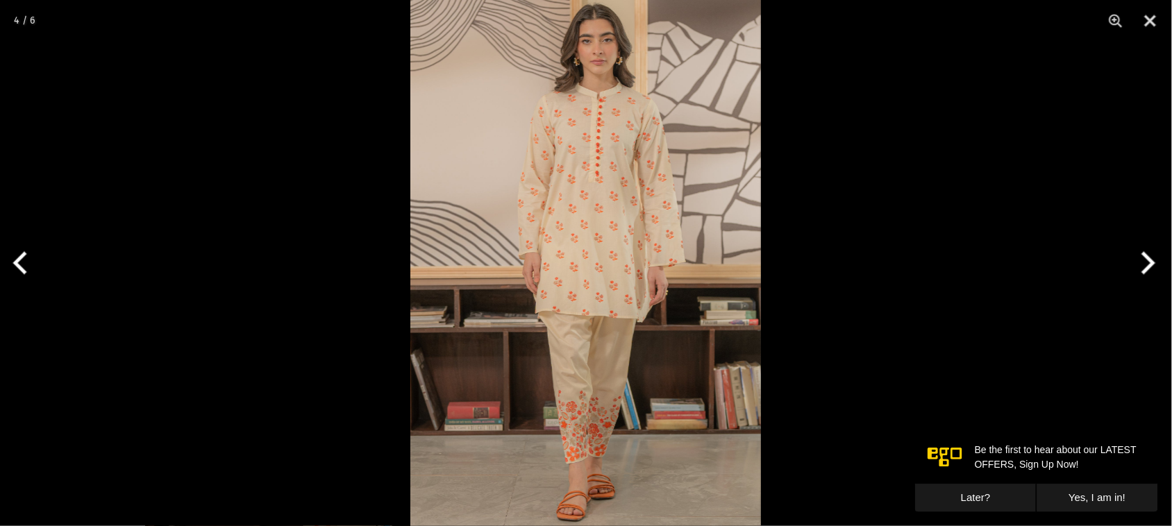
click at [1149, 258] on button "Next" at bounding box center [1146, 262] width 52 height 69
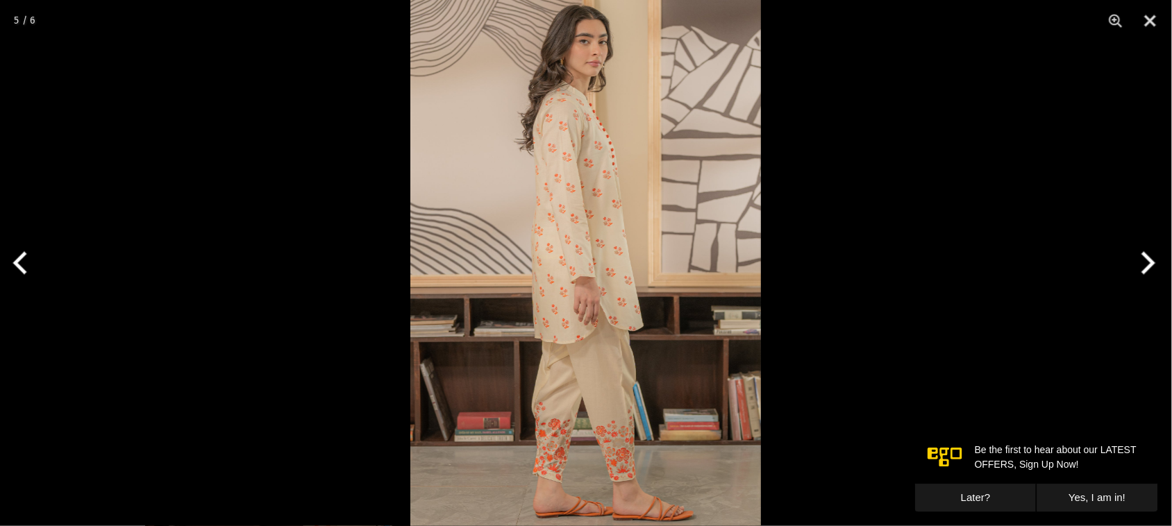
click at [1149, 258] on button "Next" at bounding box center [1146, 262] width 52 height 69
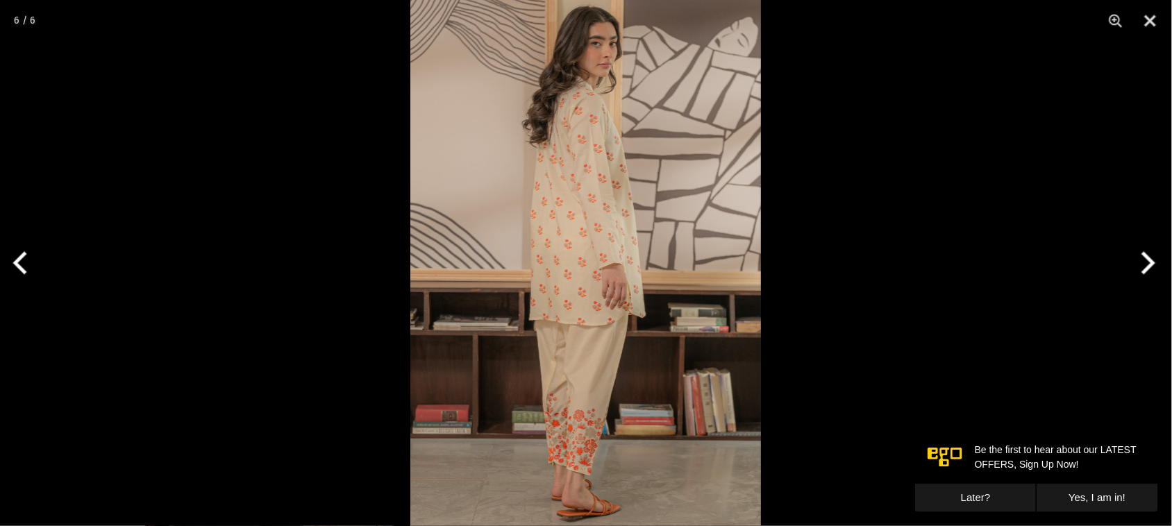
click at [1149, 258] on button "Next" at bounding box center [1146, 262] width 52 height 69
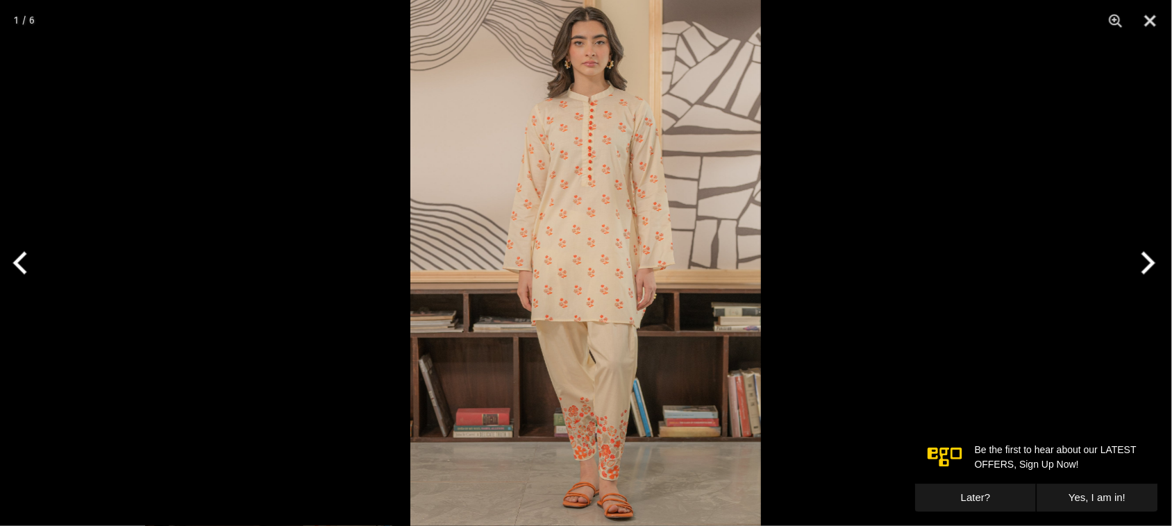
click at [1149, 258] on button "Next" at bounding box center [1146, 262] width 52 height 69
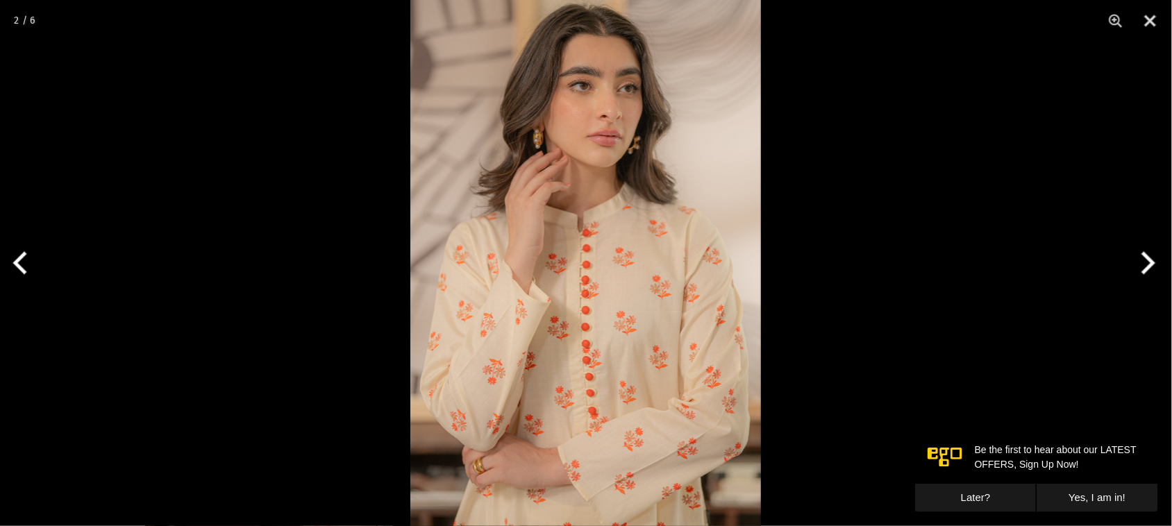
click at [1150, 258] on button "Next" at bounding box center [1146, 262] width 52 height 69
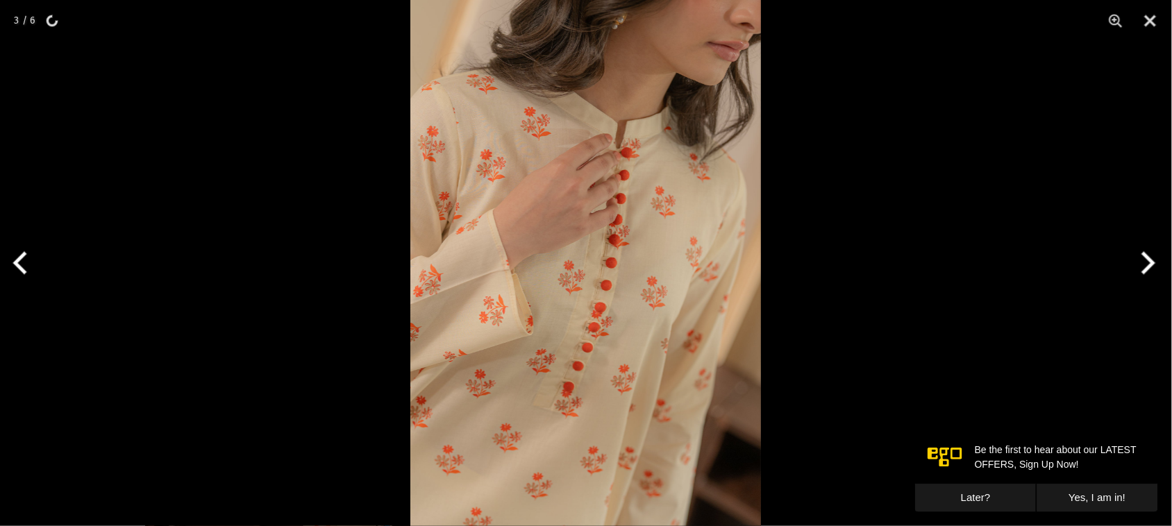
click at [598, 331] on img at bounding box center [585, 263] width 351 height 526
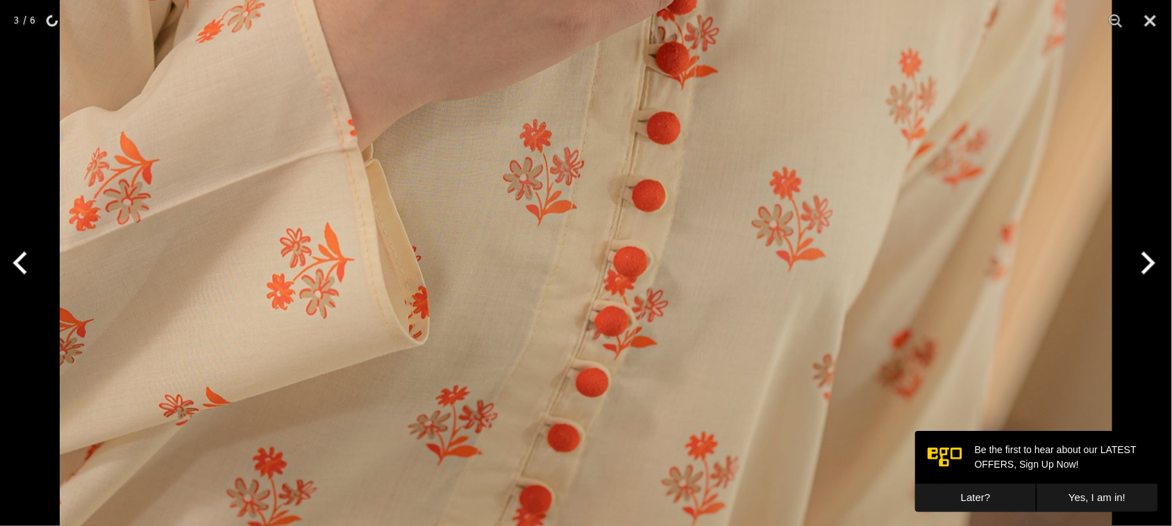
click at [599, 331] on img at bounding box center [586, 128] width 1053 height 1579
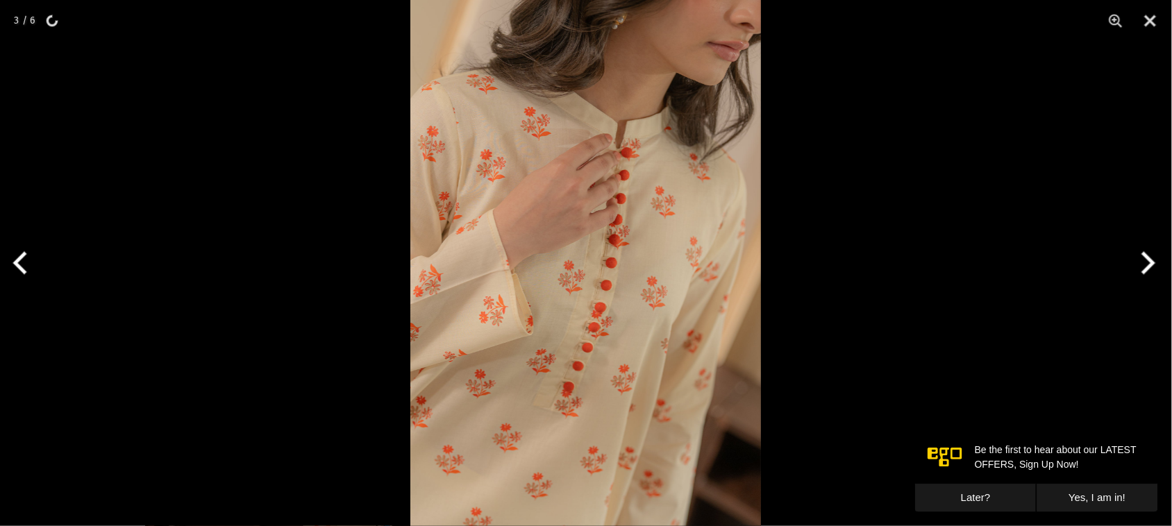
click at [1151, 268] on button "Next" at bounding box center [1146, 262] width 52 height 69
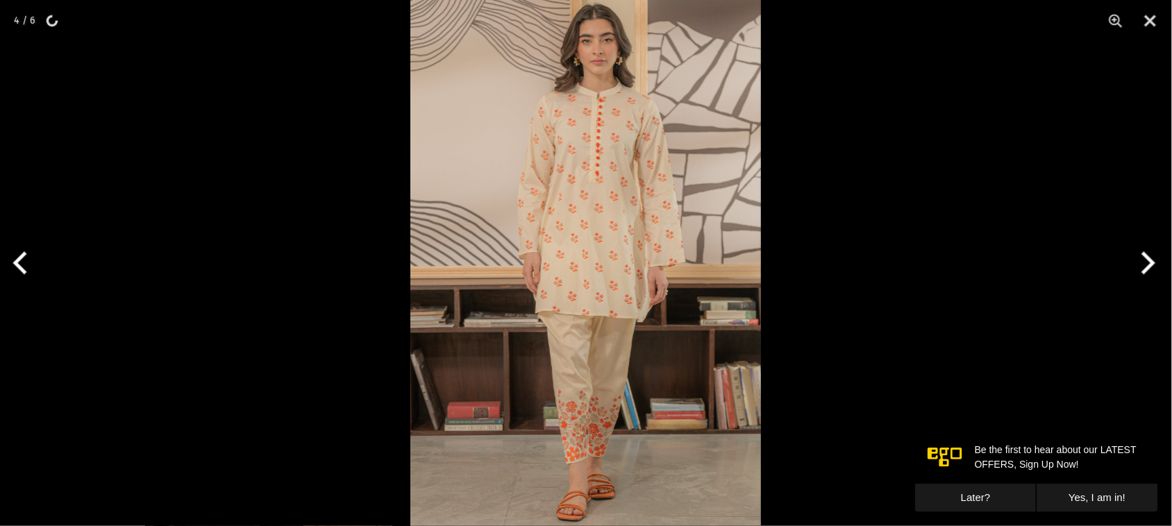
click at [1149, 268] on button "Next" at bounding box center [1146, 262] width 52 height 69
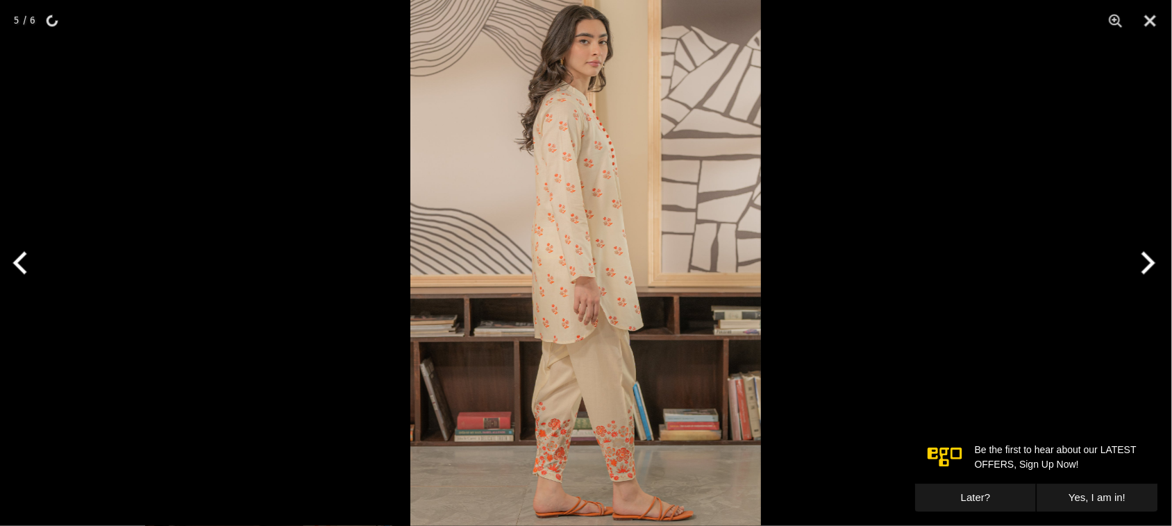
click at [1149, 268] on button "Next" at bounding box center [1146, 262] width 52 height 69
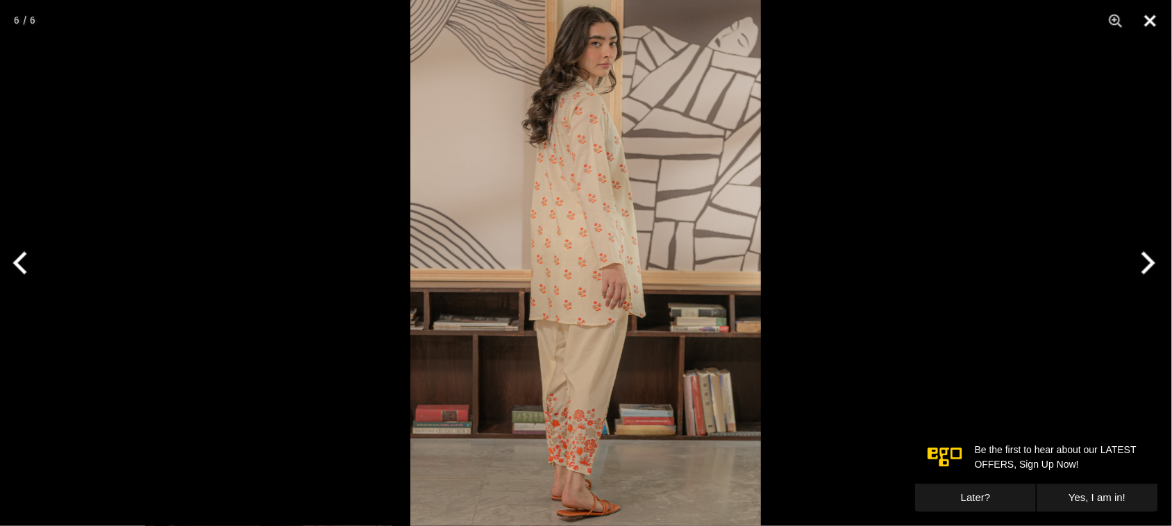
click at [1150, 16] on button "Close" at bounding box center [1150, 21] width 35 height 42
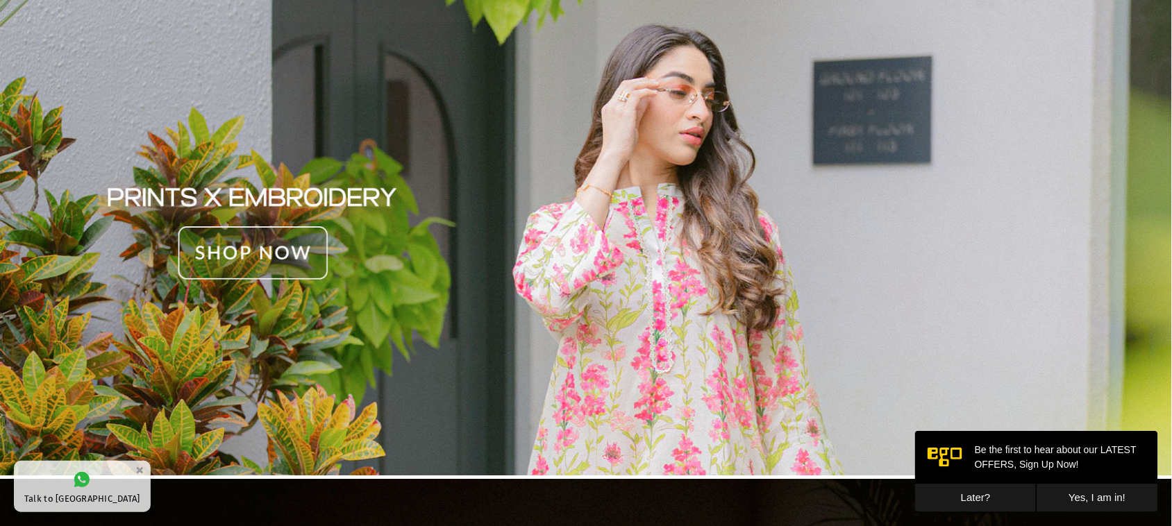
scroll to position [1116, 0]
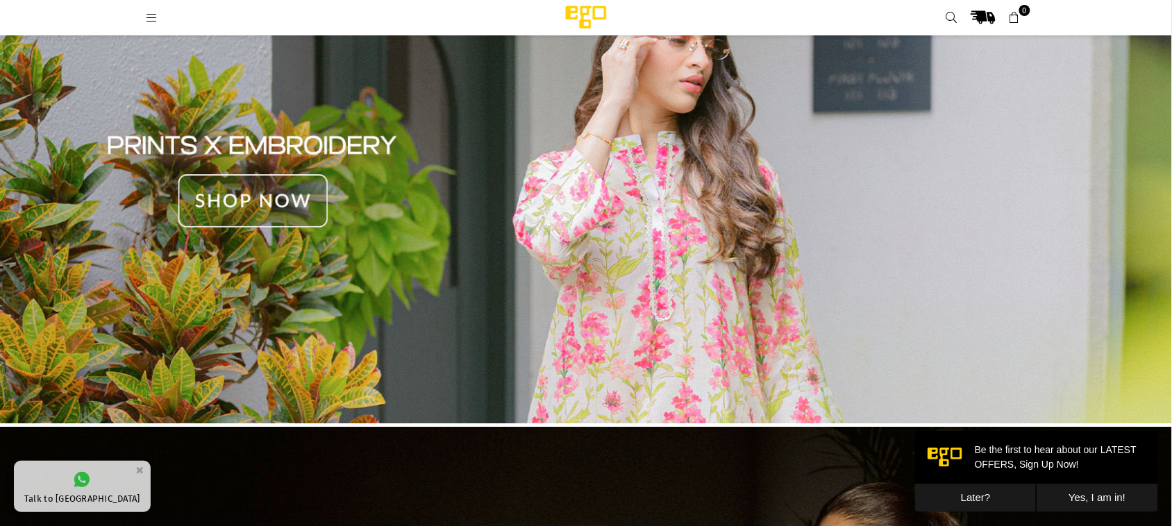
click at [729, 251] on img at bounding box center [586, 181] width 1172 height 501
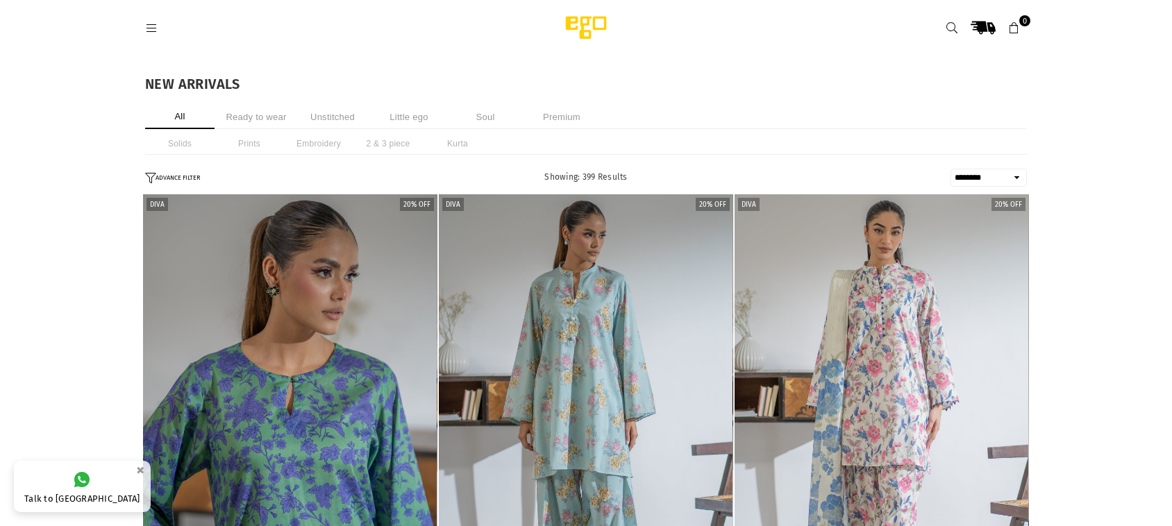
select select "******"
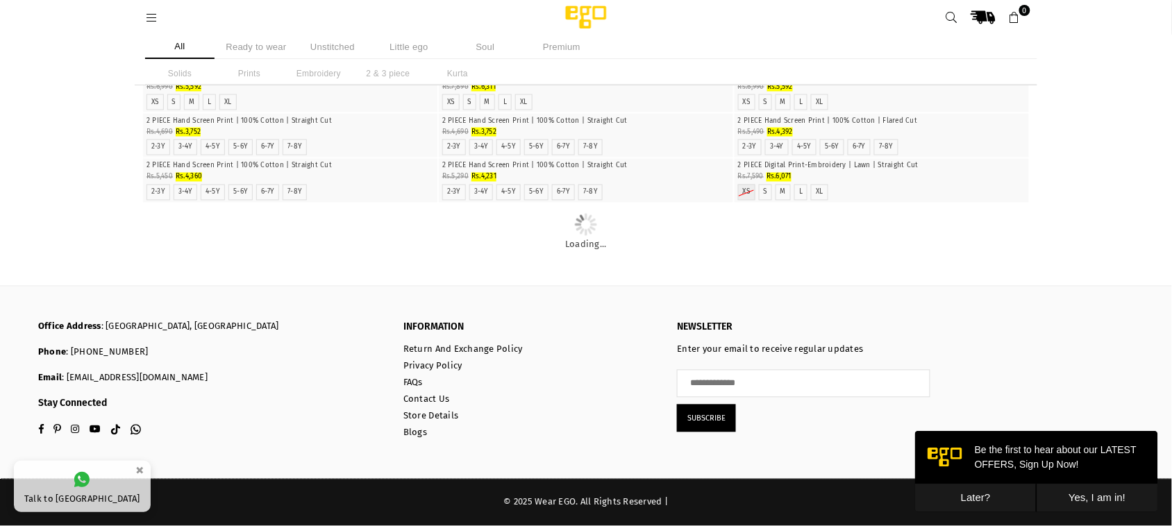
scroll to position [3412, 0]
click at [981, 493] on button "Later?" at bounding box center [976, 497] width 122 height 28
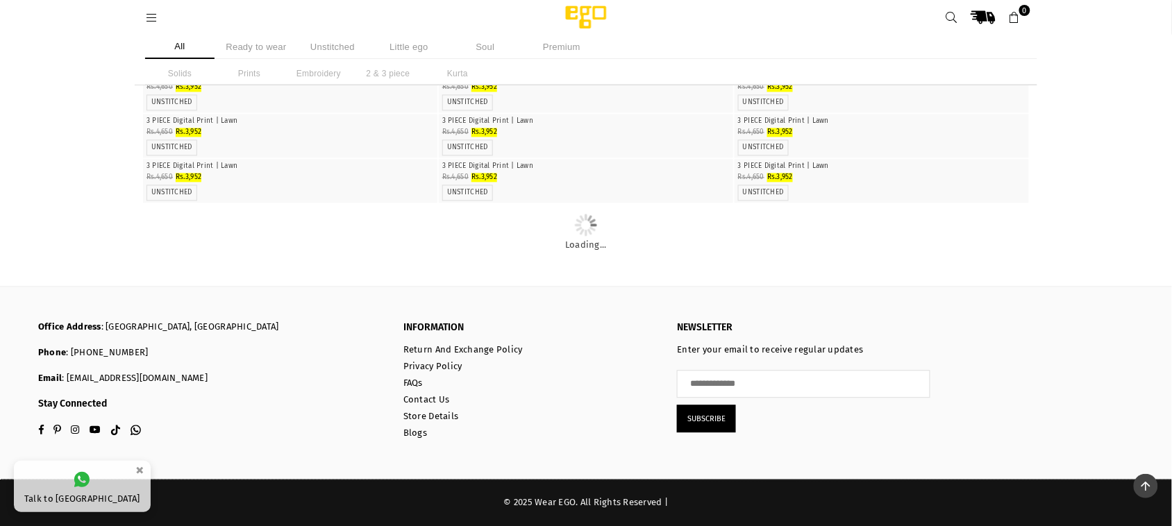
scroll to position [7547, 0]
click at [490, 46] on li "Soul" at bounding box center [485, 47] width 69 height 24
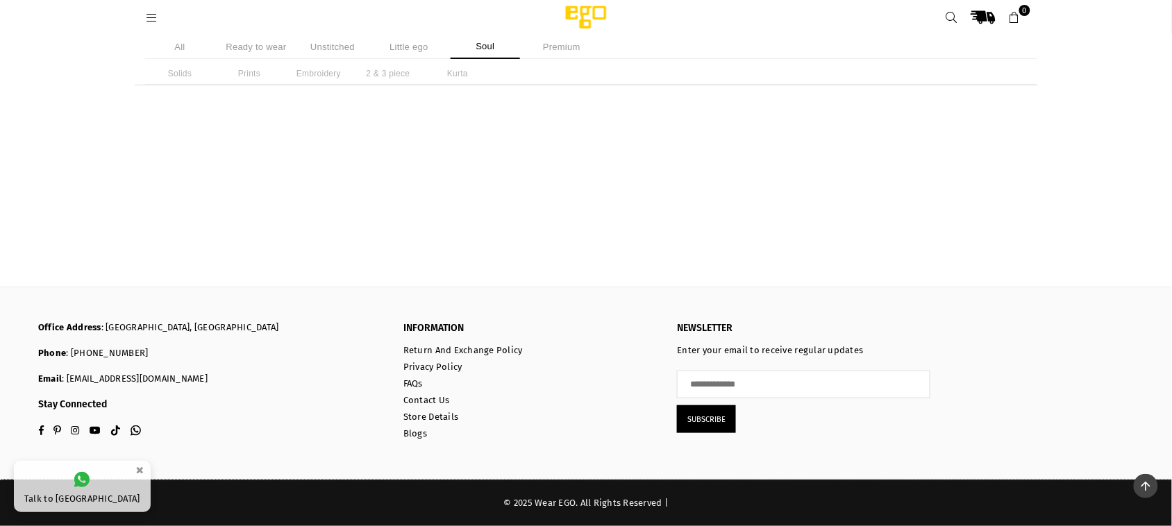
scroll to position [340, 0]
click at [380, 73] on li "2 & 3 piece" at bounding box center [388, 74] width 69 height 22
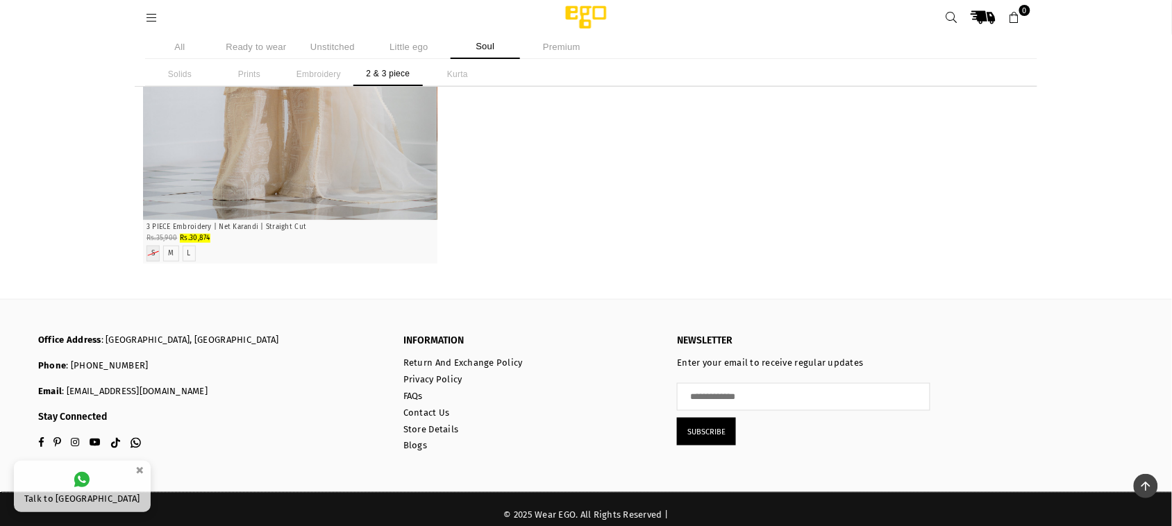
scroll to position [354, 0]
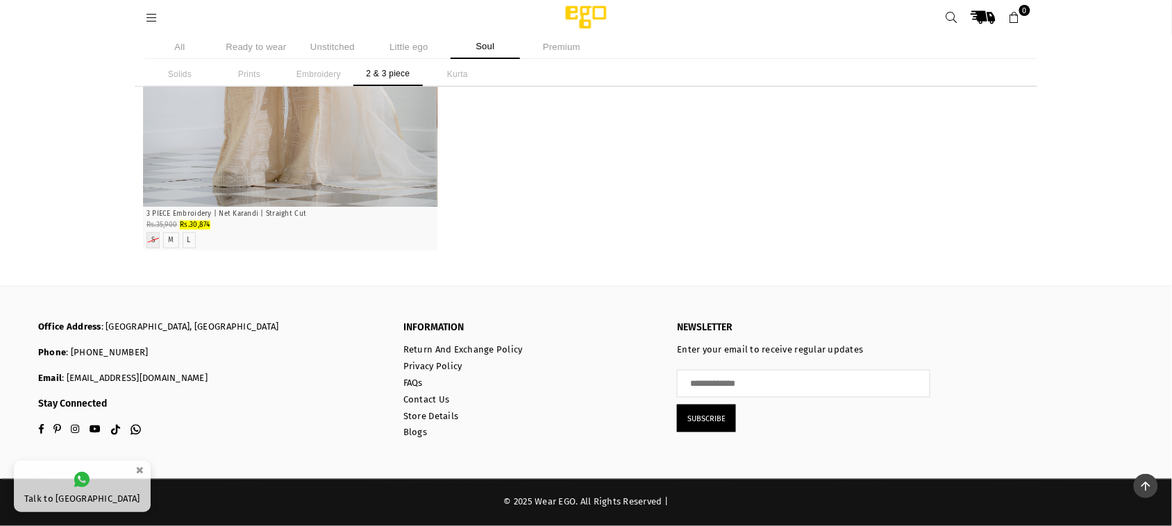
click at [184, 68] on li "Solids" at bounding box center [179, 75] width 69 height 24
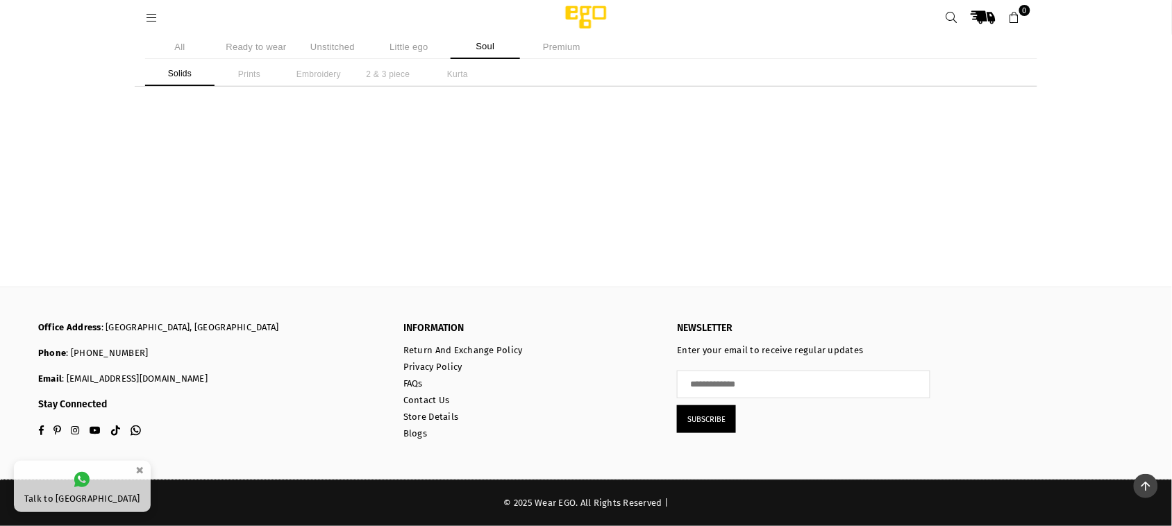
scroll to position [130, 0]
click at [184, 69] on li "Solids" at bounding box center [179, 75] width 69 height 24
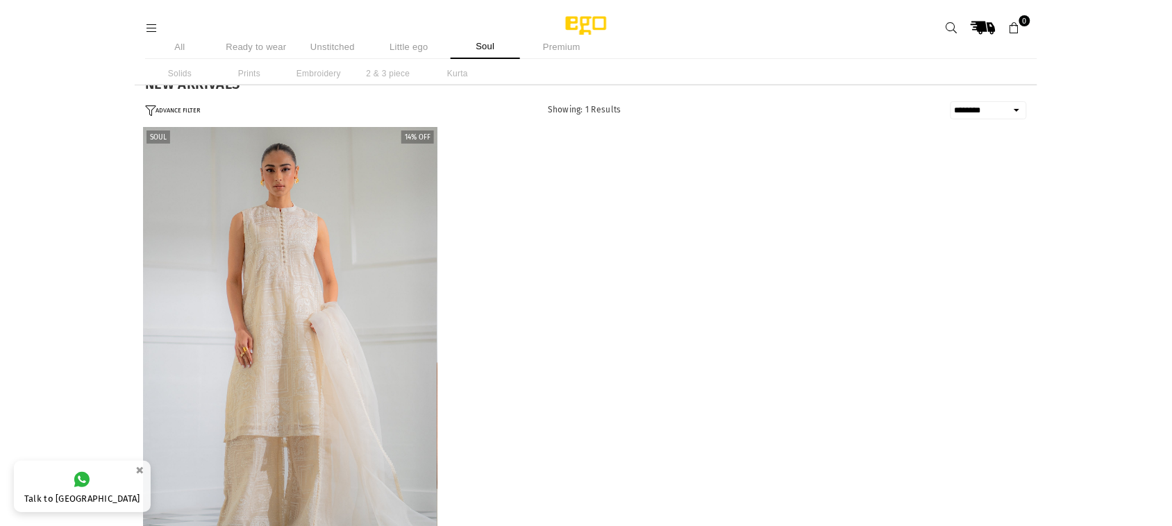
click at [183, 45] on li "All" at bounding box center [179, 47] width 69 height 24
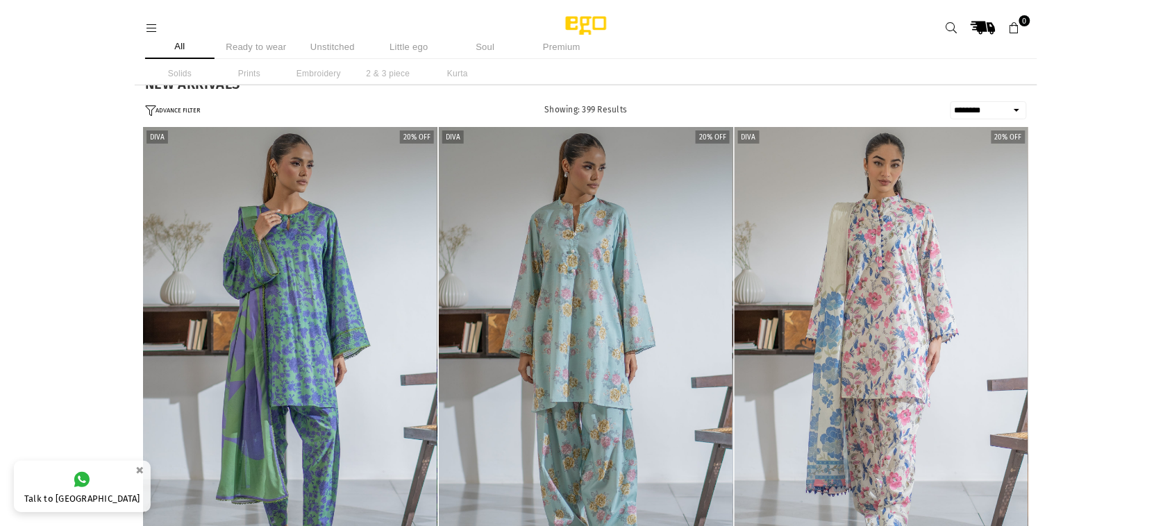
click at [182, 74] on li "Solids" at bounding box center [179, 74] width 69 height 22
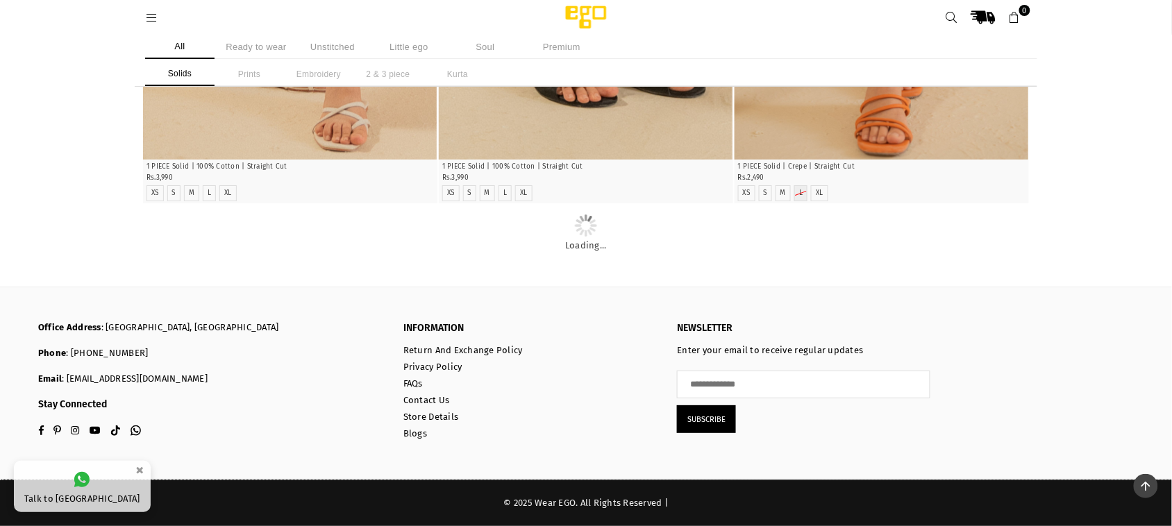
scroll to position [1860, 0]
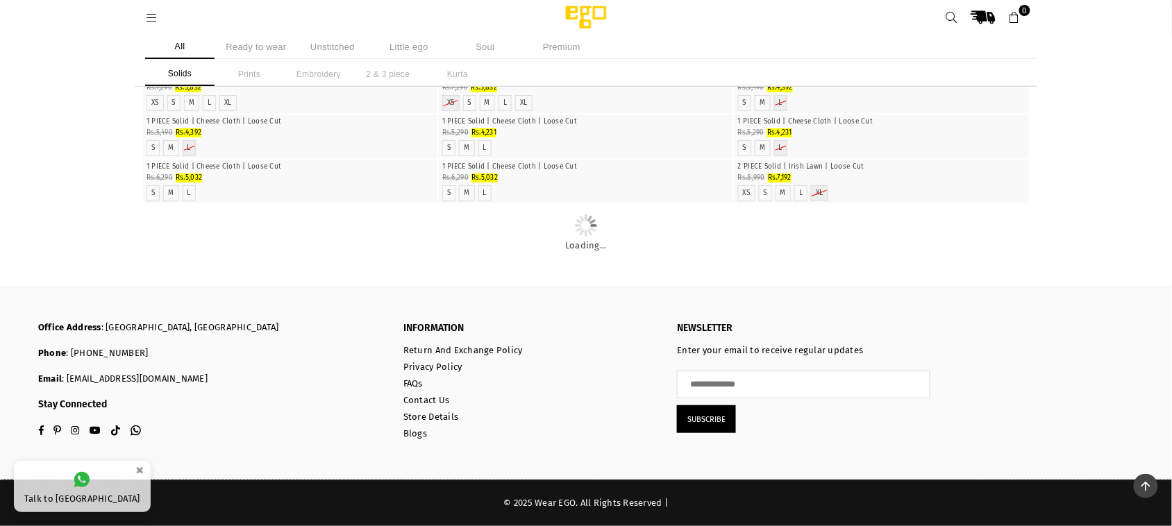
click at [256, 49] on li "Ready to wear" at bounding box center [256, 47] width 69 height 24
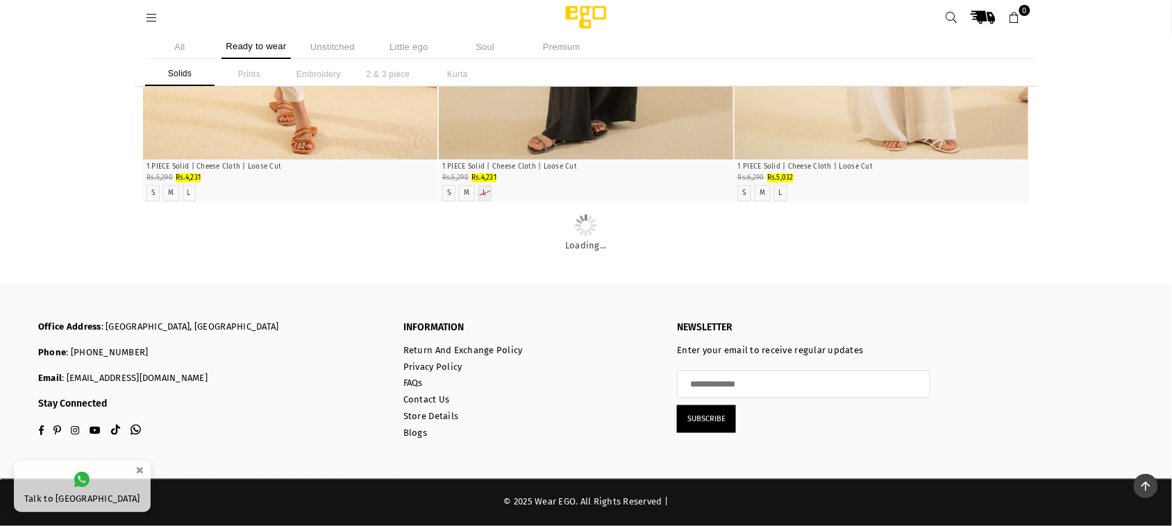
click at [188, 70] on li "Solids" at bounding box center [179, 75] width 69 height 24
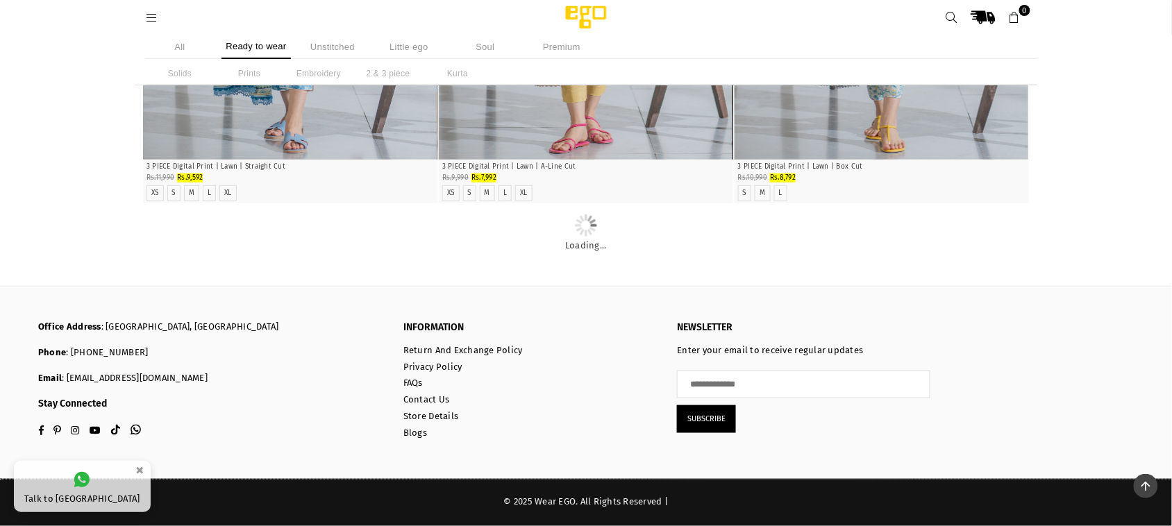
click at [579, 19] on img at bounding box center [586, 17] width 118 height 28
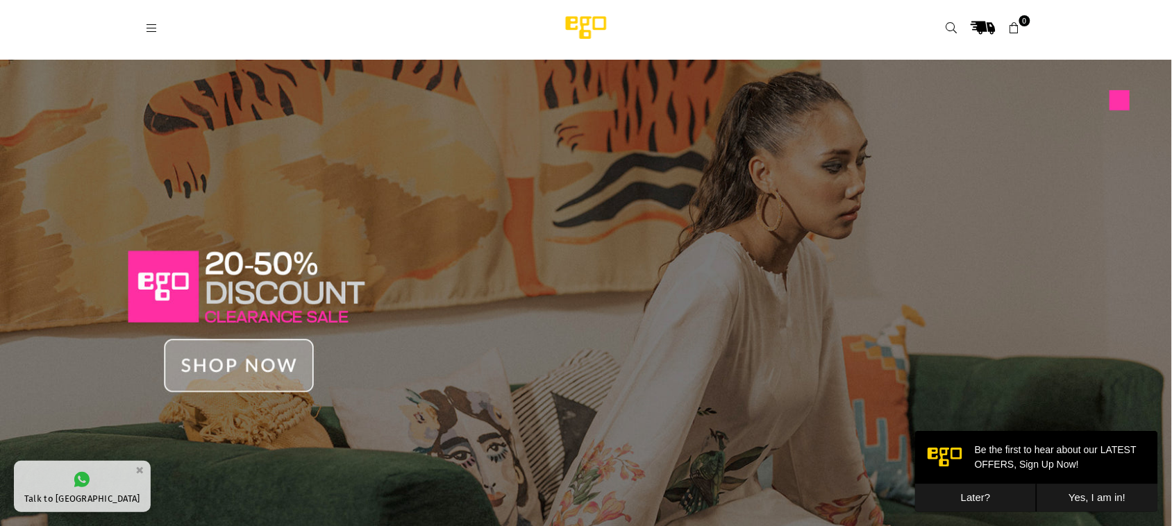
click at [155, 24] on icon at bounding box center [151, 28] width 13 height 13
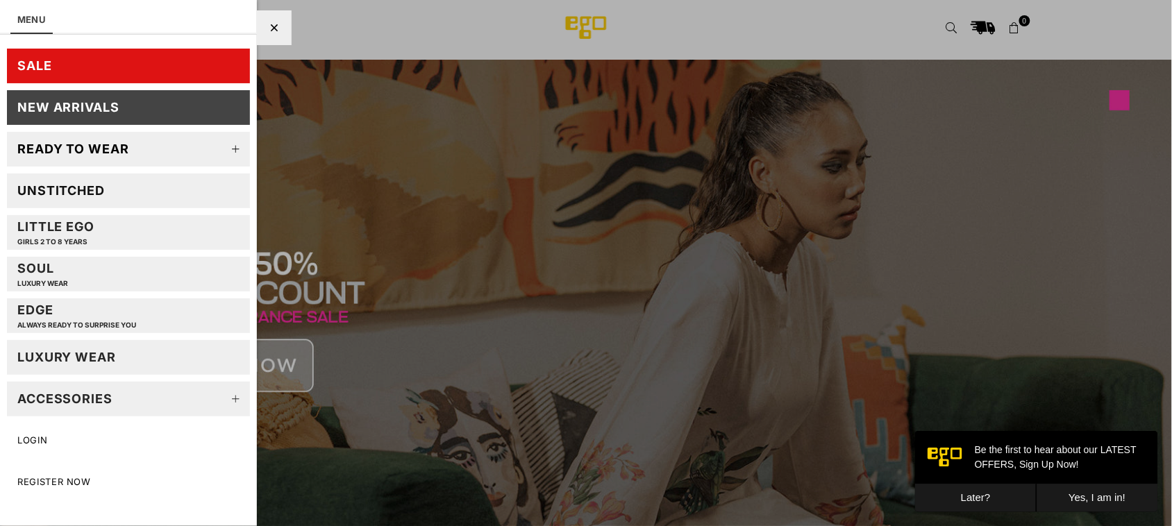
click at [76, 143] on div "Ready to wear" at bounding box center [73, 149] width 112 height 16
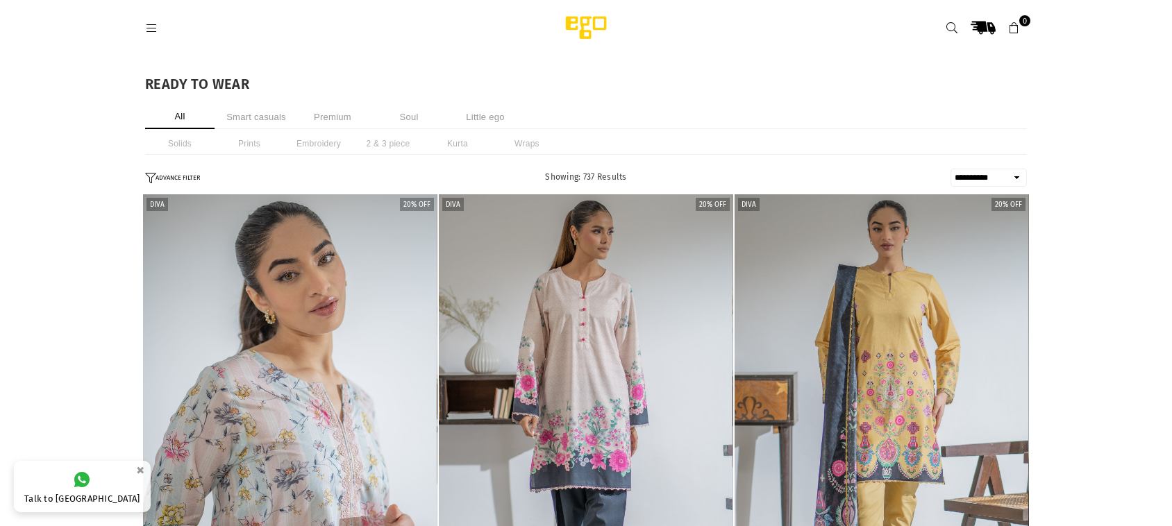
select select "**********"
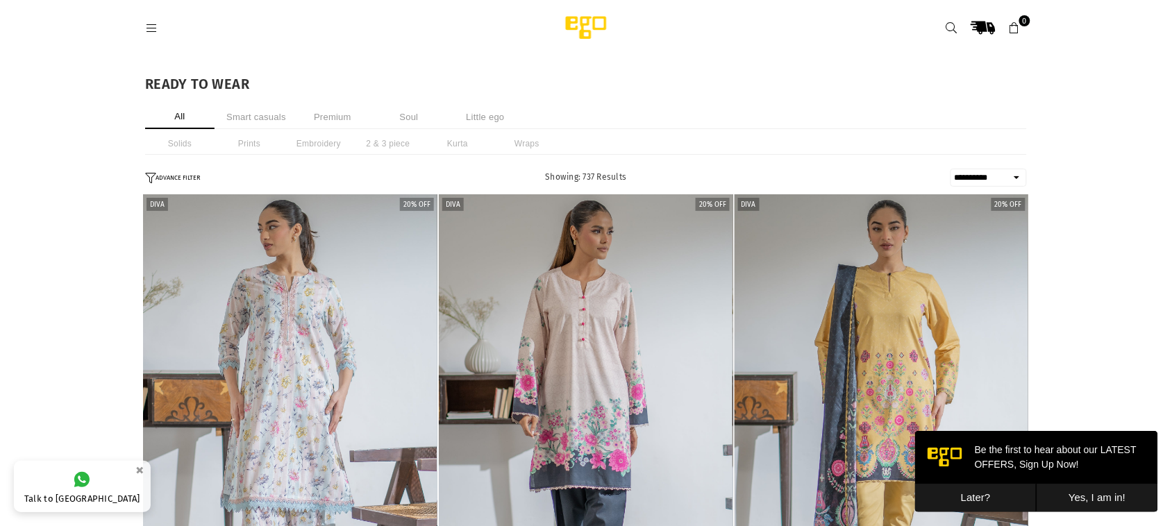
click at [186, 144] on li "Solids" at bounding box center [179, 144] width 69 height 22
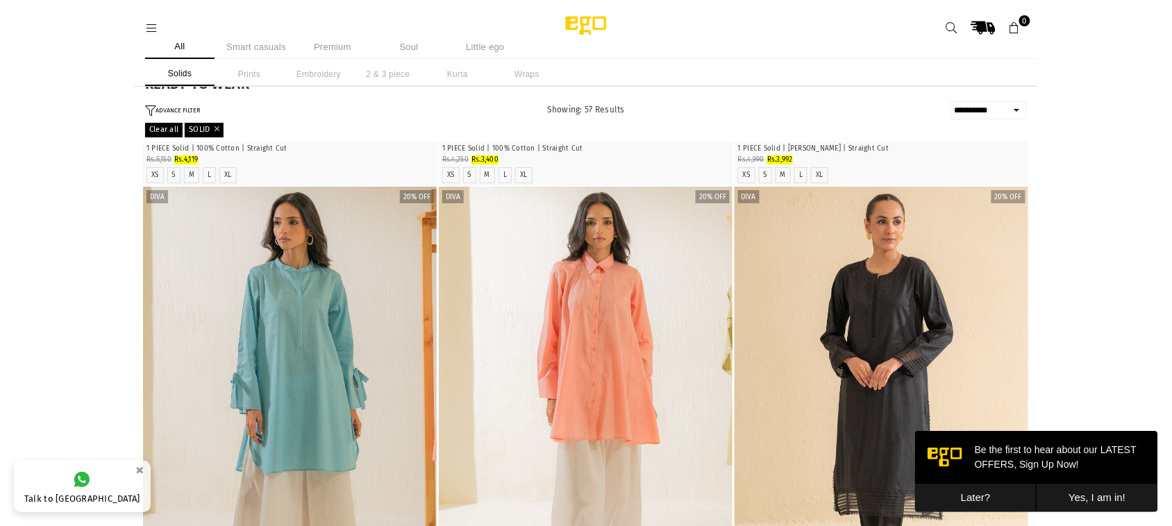
click at [174, 40] on li "All" at bounding box center [179, 47] width 69 height 24
click at [179, 47] on li "All" at bounding box center [179, 47] width 69 height 24
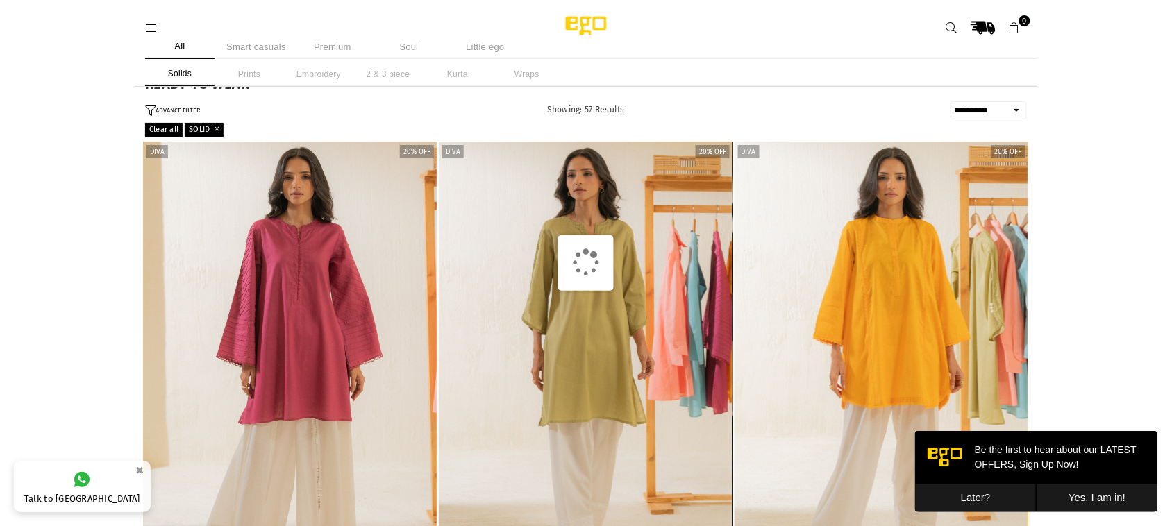
click at [179, 46] on li "All" at bounding box center [179, 47] width 69 height 24
click at [575, 28] on img at bounding box center [586, 28] width 118 height 28
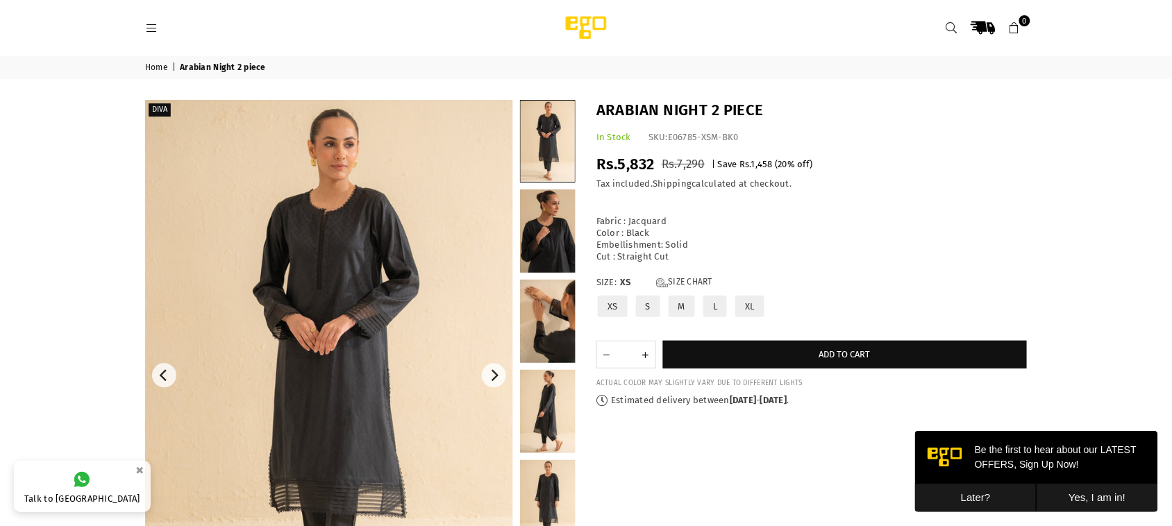
click at [339, 335] on img at bounding box center [329, 376] width 368 height 552
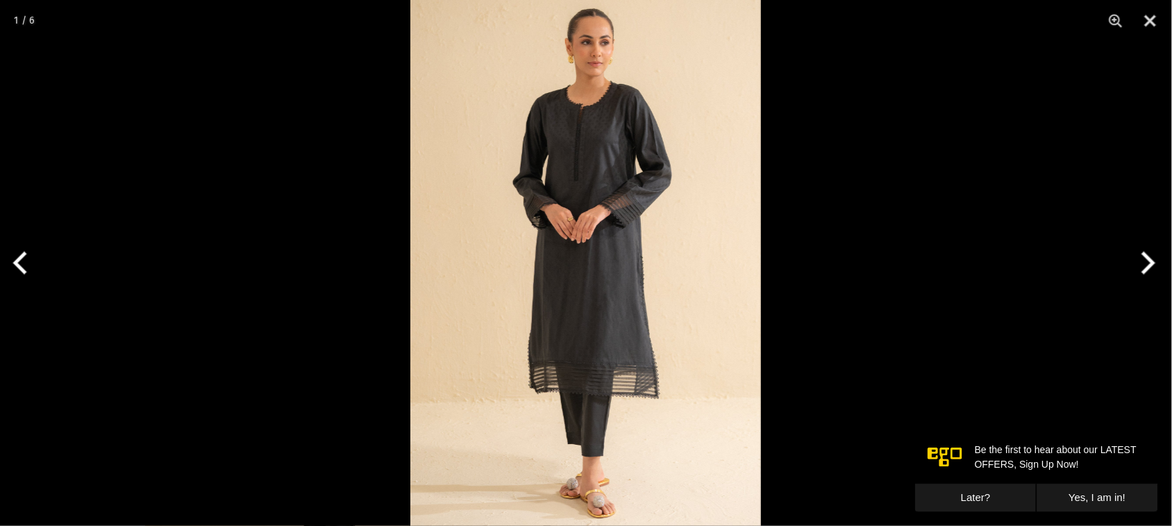
click at [1151, 263] on button "Next" at bounding box center [1146, 262] width 52 height 69
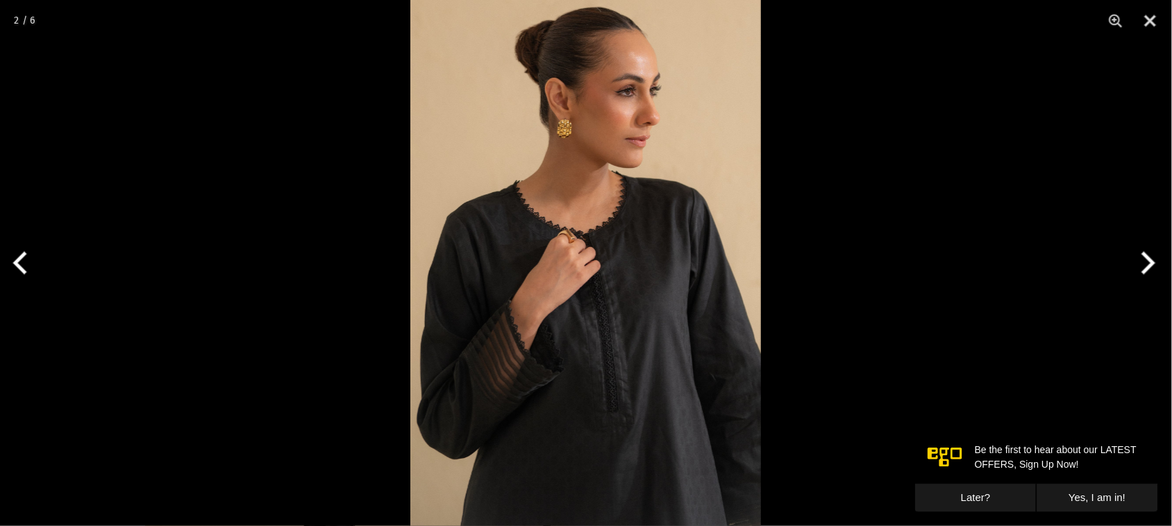
click at [1151, 263] on button "Next" at bounding box center [1146, 262] width 52 height 69
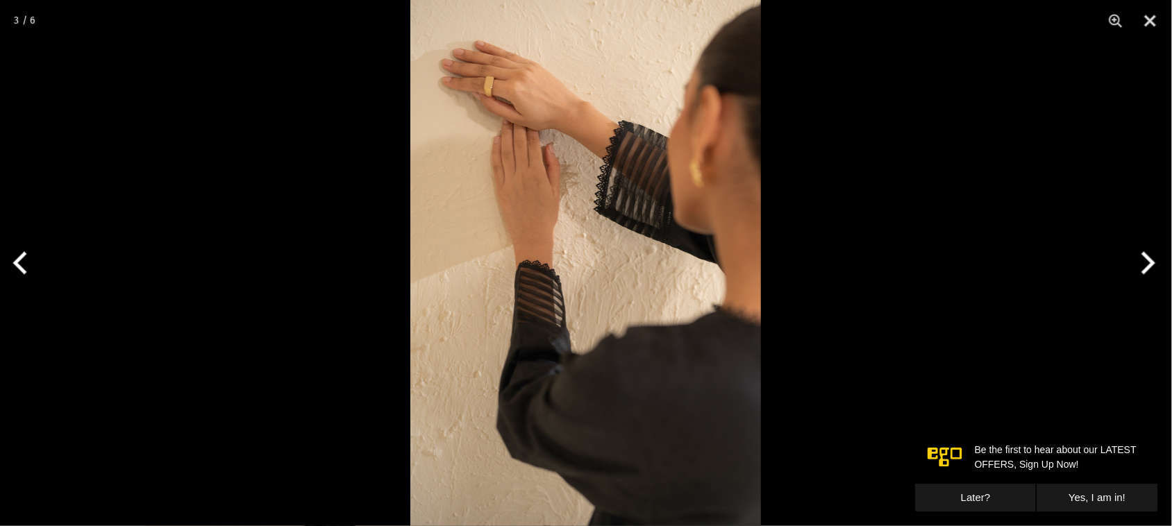
click at [1151, 263] on button "Next" at bounding box center [1146, 262] width 52 height 69
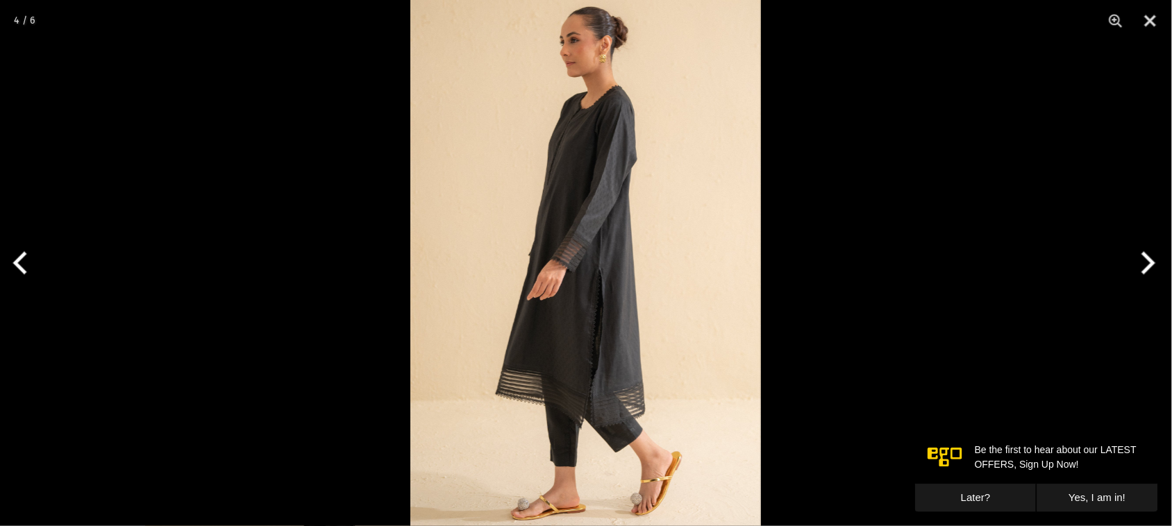
click at [1151, 263] on button "Next" at bounding box center [1146, 262] width 52 height 69
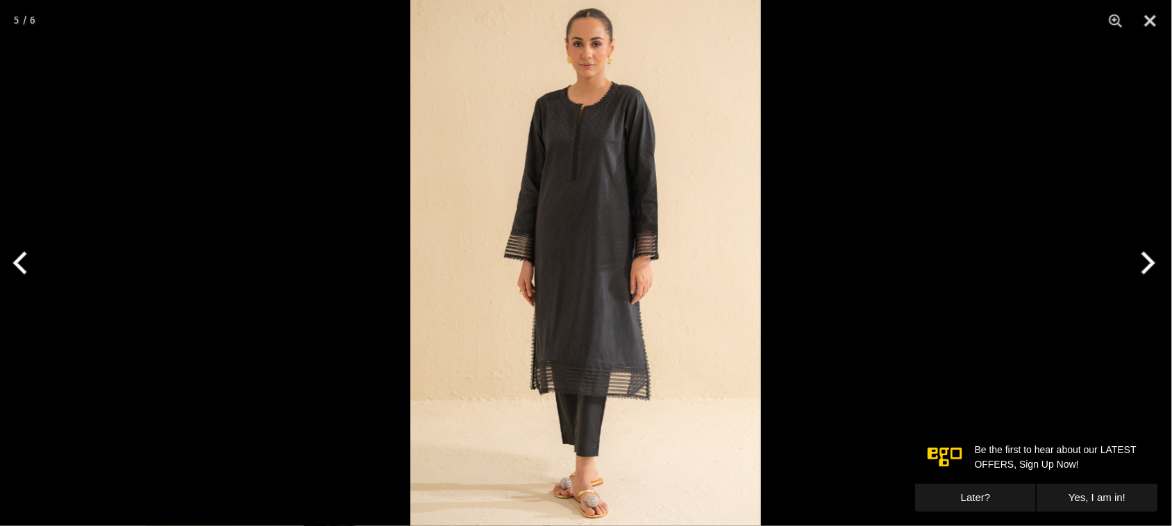
click at [1151, 263] on button "Next" at bounding box center [1146, 262] width 52 height 69
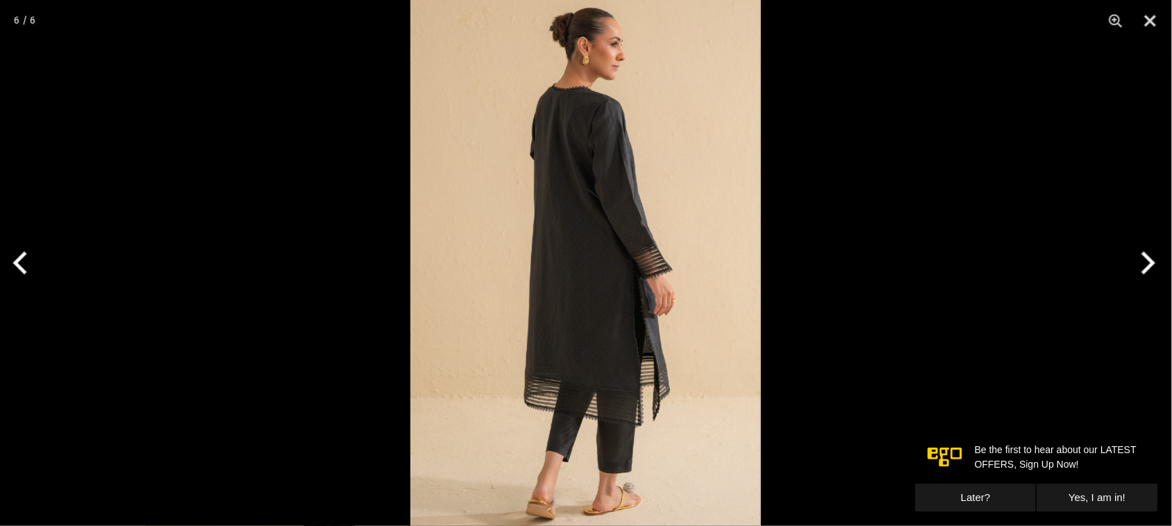
click at [1151, 263] on button "Next" at bounding box center [1146, 262] width 52 height 69
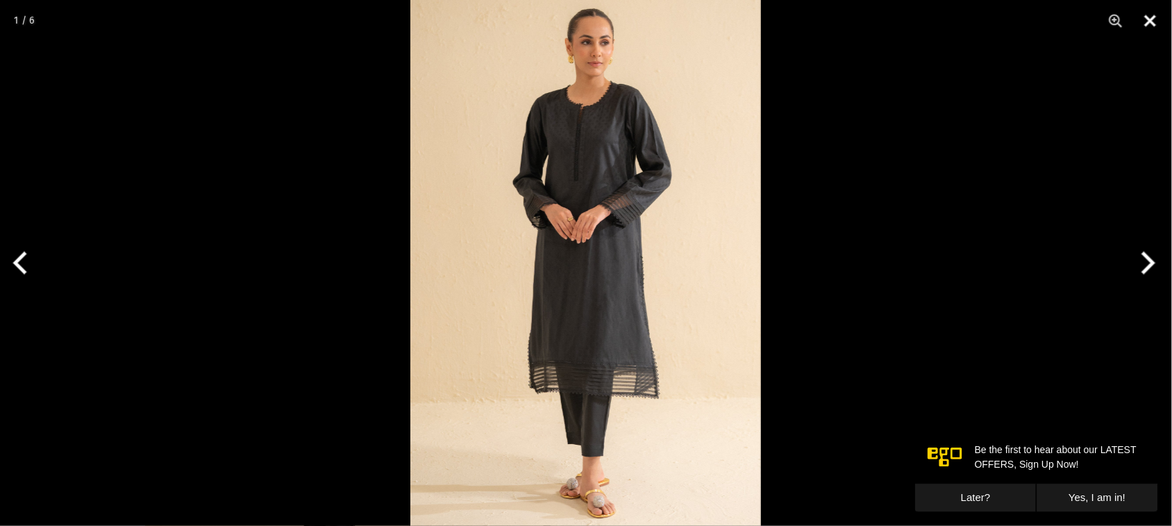
click at [1147, 31] on button "Close" at bounding box center [1150, 21] width 35 height 42
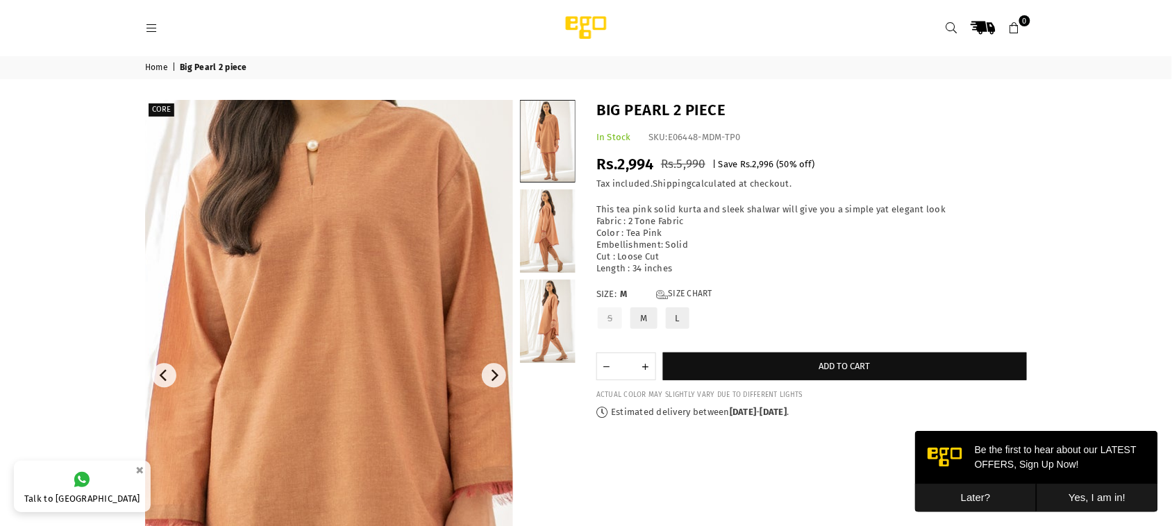
click at [328, 264] on img at bounding box center [331, 518] width 833 height 1250
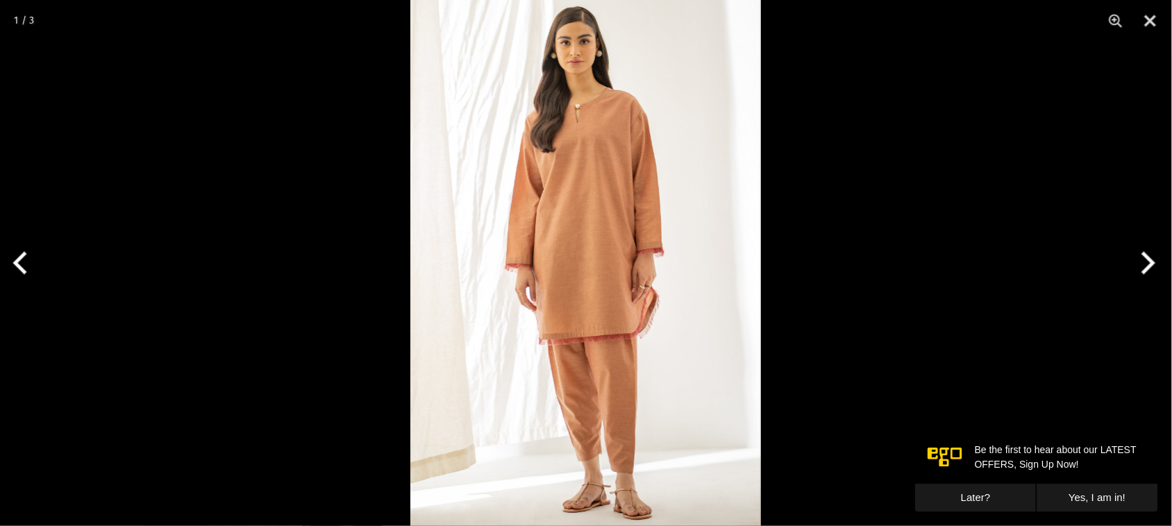
click at [647, 260] on img at bounding box center [585, 263] width 351 height 526
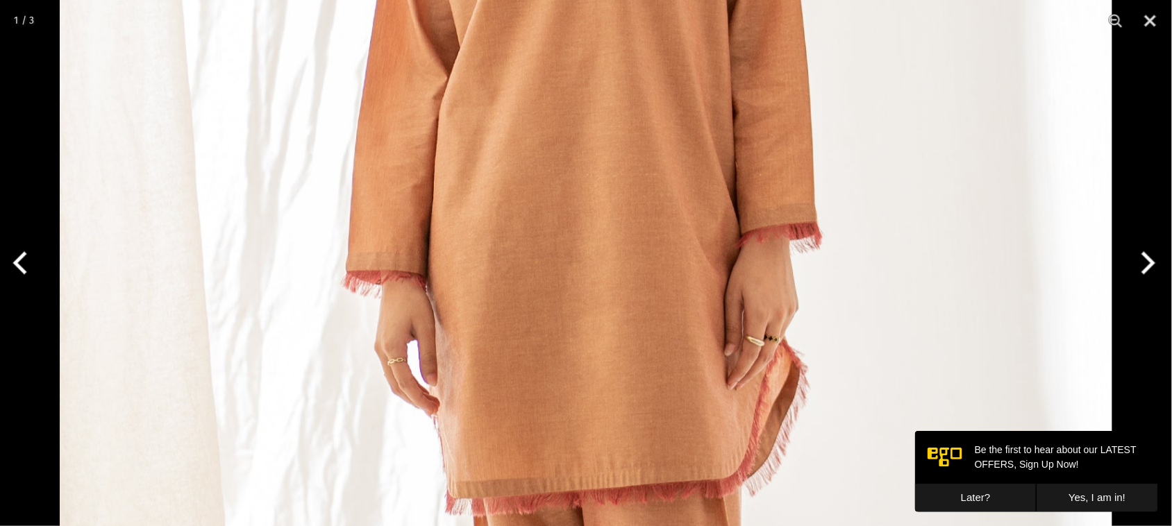
click at [1149, 271] on button "Next" at bounding box center [1146, 262] width 52 height 69
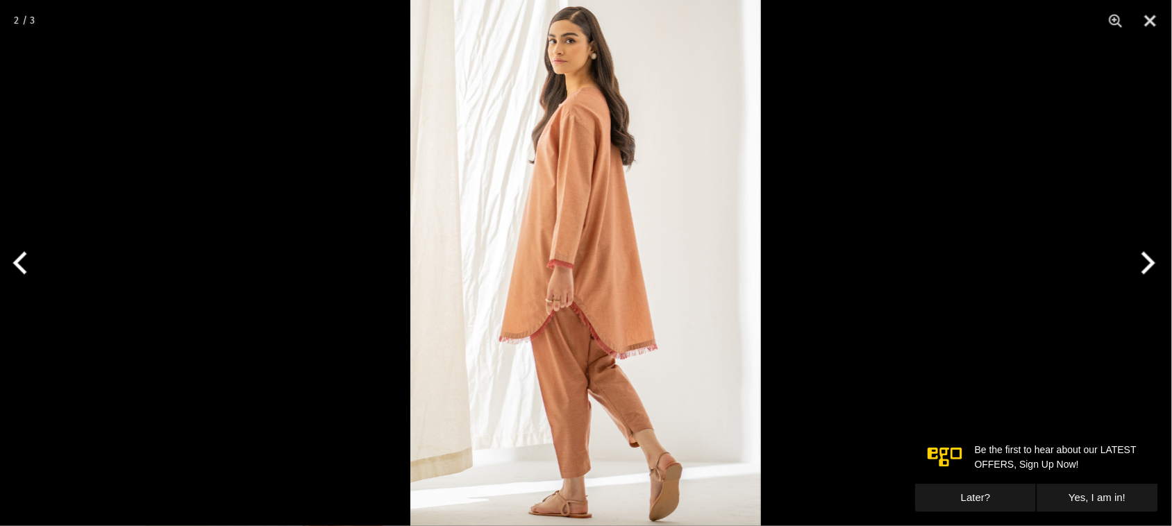
click at [1149, 271] on button "Next" at bounding box center [1146, 262] width 52 height 69
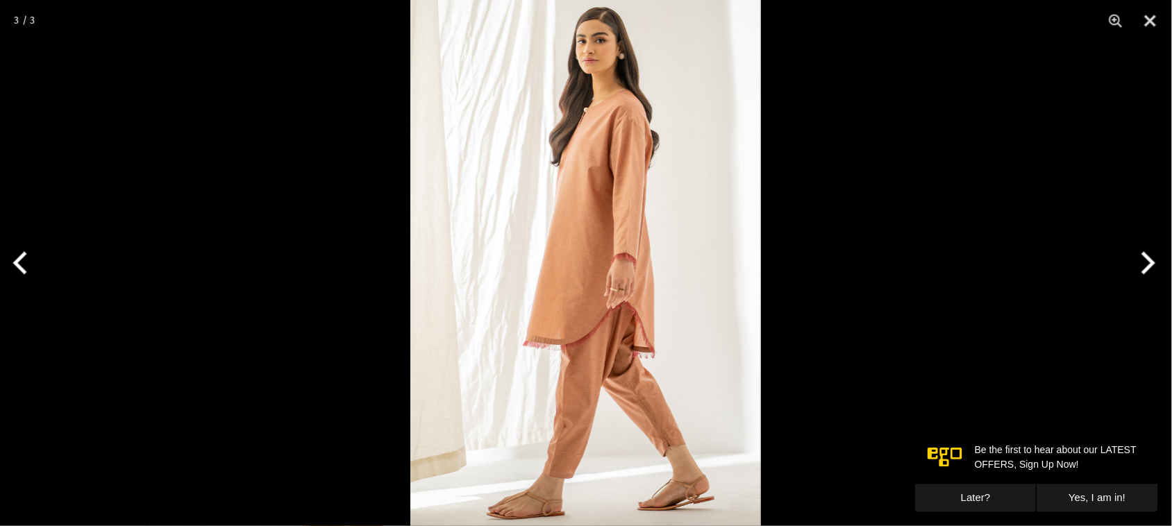
click at [1149, 271] on button "Next" at bounding box center [1146, 262] width 52 height 69
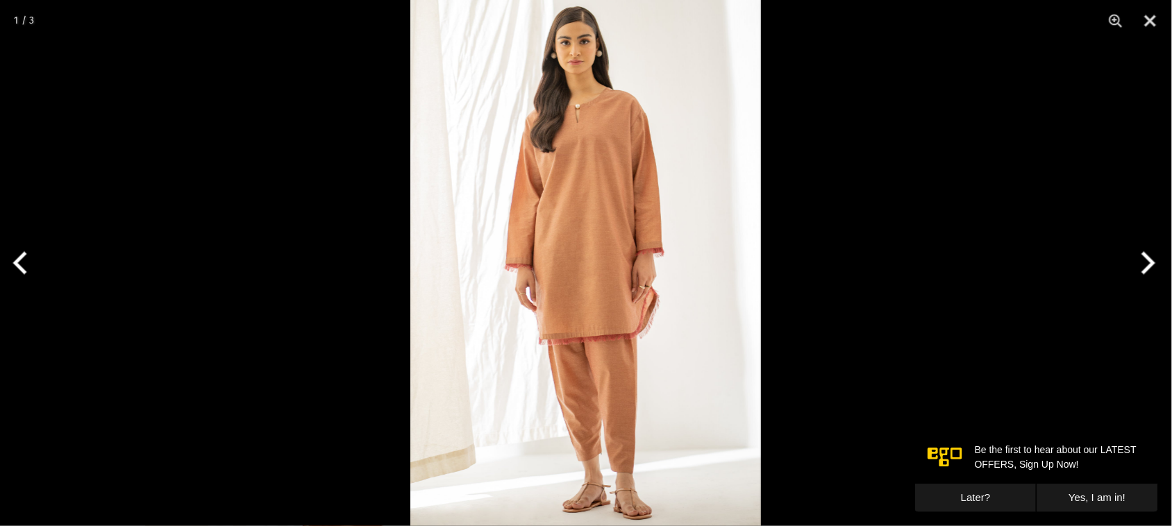
click at [1149, 271] on button "Next" at bounding box center [1146, 262] width 52 height 69
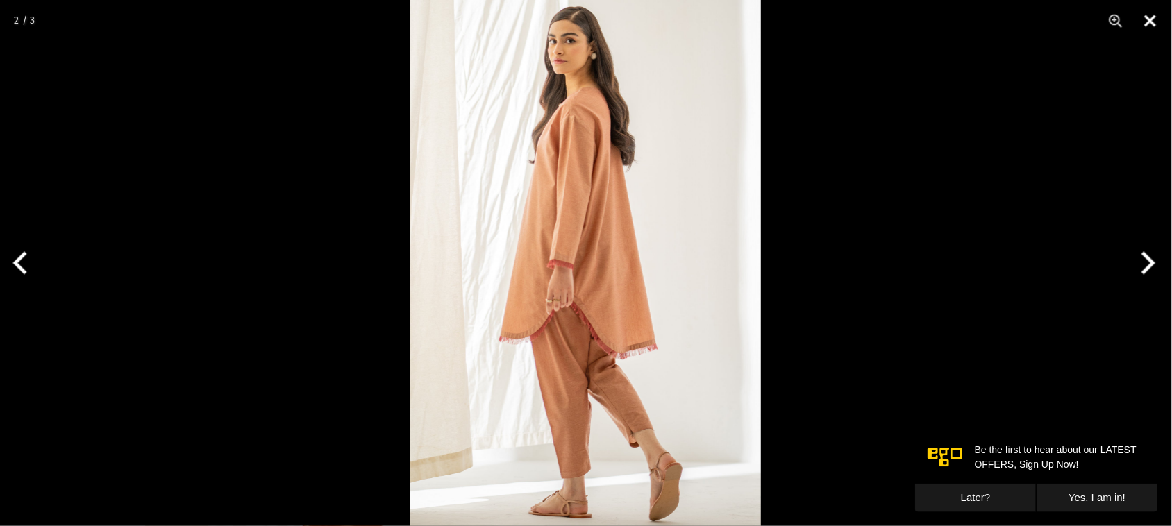
click at [1154, 22] on button "Close" at bounding box center [1150, 21] width 35 height 42
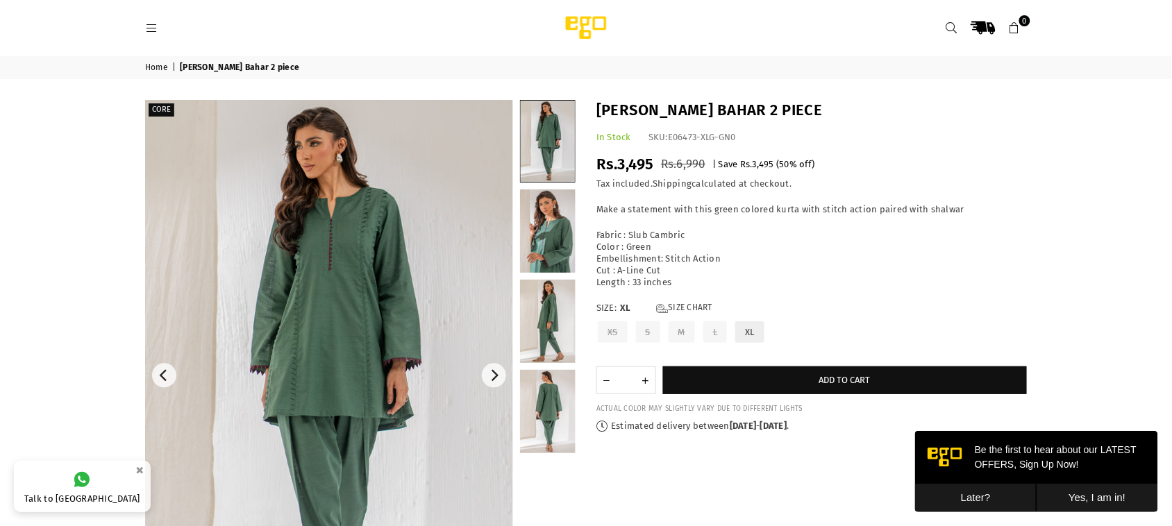
click at [365, 244] on img at bounding box center [329, 376] width 368 height 552
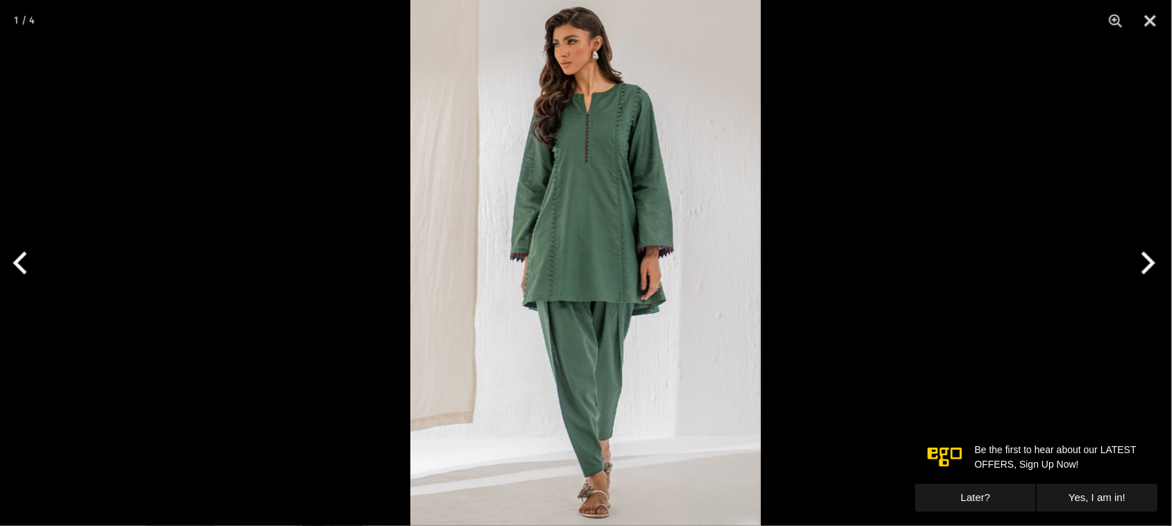
click at [1150, 264] on button "Next" at bounding box center [1146, 262] width 52 height 69
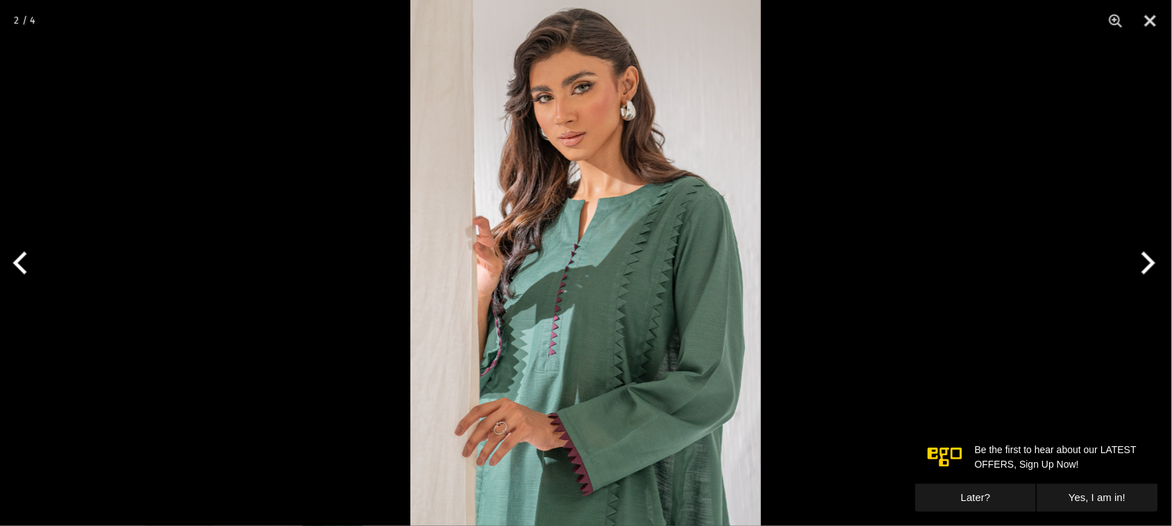
click at [1150, 264] on button "Next" at bounding box center [1146, 262] width 52 height 69
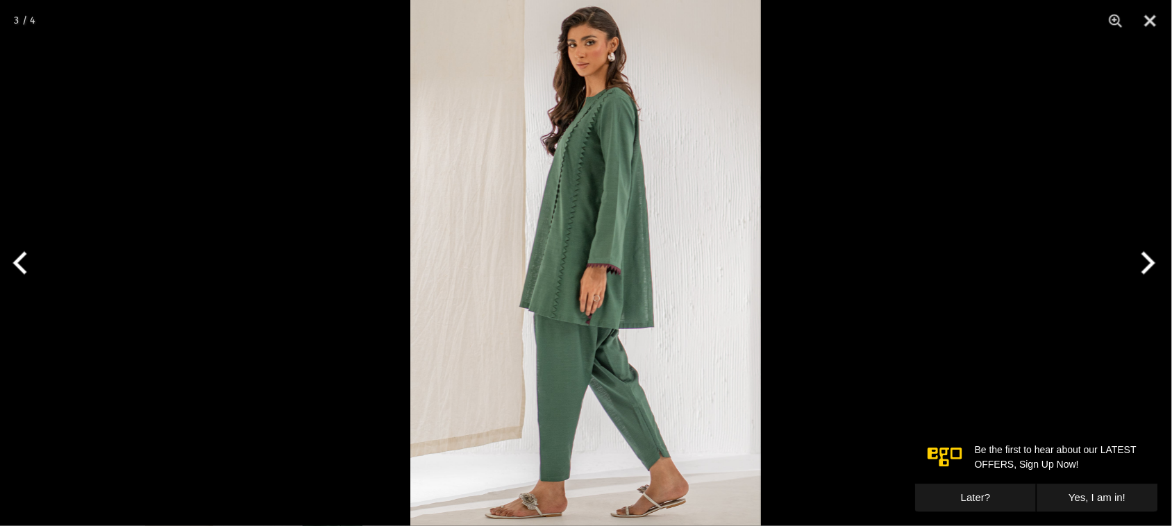
click at [1150, 264] on button "Next" at bounding box center [1146, 262] width 52 height 69
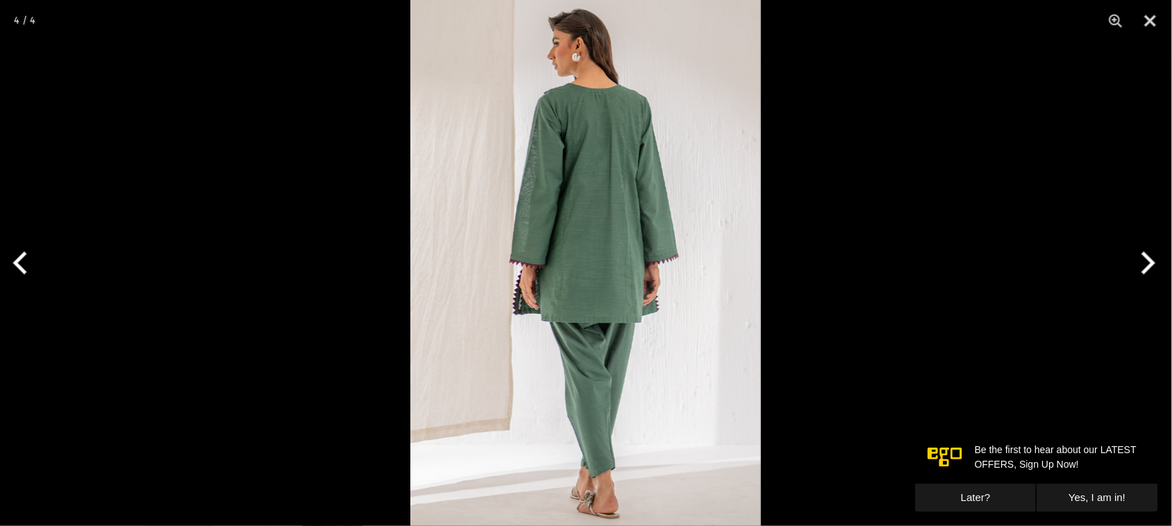
click at [1150, 264] on button "Next" at bounding box center [1146, 262] width 52 height 69
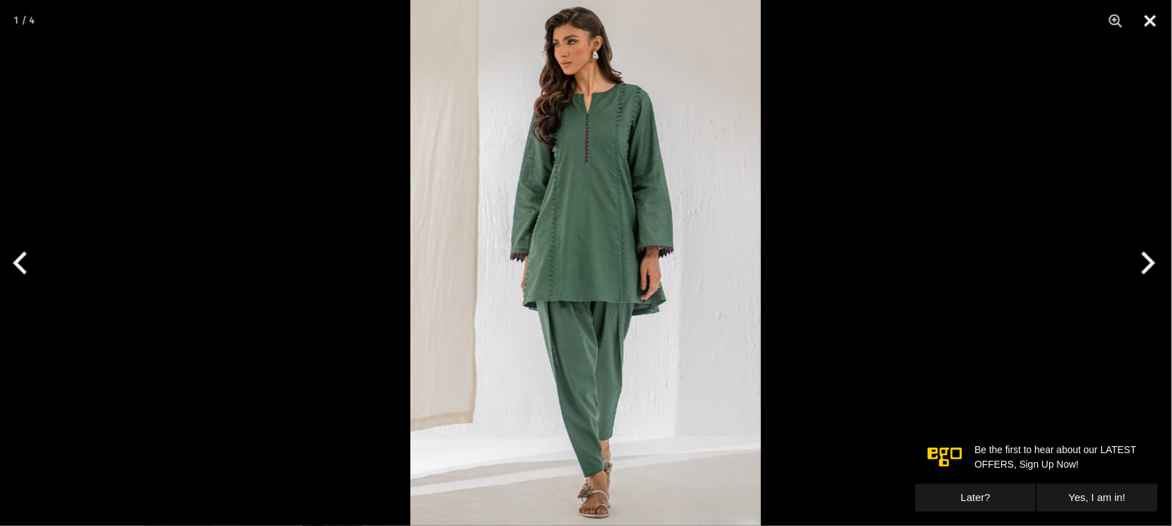
click at [1148, 22] on button "Close" at bounding box center [1150, 21] width 35 height 42
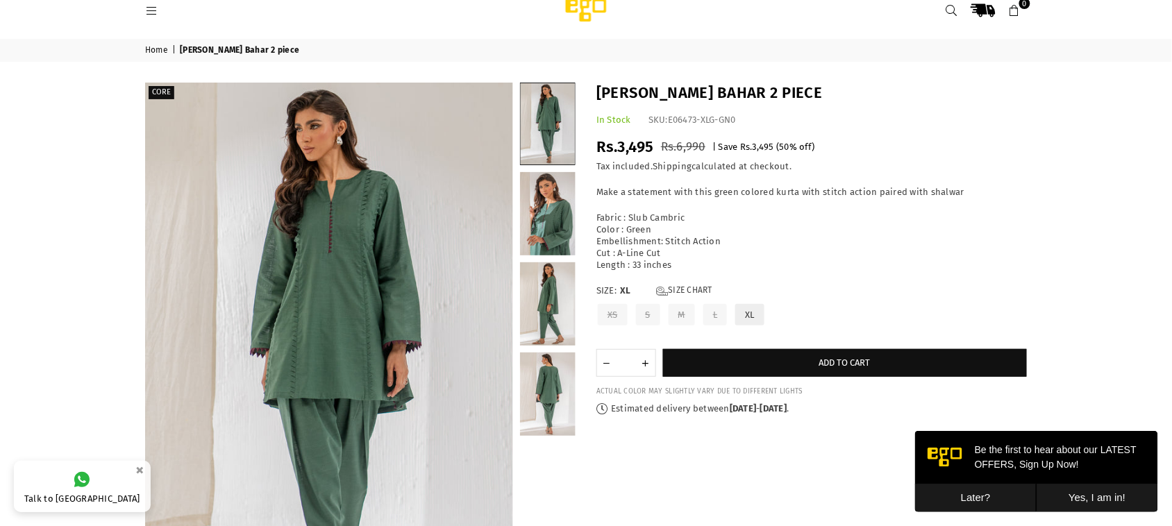
scroll to position [21, 0]
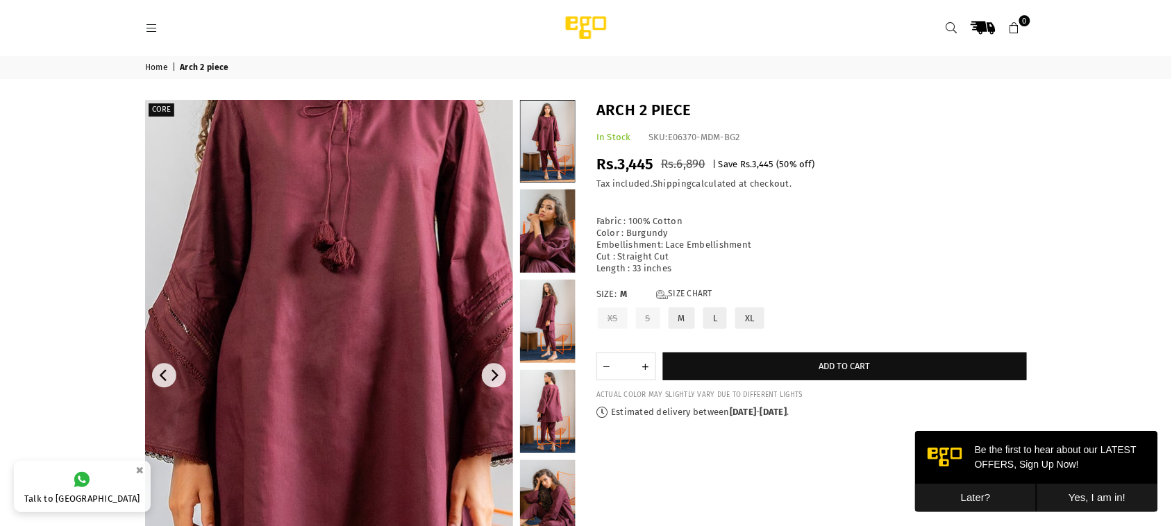
click at [313, 309] on img at bounding box center [350, 461] width 833 height 1250
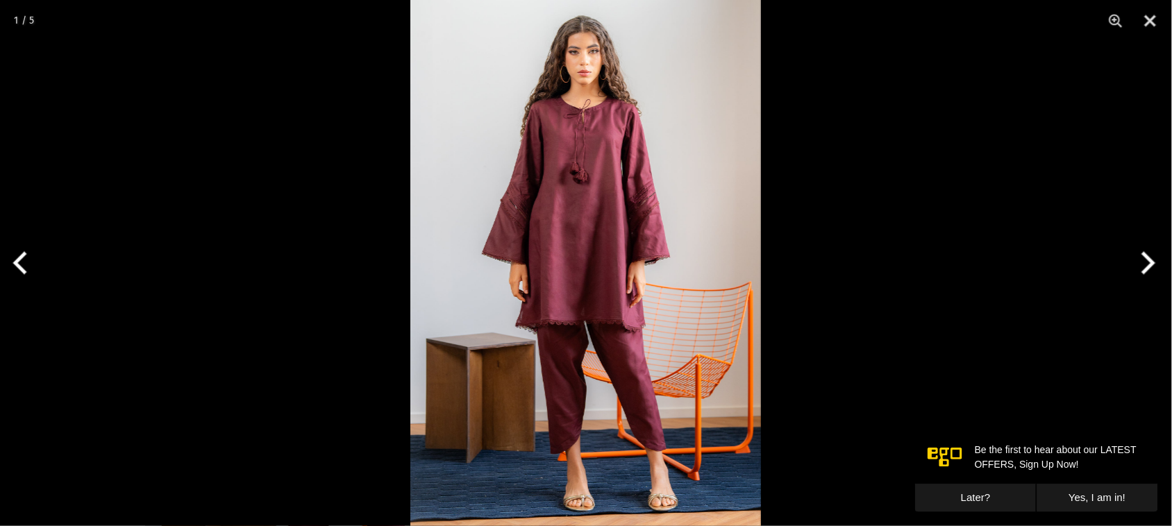
click at [1148, 262] on button "Next" at bounding box center [1146, 262] width 52 height 69
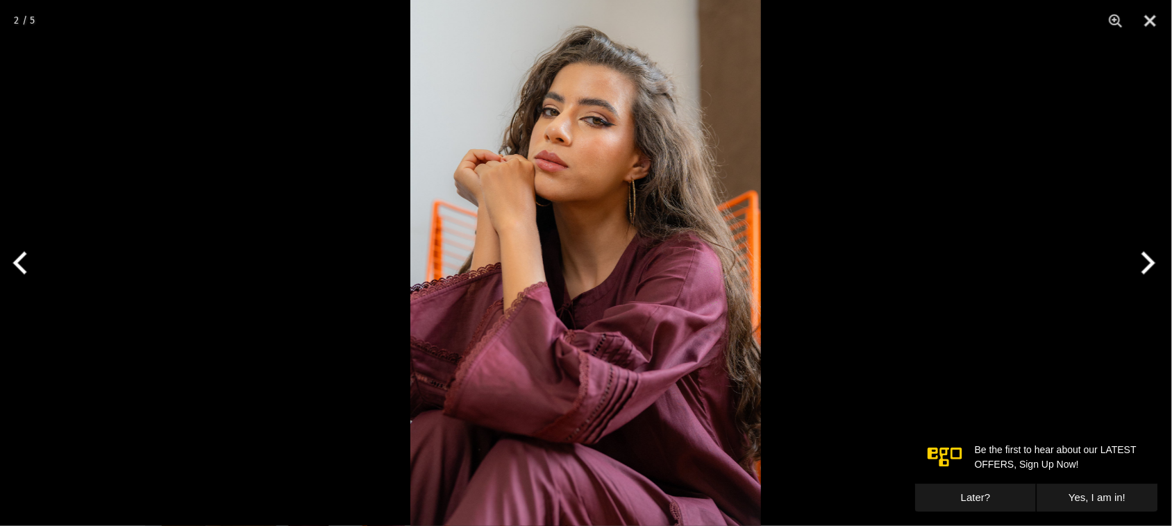
click at [1149, 262] on button "Next" at bounding box center [1146, 262] width 52 height 69
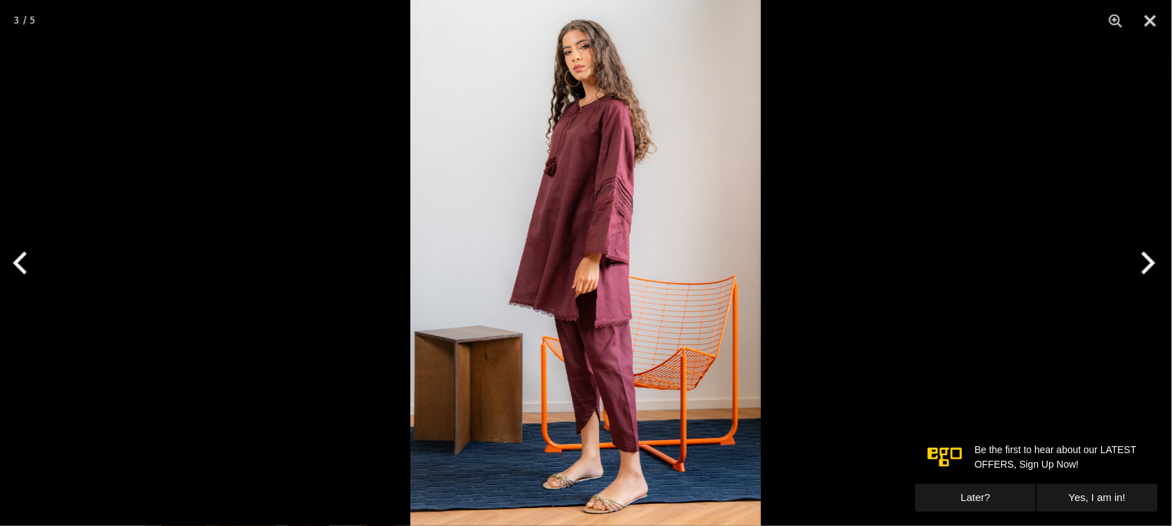
click at [1150, 262] on button "Next" at bounding box center [1146, 262] width 52 height 69
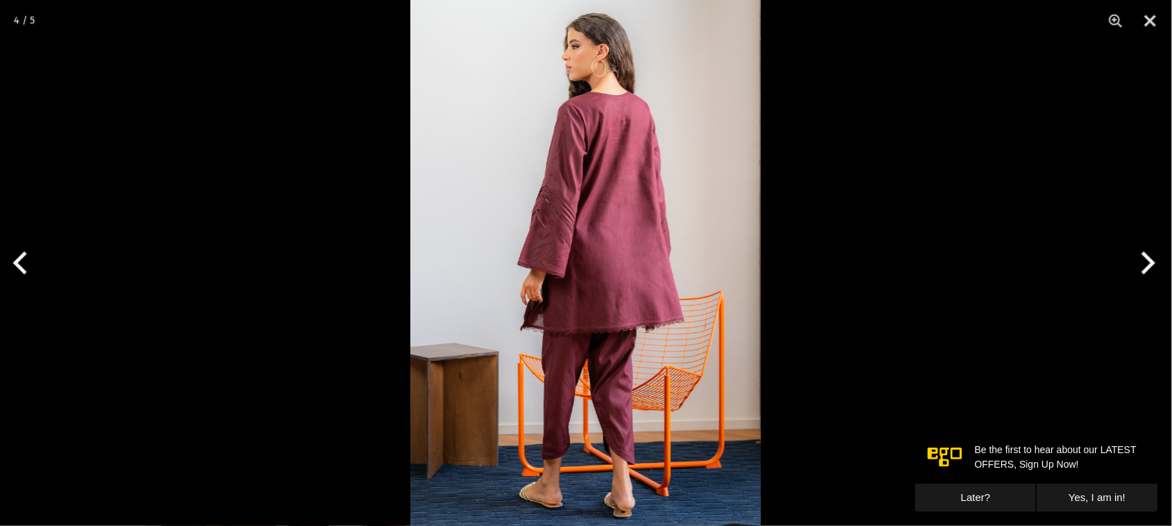
click at [1150, 262] on button "Next" at bounding box center [1146, 262] width 52 height 69
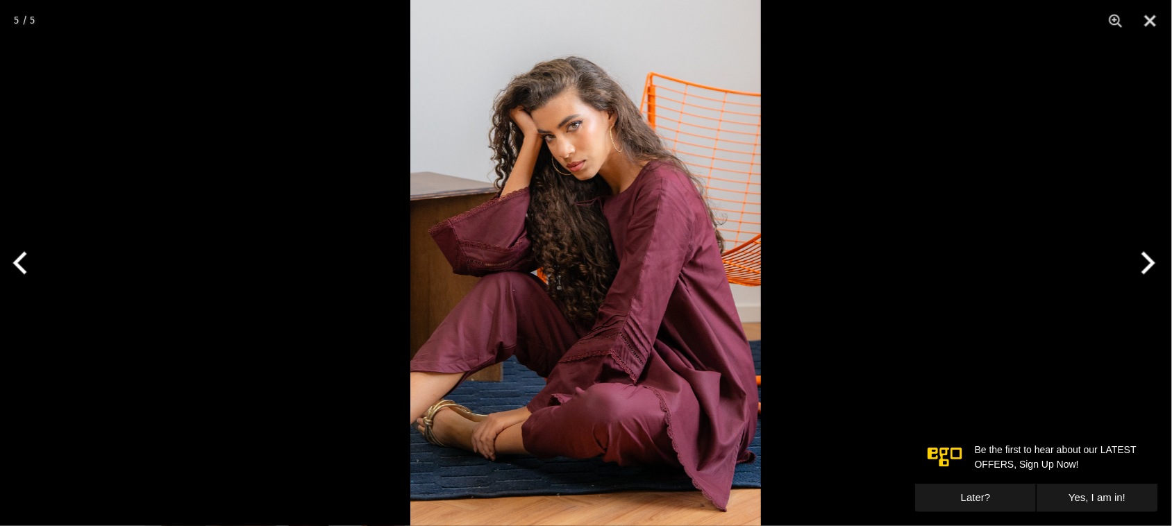
click at [1150, 262] on button "Next" at bounding box center [1146, 262] width 52 height 69
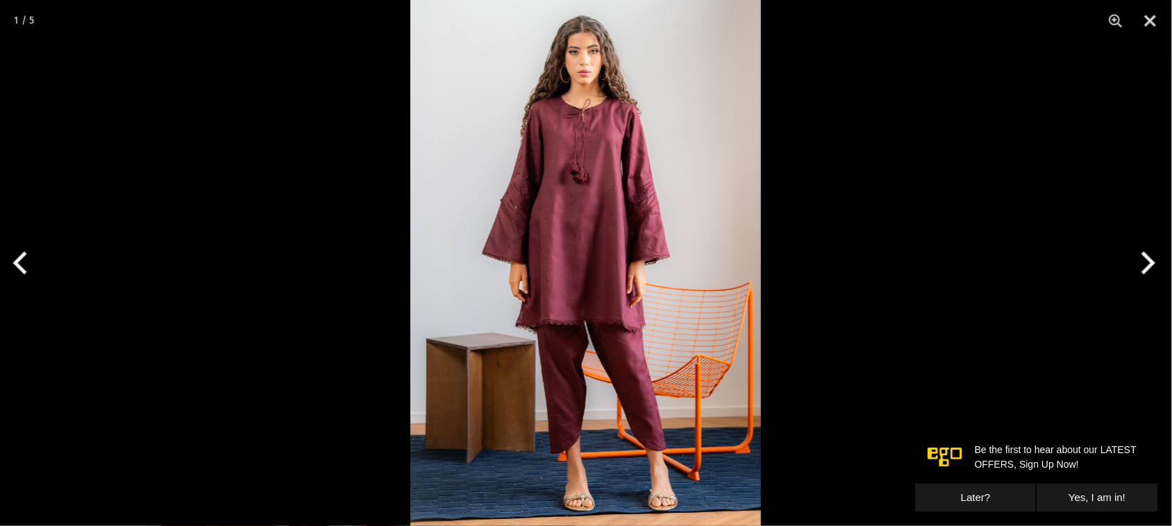
click at [1151, 262] on button "Next" at bounding box center [1146, 262] width 52 height 69
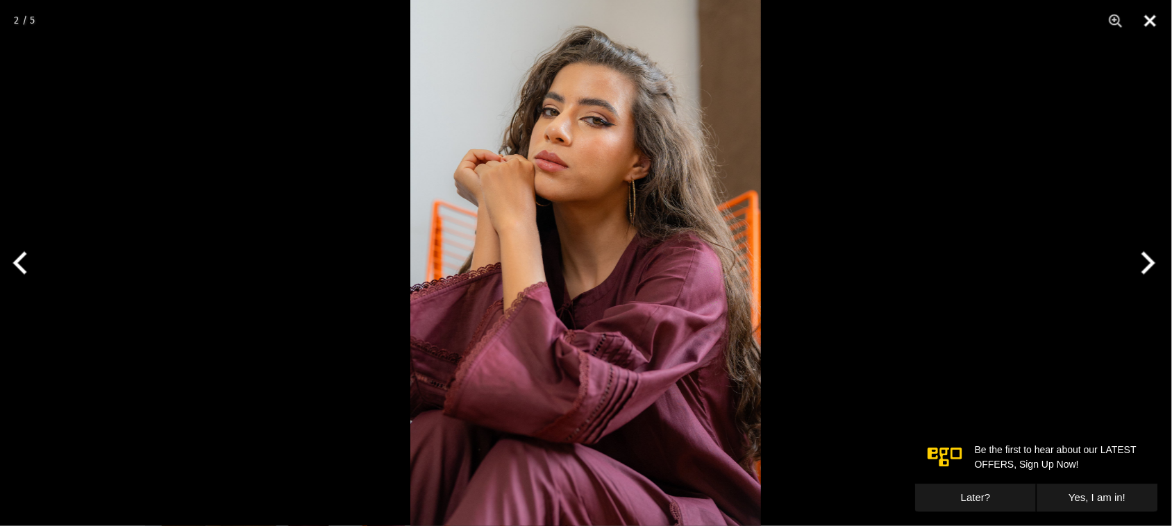
click at [1149, 21] on button "Close" at bounding box center [1150, 21] width 35 height 42
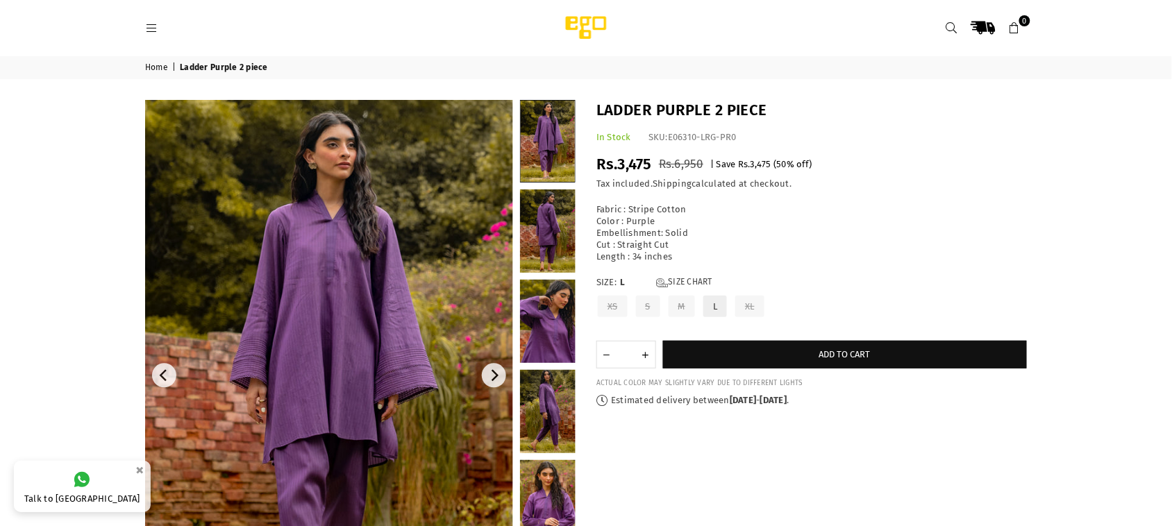
click at [376, 258] on img at bounding box center [329, 376] width 368 height 552
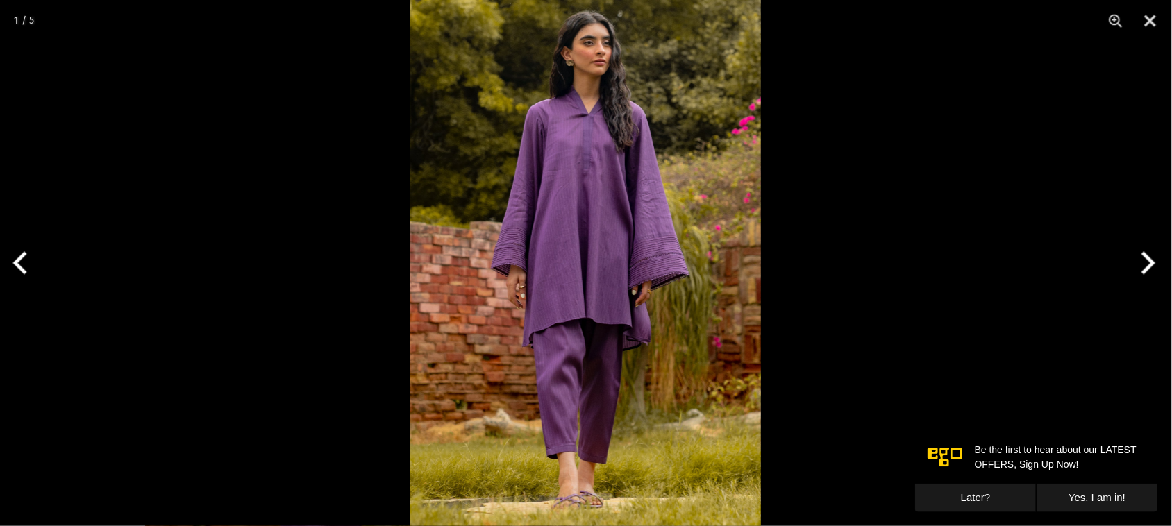
click at [1148, 265] on button "Next" at bounding box center [1146, 262] width 52 height 69
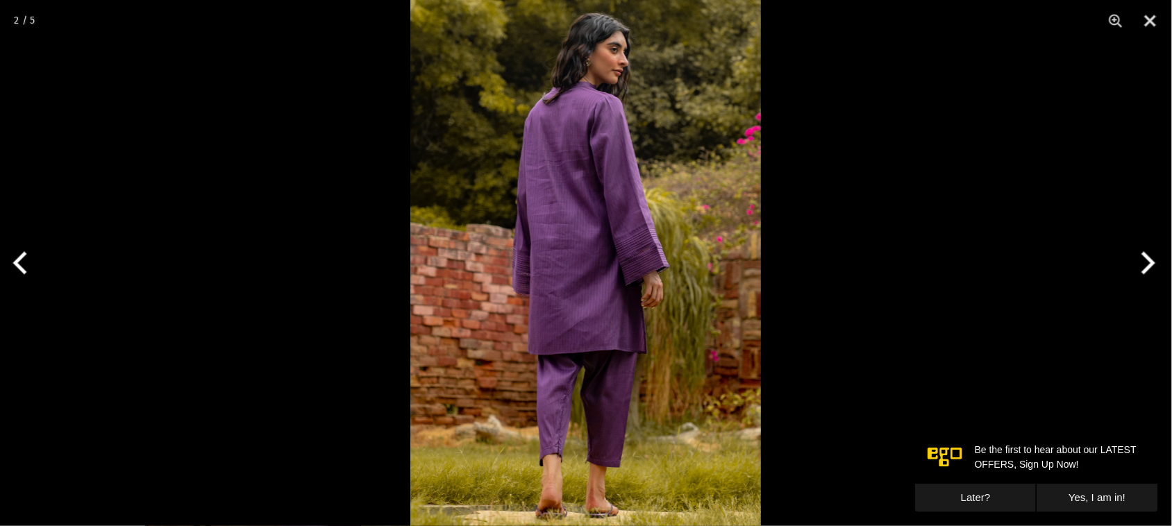
click at [1148, 265] on button "Next" at bounding box center [1146, 262] width 52 height 69
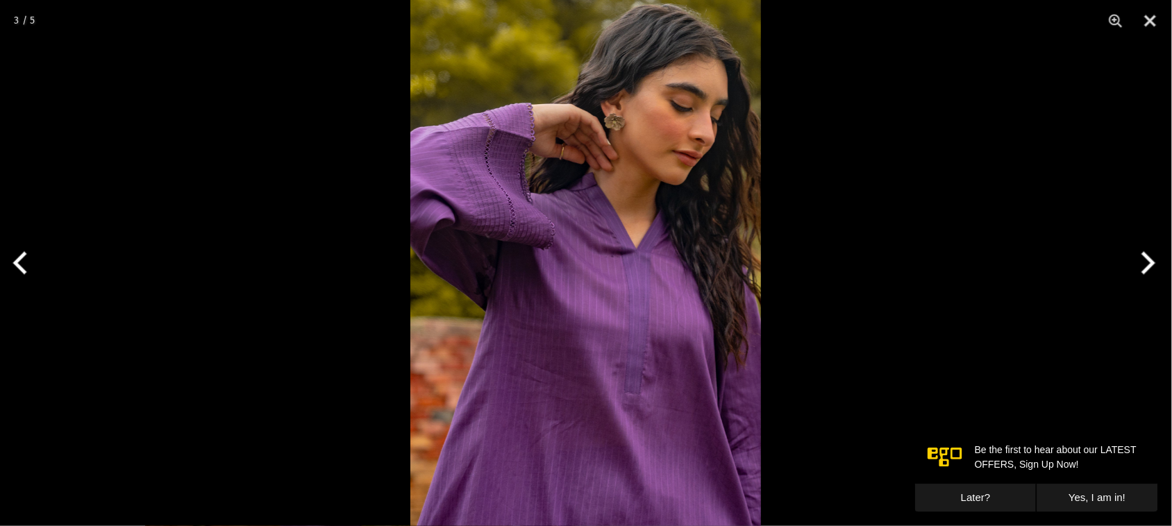
click at [1148, 265] on button "Next" at bounding box center [1146, 262] width 52 height 69
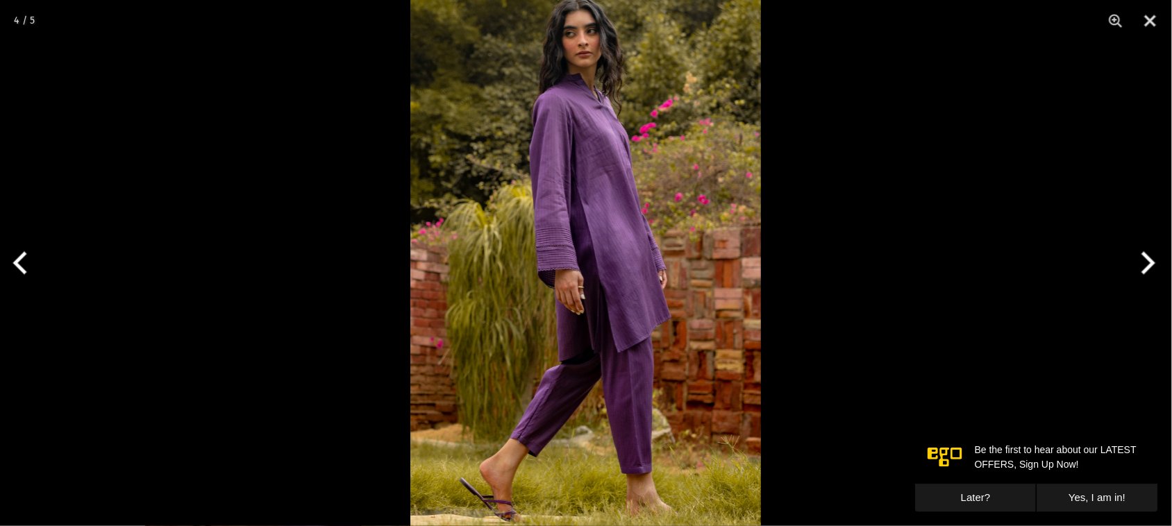
click at [1148, 265] on button "Next" at bounding box center [1146, 262] width 52 height 69
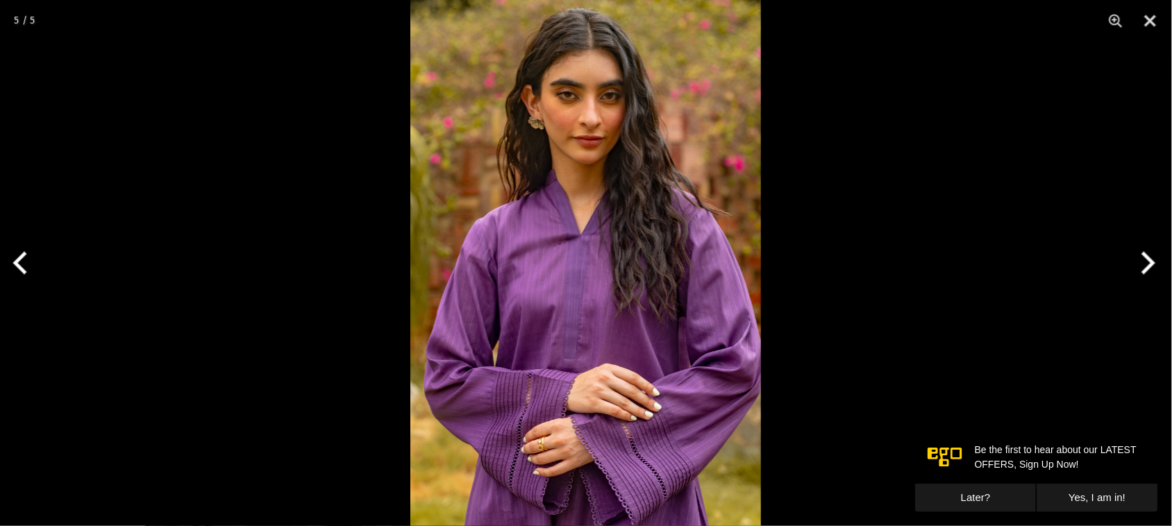
click at [1148, 265] on button "Next" at bounding box center [1146, 262] width 52 height 69
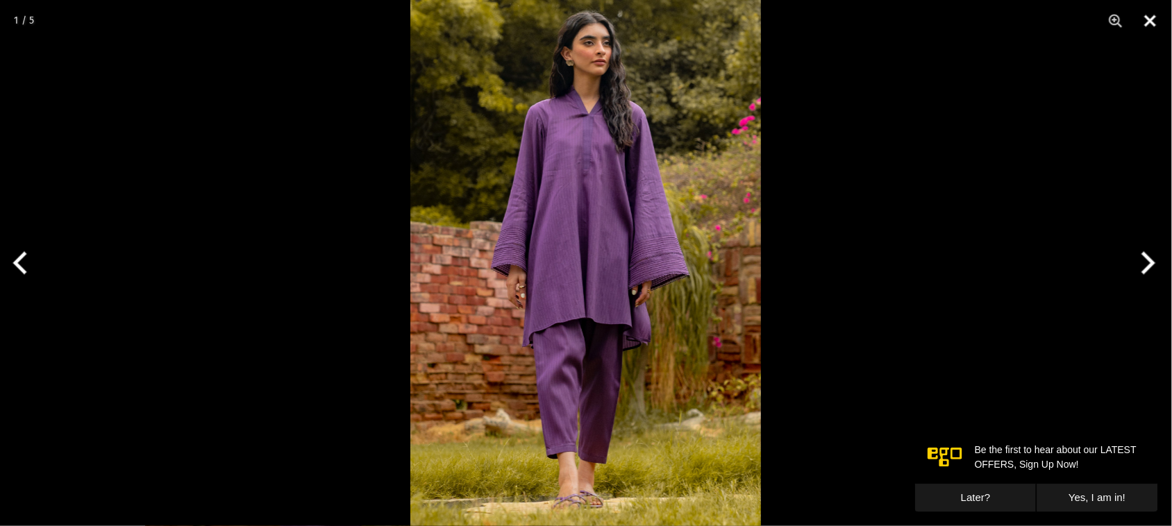
click at [1147, 19] on button "Close" at bounding box center [1150, 21] width 35 height 42
